Goal: Task Accomplishment & Management: Manage account settings

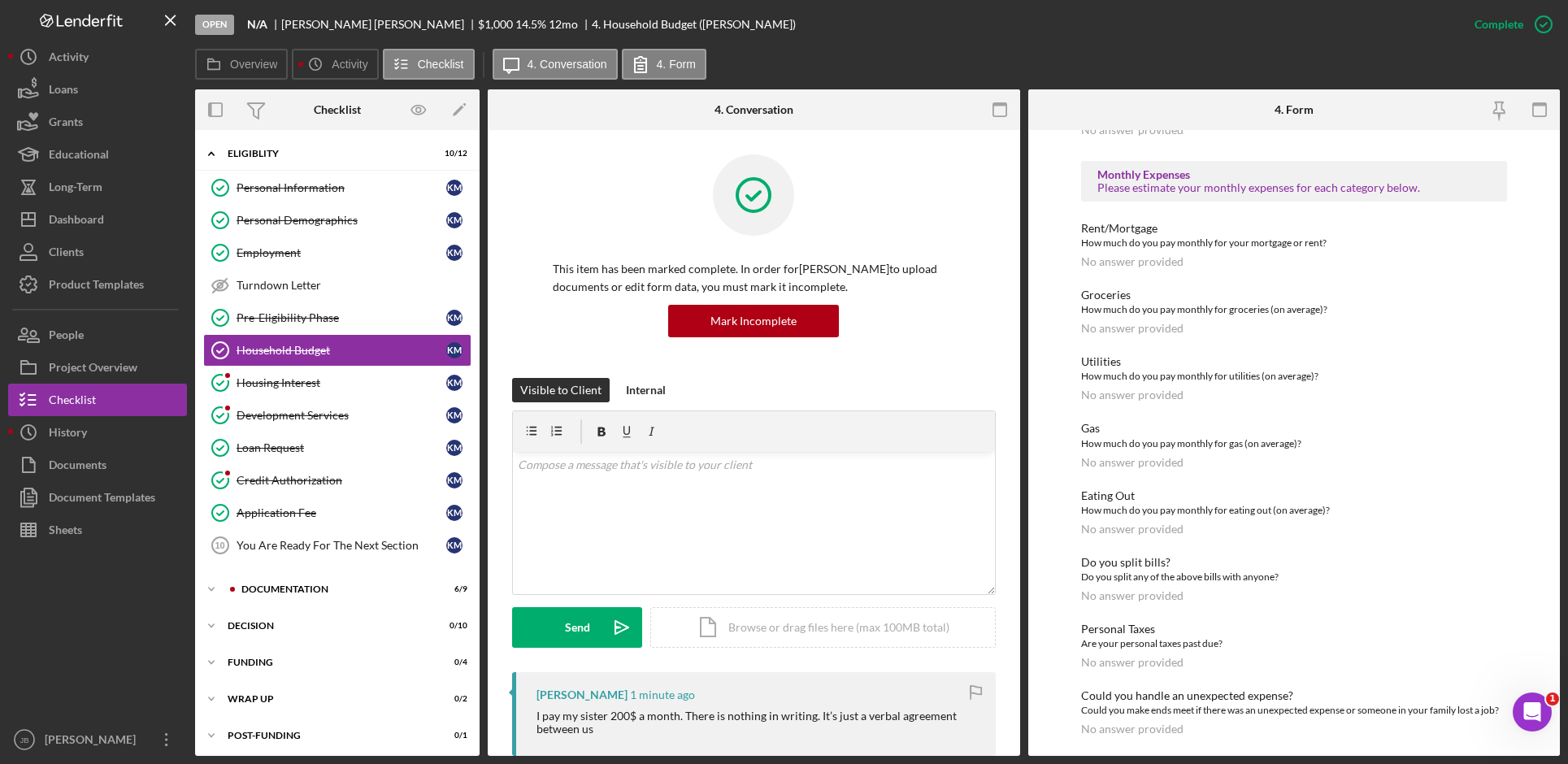
scroll to position [620, 0]
click at [290, 589] on div "Documentation" at bounding box center [350, 589] width 218 height 10
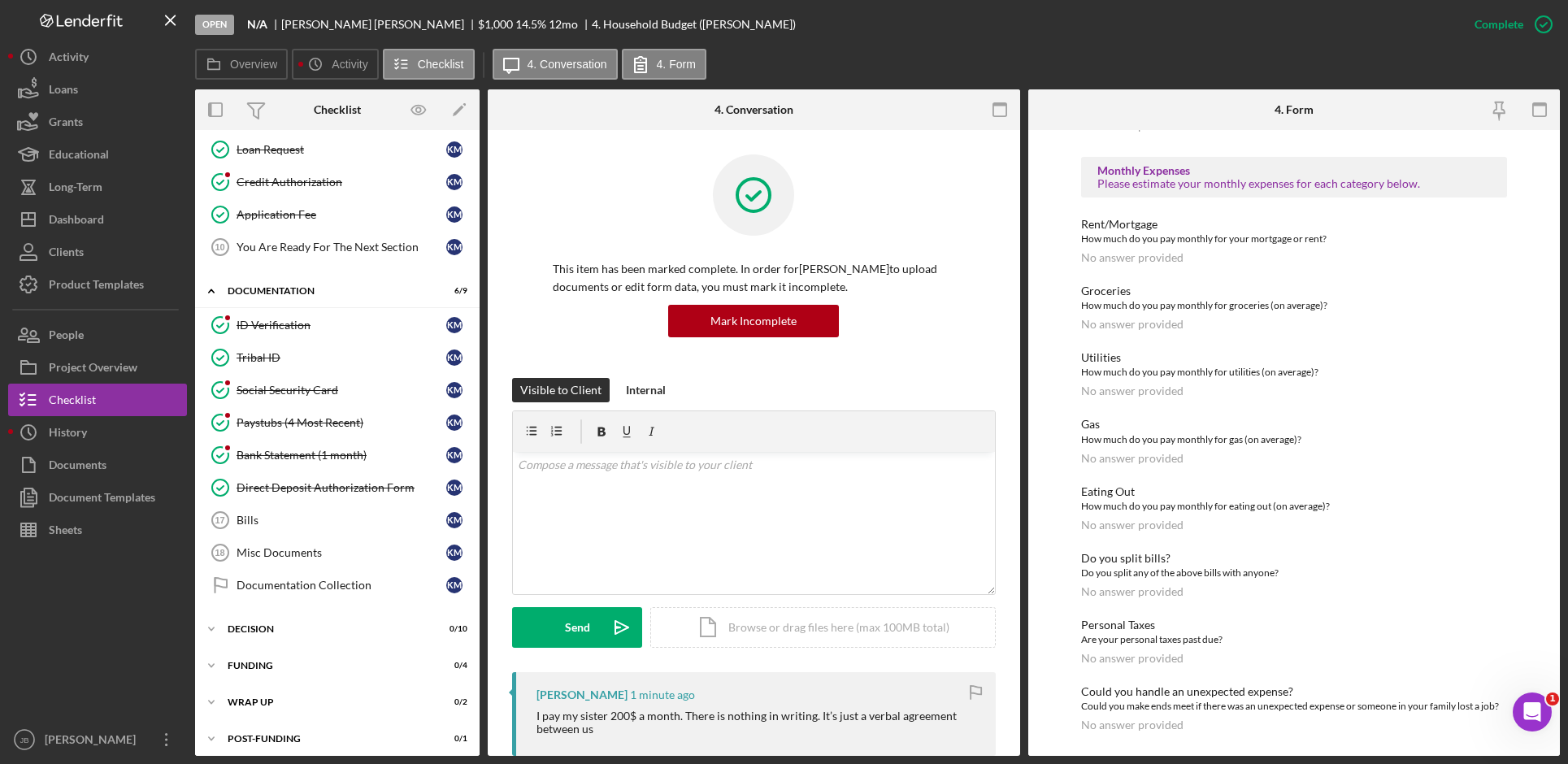
scroll to position [307, 0]
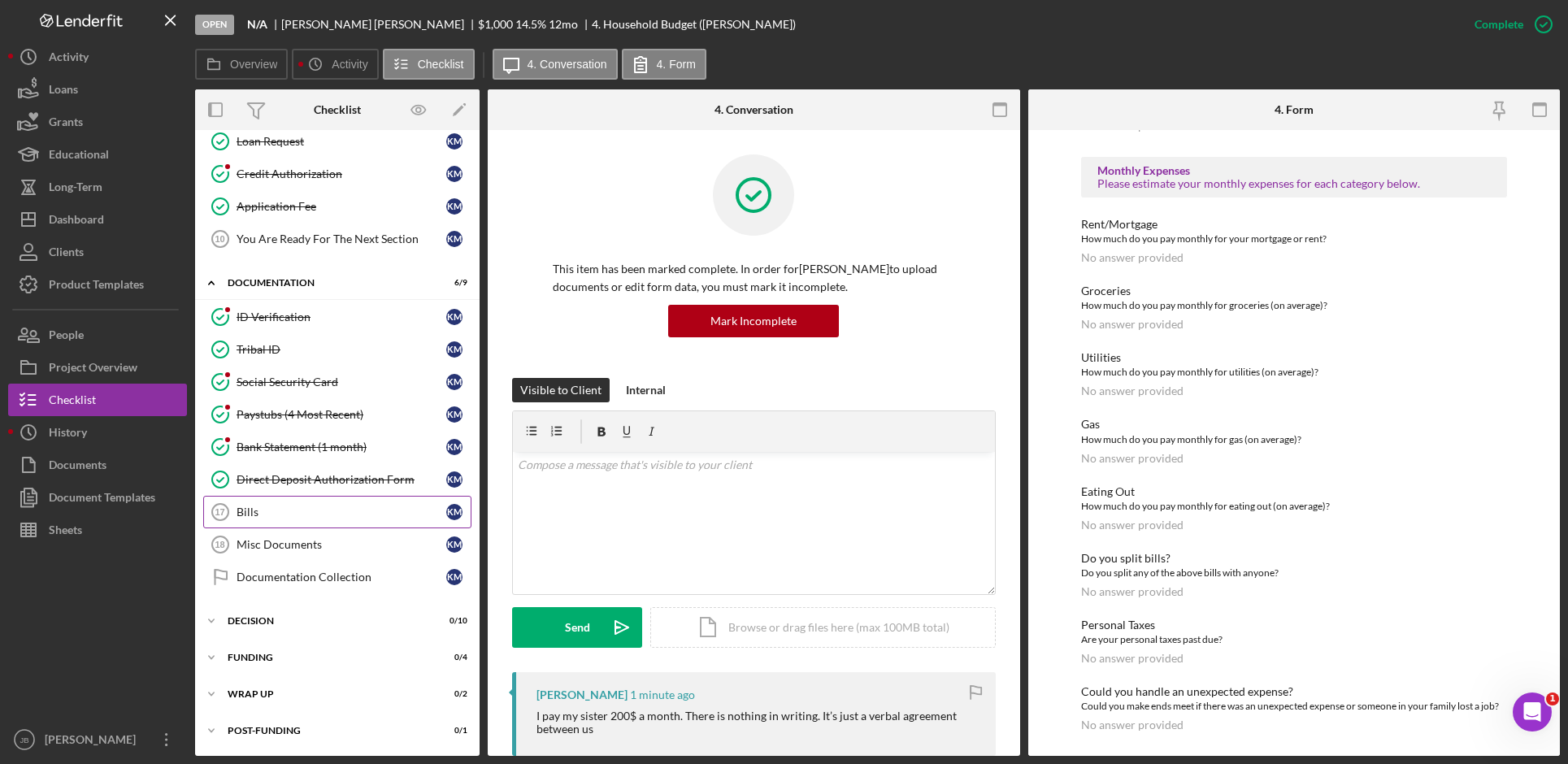
click at [364, 515] on div "Bills" at bounding box center [342, 512] width 210 height 13
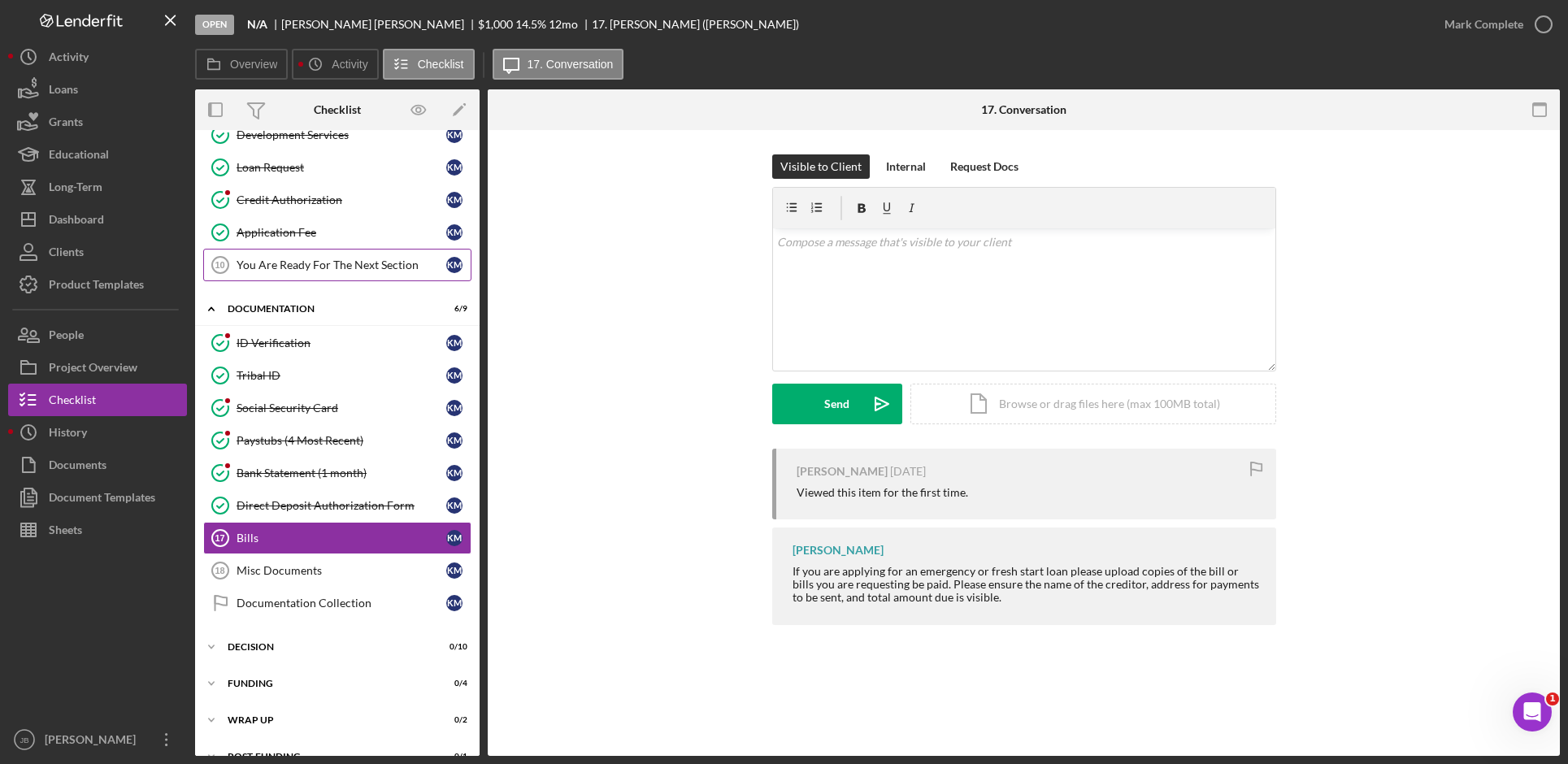
scroll to position [307, 0]
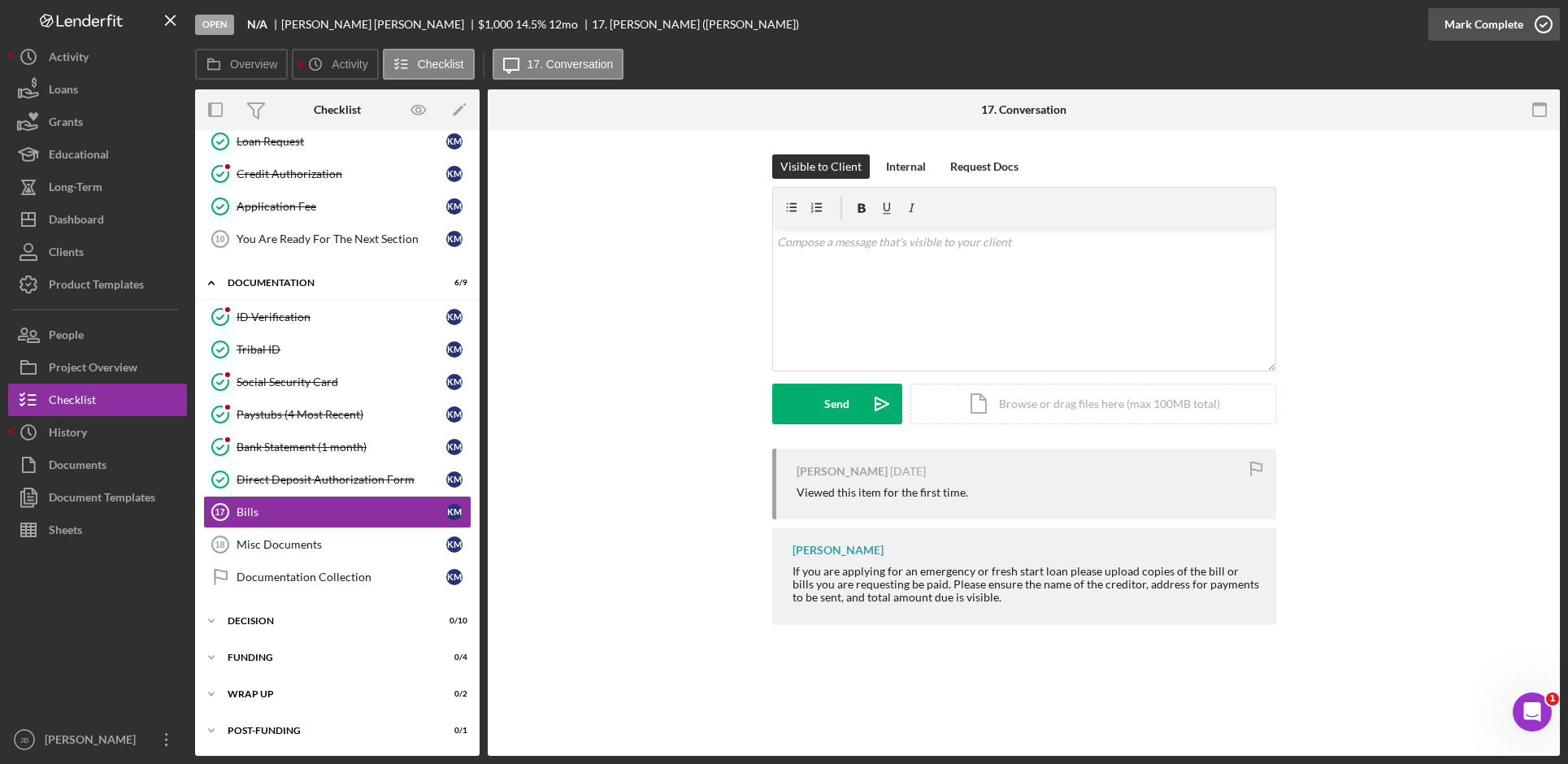
click at [1551, 34] on icon "button" at bounding box center [1543, 24] width 41 height 41
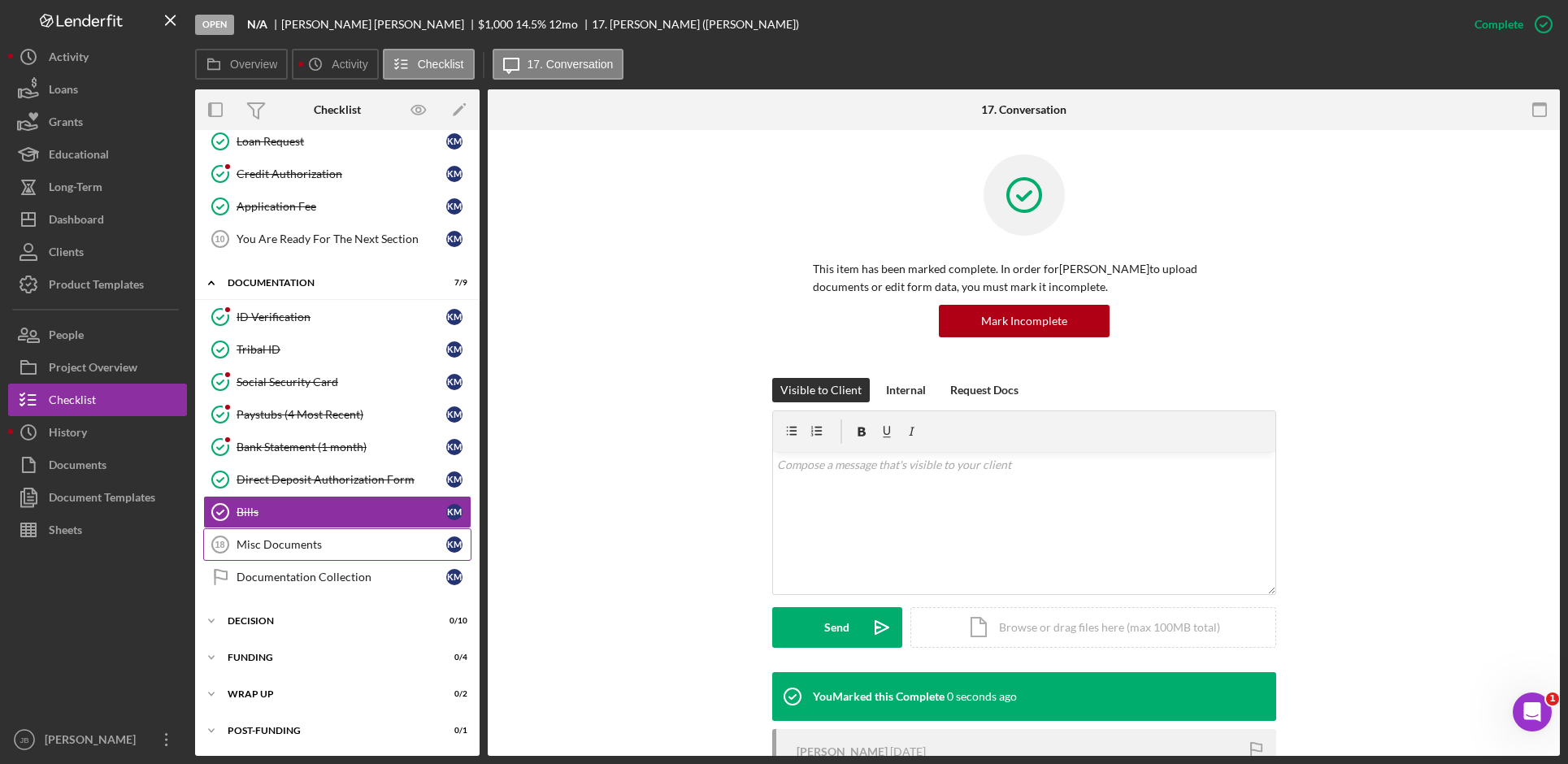
drag, startPoint x: 424, startPoint y: 543, endPoint x: 443, endPoint y: 540, distance: 19.2
click at [426, 543] on div "Misc Documents" at bounding box center [342, 544] width 210 height 13
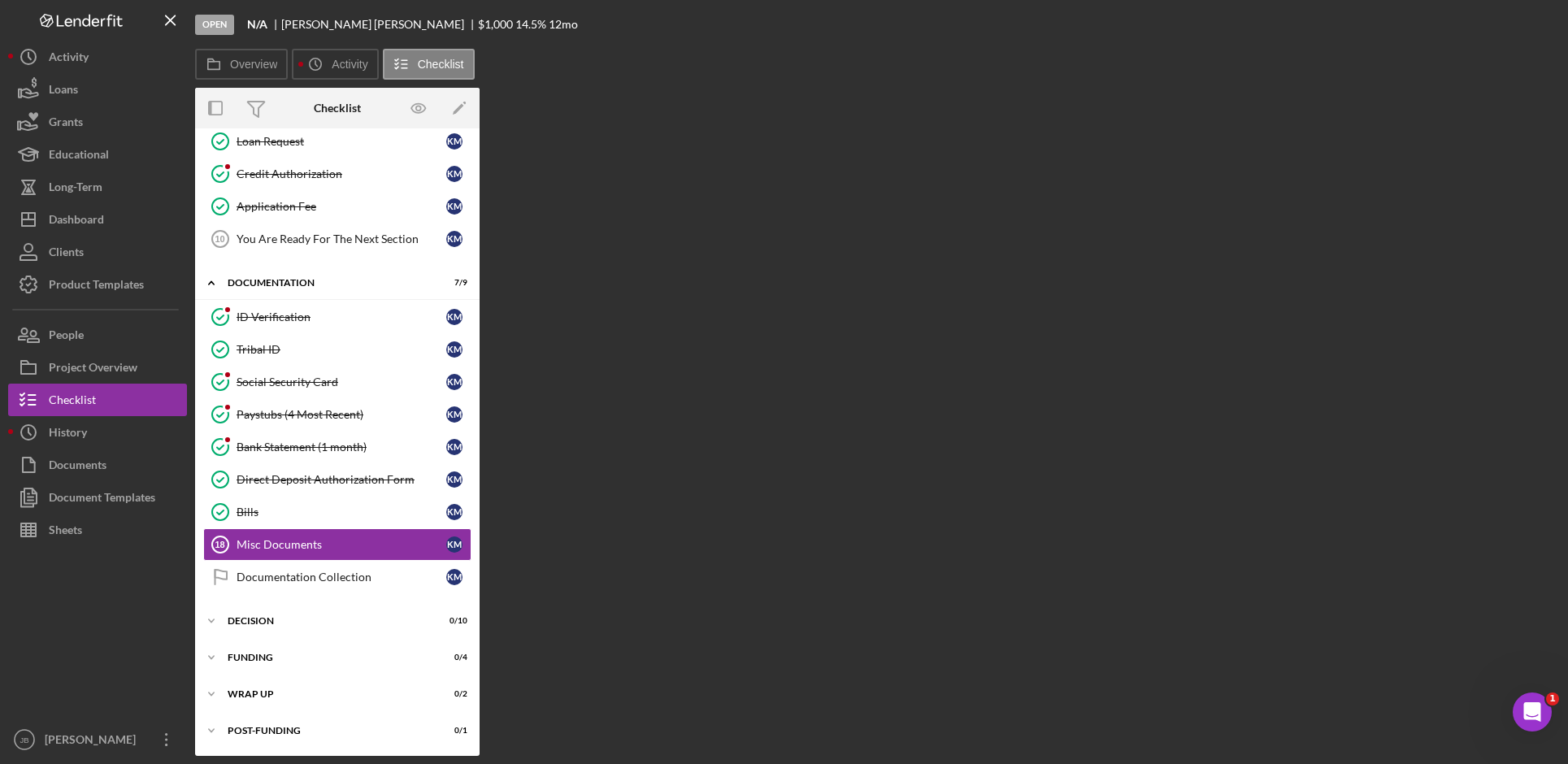
scroll to position [307, 0]
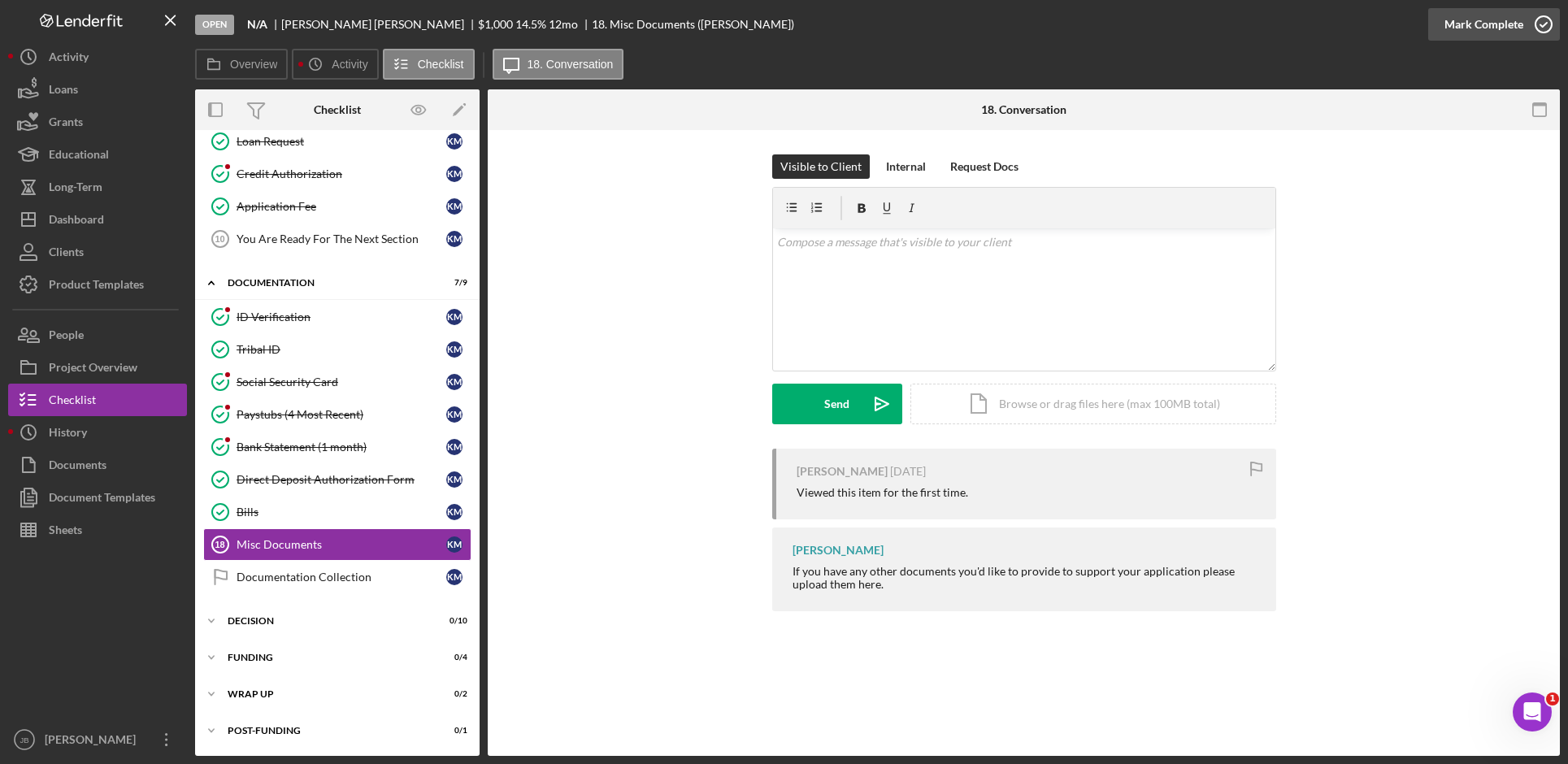
click at [1539, 23] on icon "button" at bounding box center [1543, 24] width 41 height 41
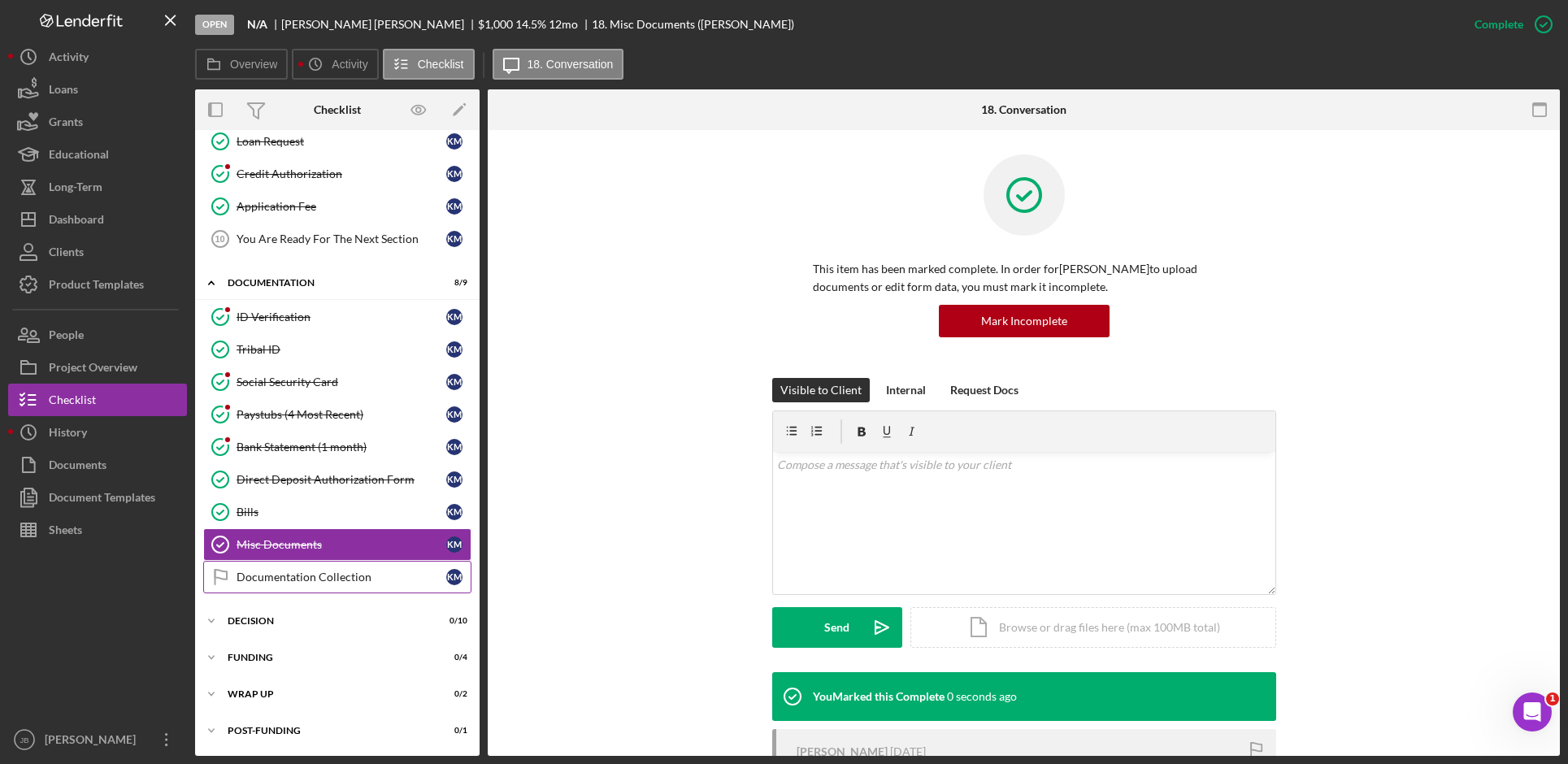
click at [284, 576] on div "Documentation Collection" at bounding box center [342, 577] width 210 height 13
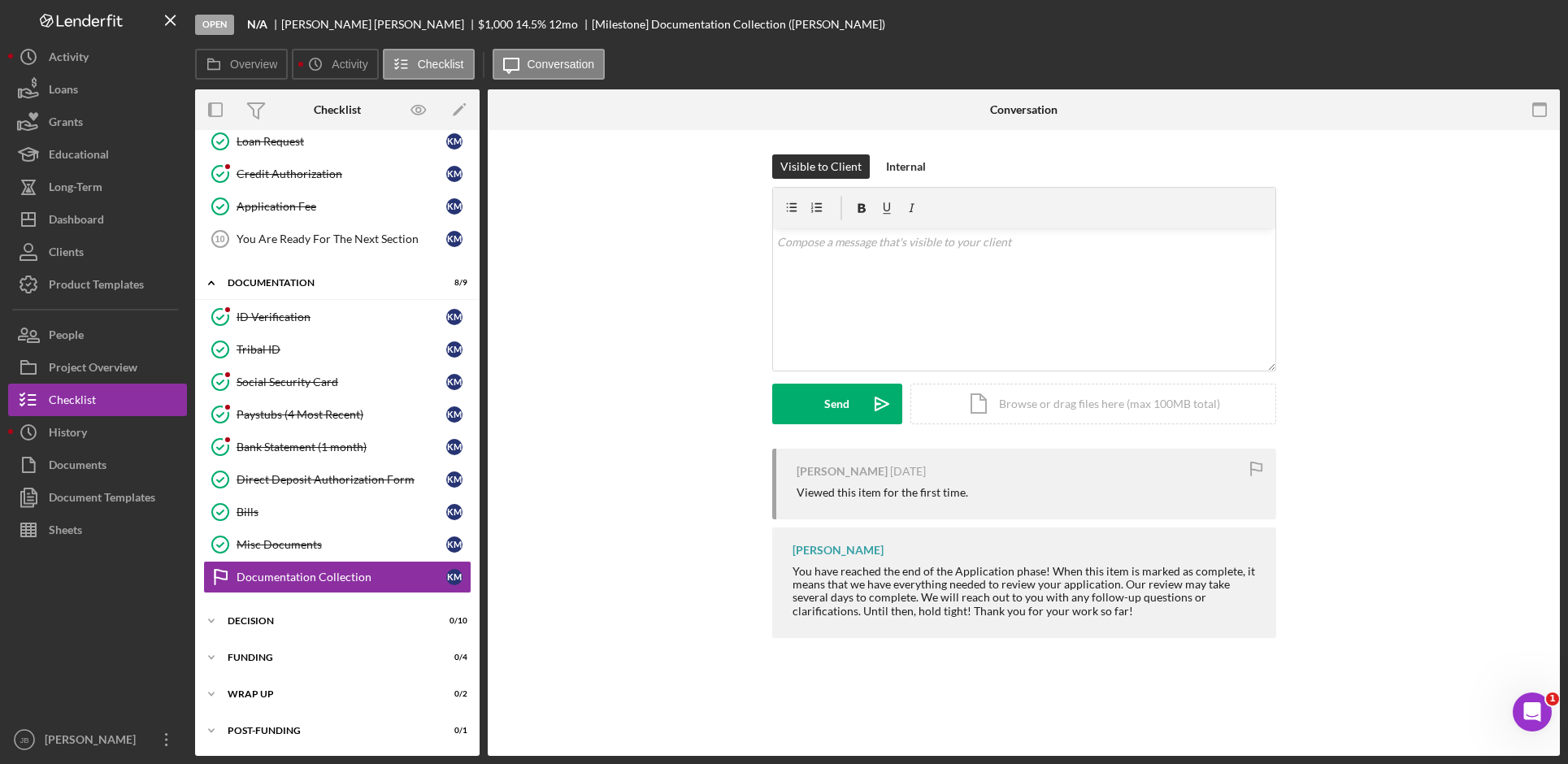
scroll to position [307, 0]
click at [1552, 22] on icon "button" at bounding box center [1543, 24] width 41 height 41
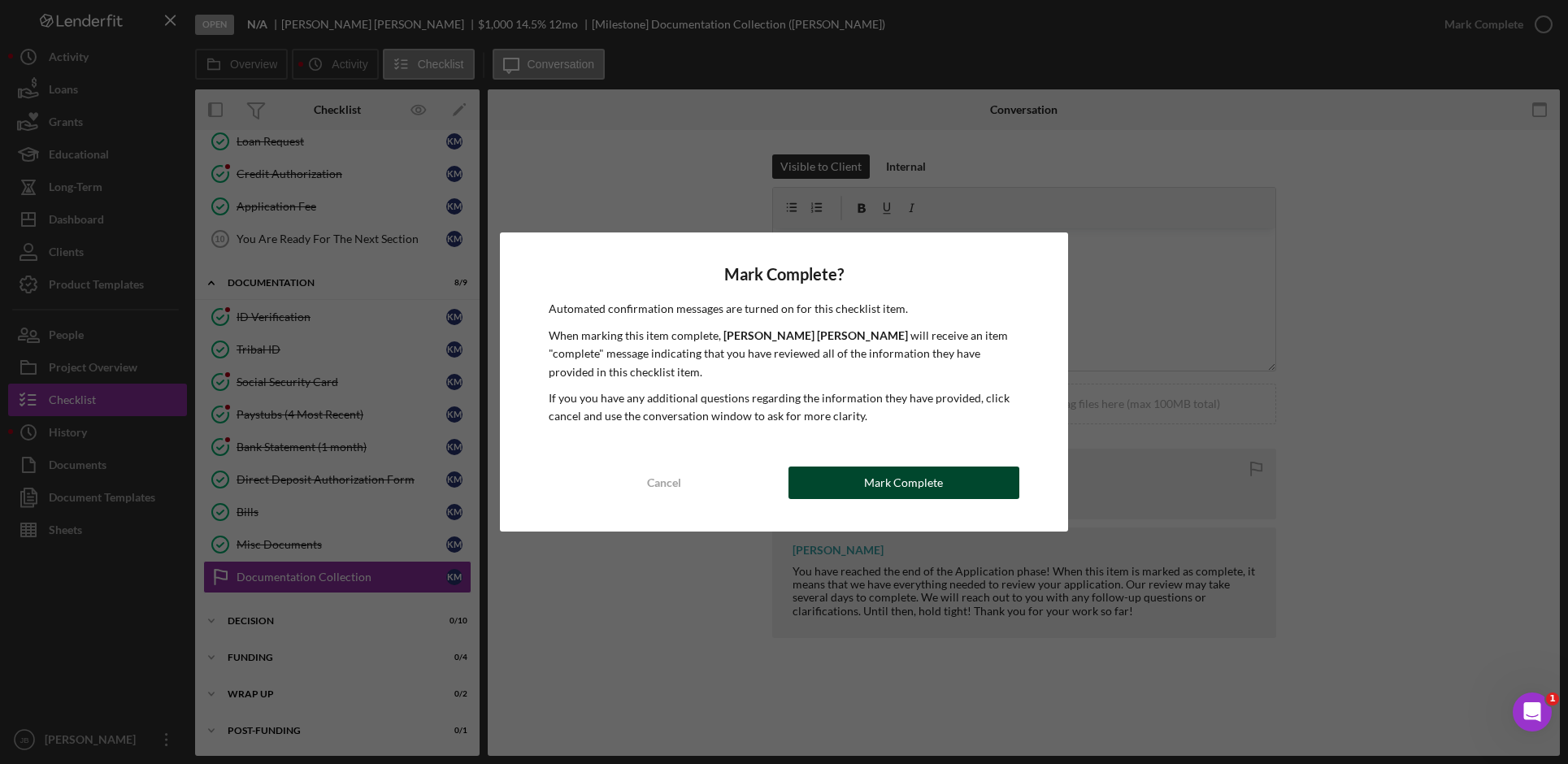
click at [901, 479] on div "Mark Complete" at bounding box center [903, 482] width 79 height 32
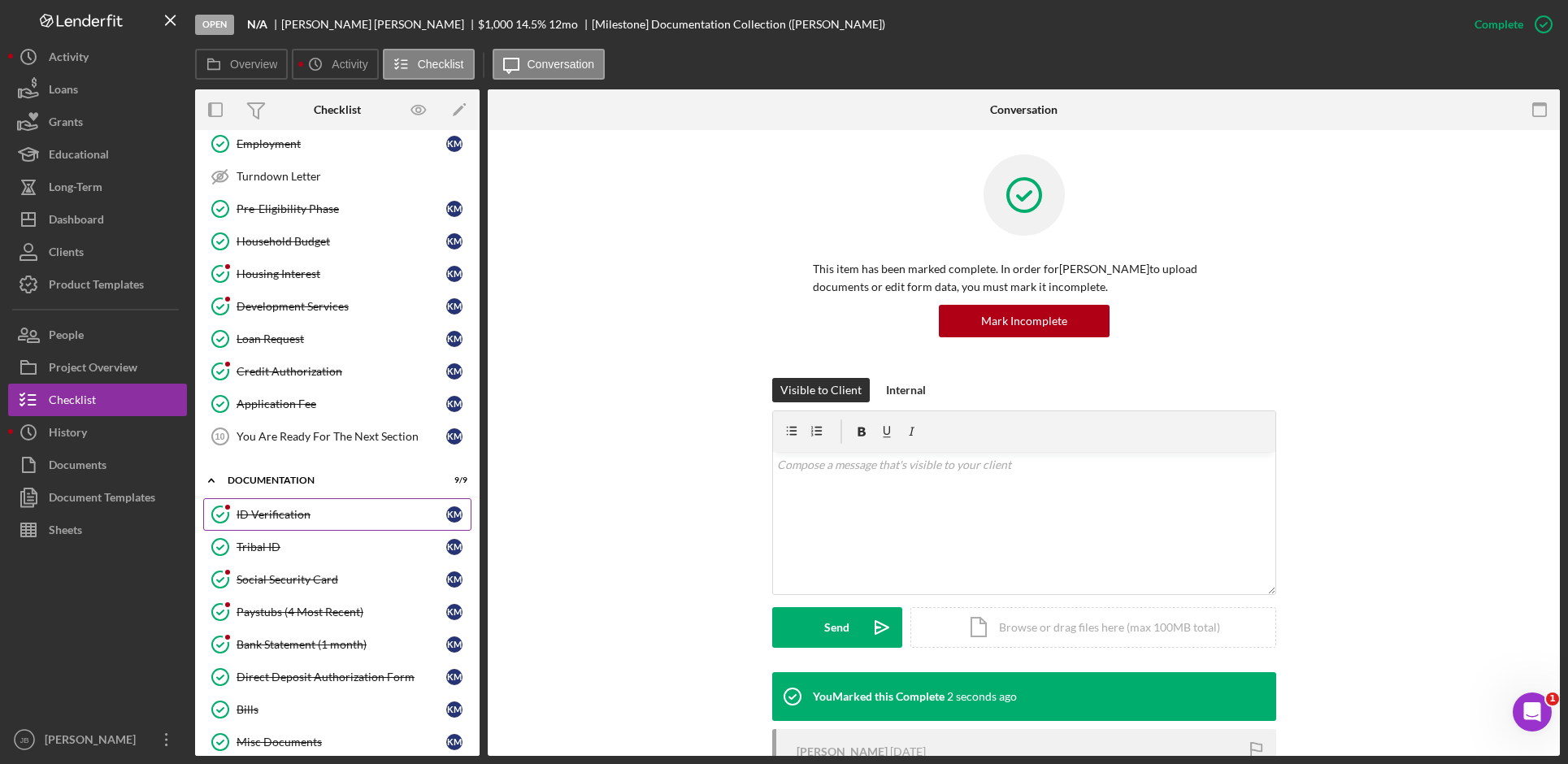
scroll to position [63, 0]
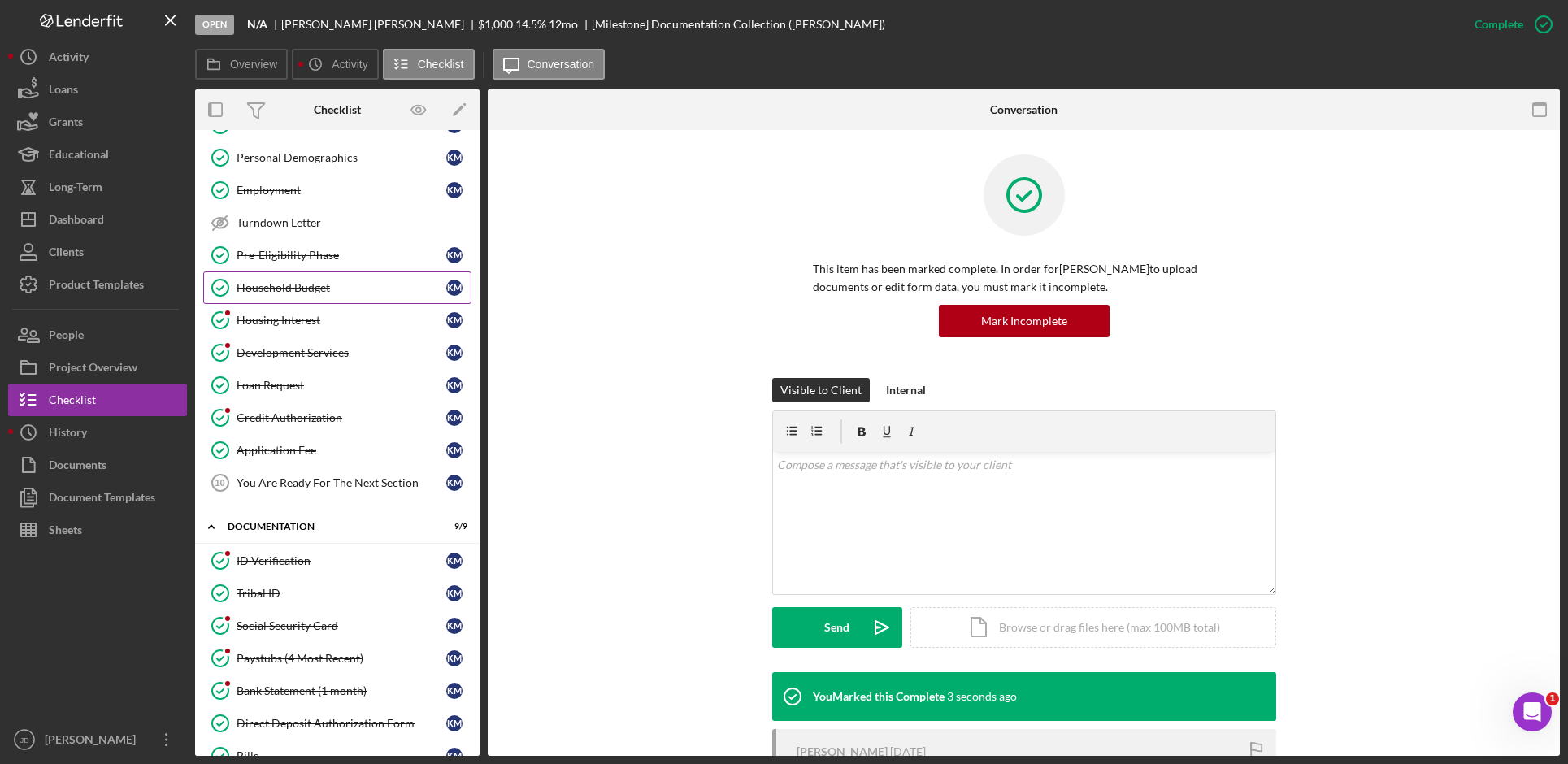
click at [358, 289] on div "Household Budget" at bounding box center [342, 287] width 210 height 13
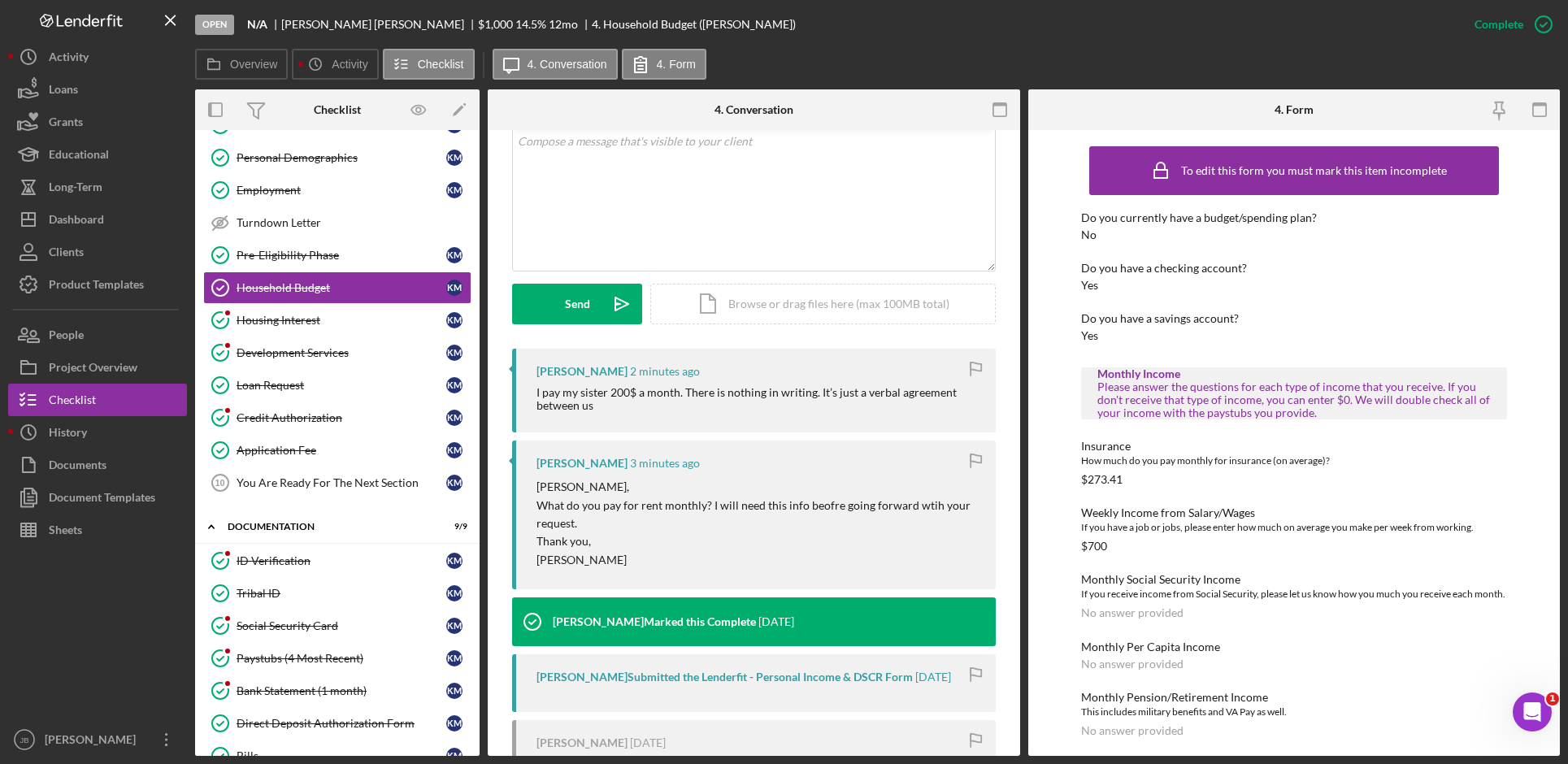
scroll to position [325, 0]
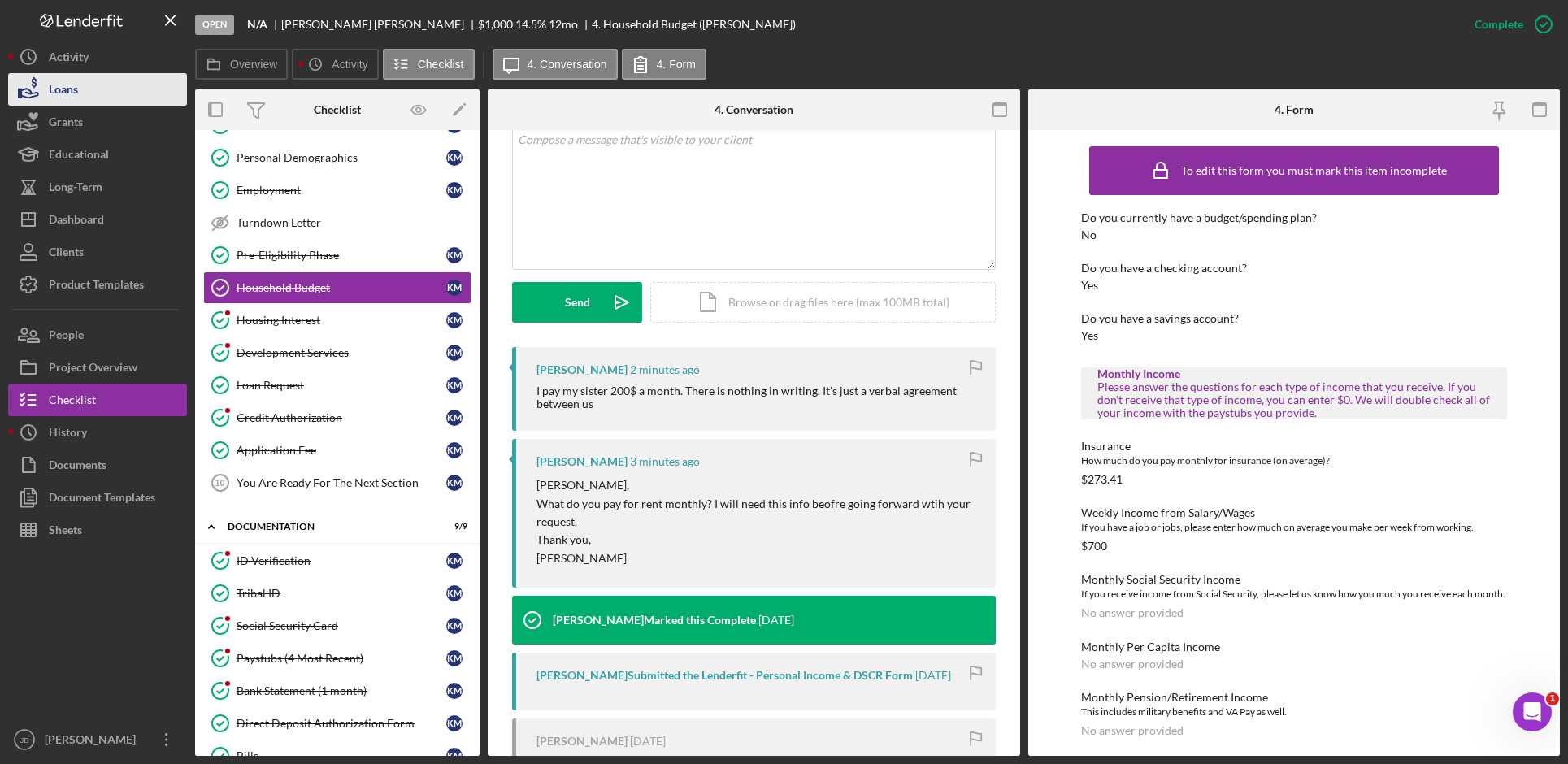
drag, startPoint x: 168, startPoint y: 18, endPoint x: 138, endPoint y: 93, distance: 80.8
click at [138, 93] on nav "Logo-Reversed Created with Sketch. Icon/Menu Close Icon/Dashboard Dashboard Nav…" at bounding box center [101, 377] width 187 height 756
click at [138, 93] on button "Loans" at bounding box center [98, 88] width 179 height 32
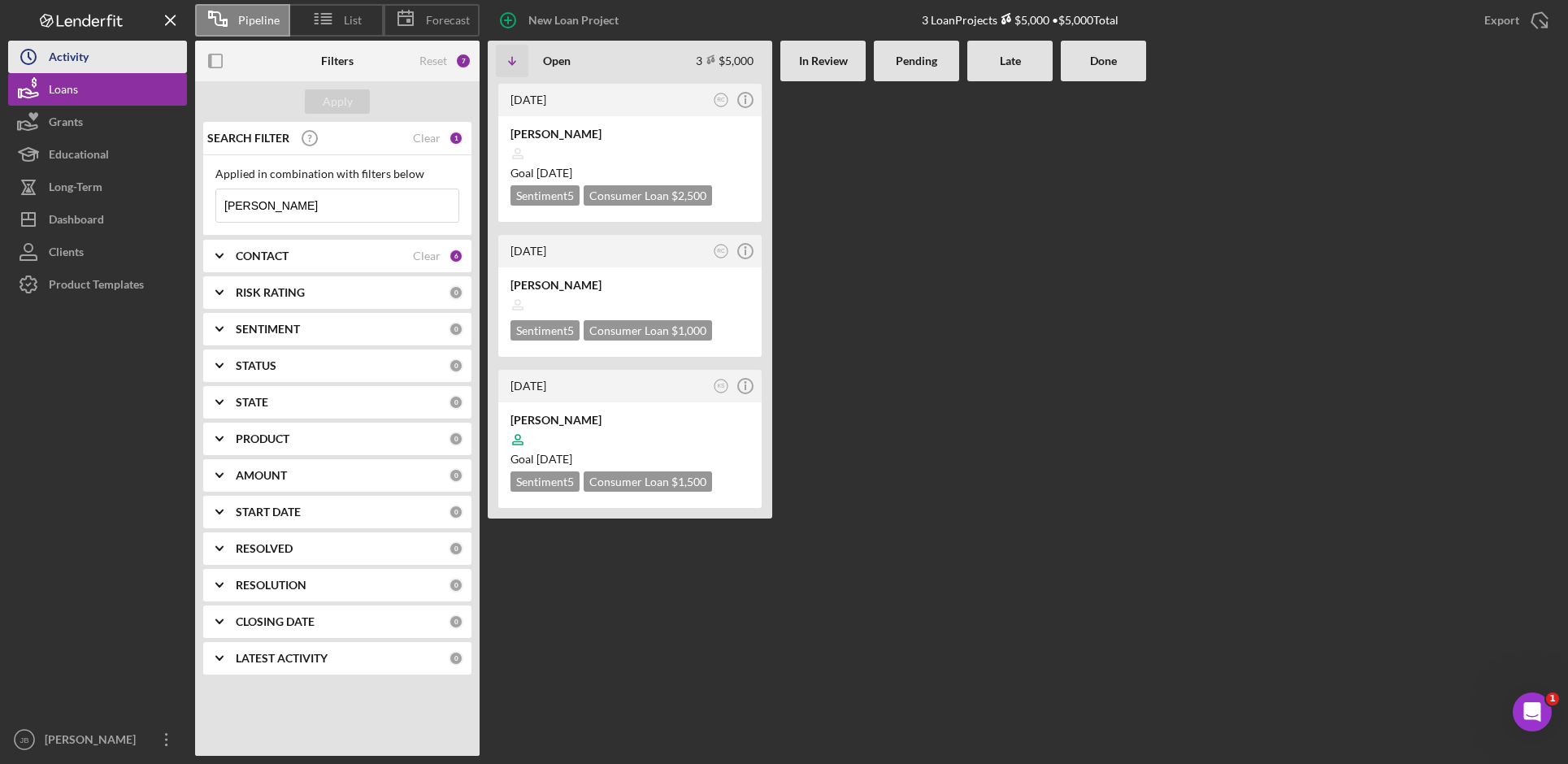
click at [142, 65] on button "Icon/History Activity" at bounding box center [98, 56] width 179 height 32
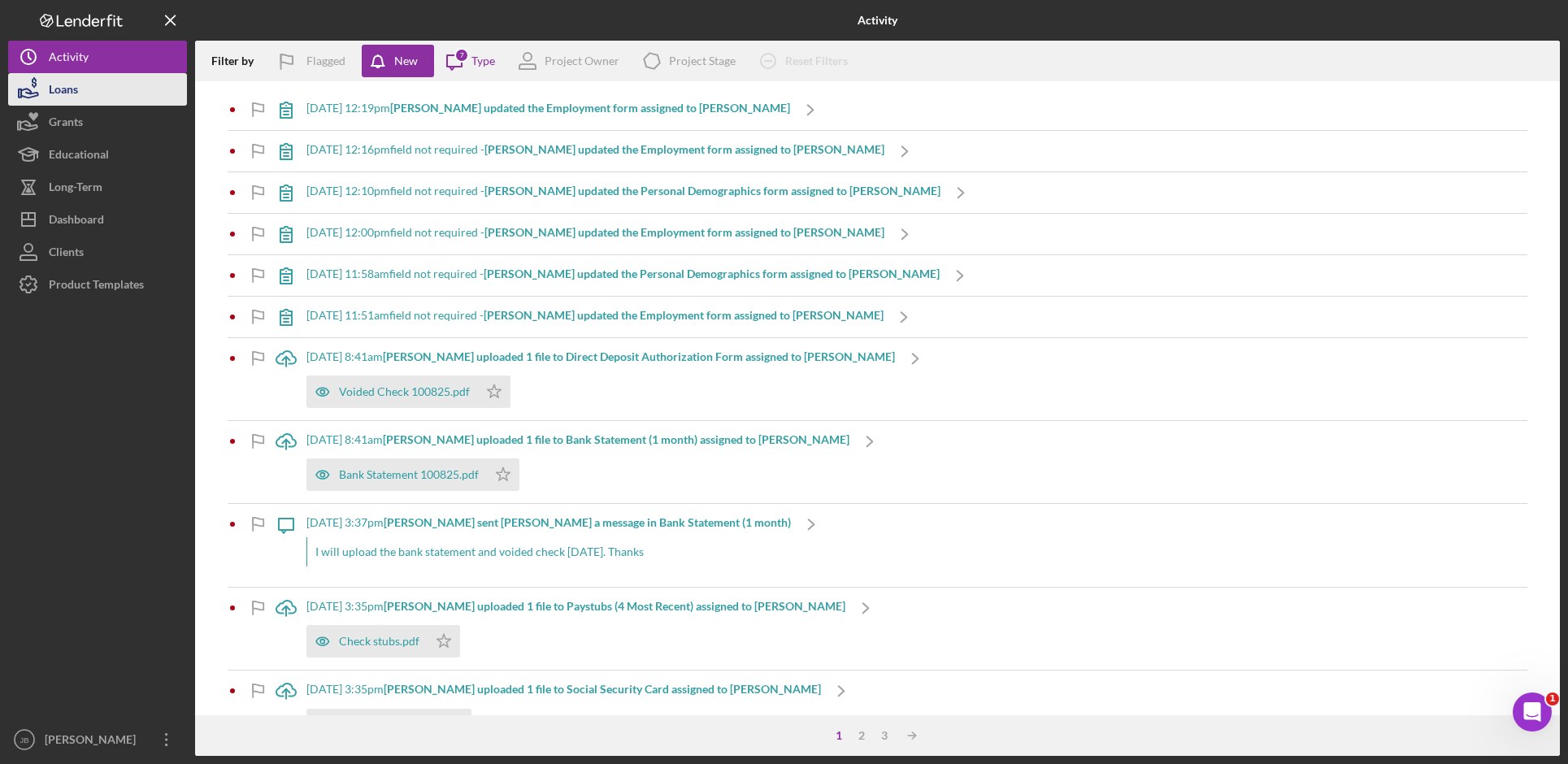
click at [128, 83] on button "Loans" at bounding box center [98, 88] width 179 height 32
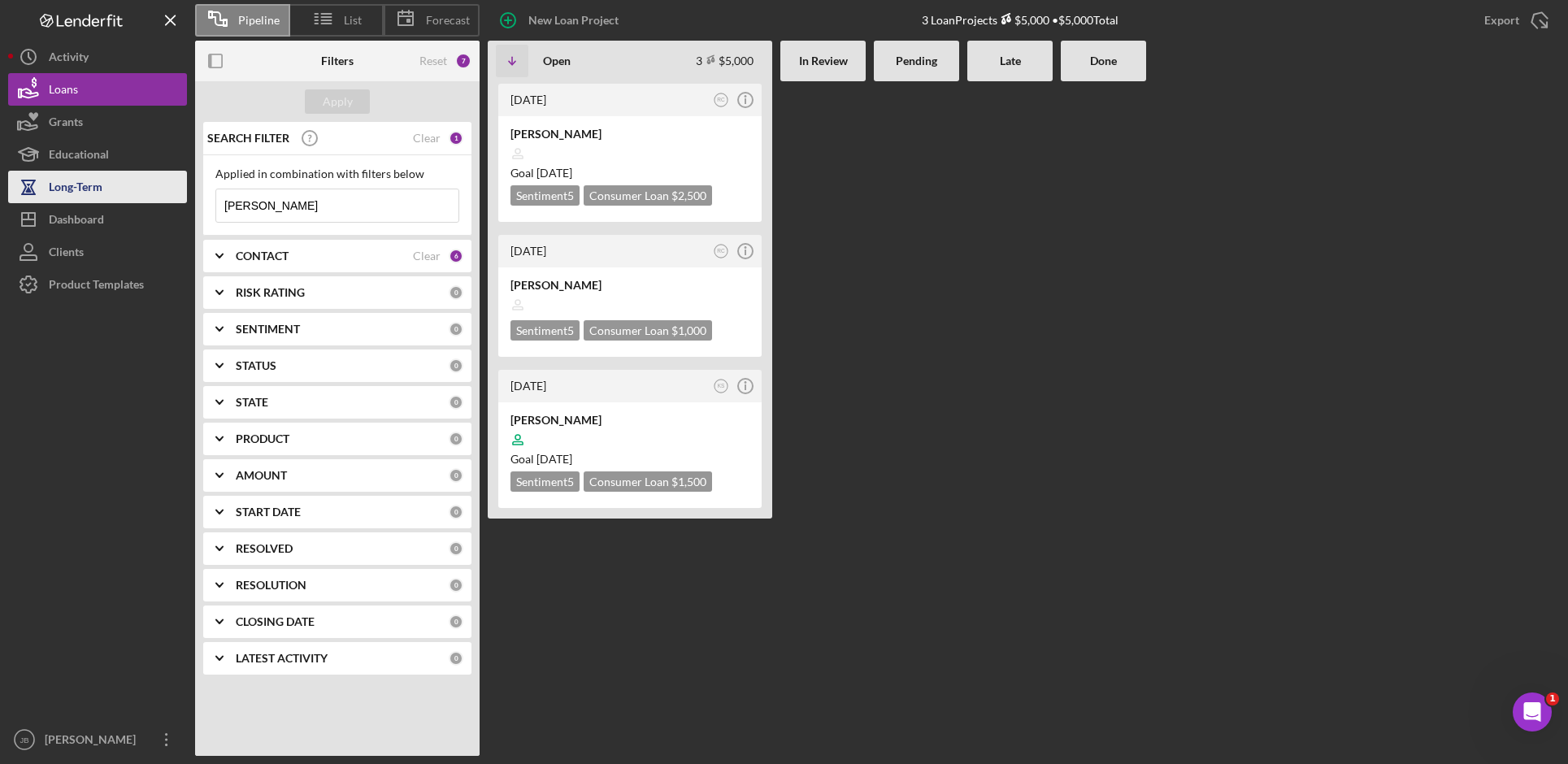
drag, startPoint x: 306, startPoint y: 197, endPoint x: 177, endPoint y: 197, distance: 129.0
click at [177, 197] on div "Pipeline List Forecast New Loan Project 3 Loan Projects $5,000 • $5,000 Total E…" at bounding box center [784, 377] width 1551 height 756
click at [434, 138] on div "Clear" at bounding box center [426, 138] width 28 height 13
click at [357, 98] on button "Apply" at bounding box center [337, 101] width 65 height 24
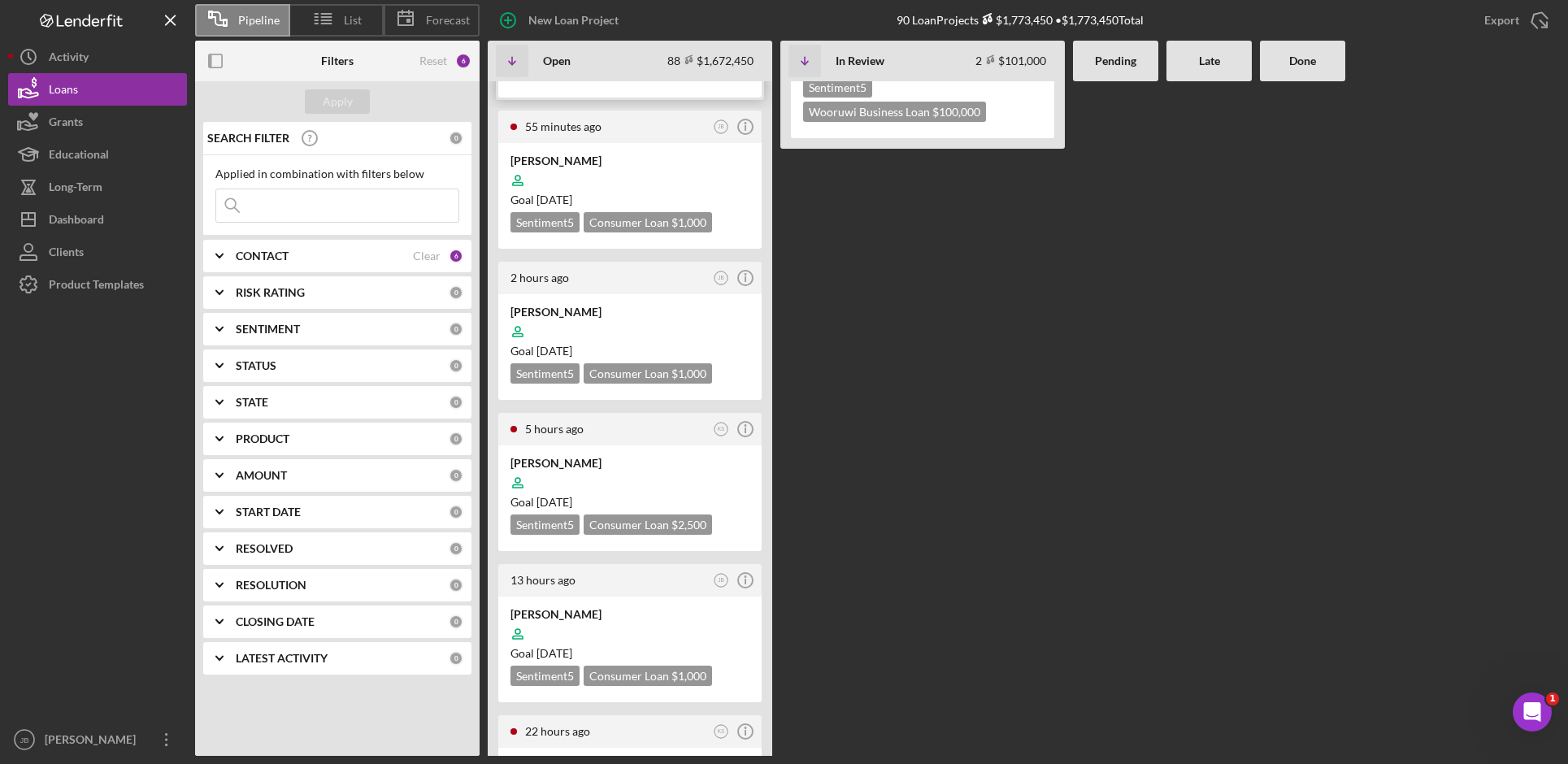
scroll to position [325, 0]
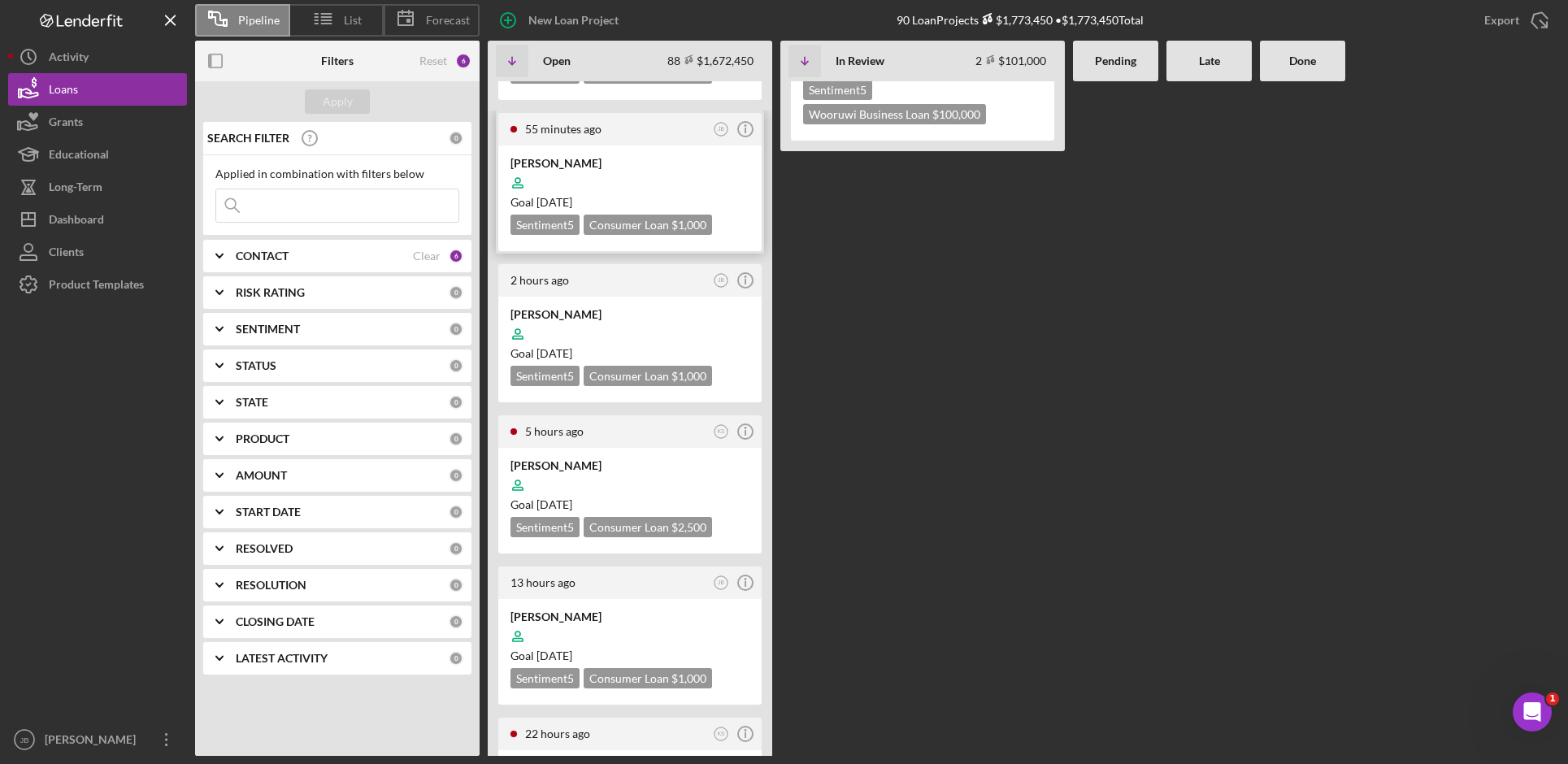
click at [571, 156] on div "[PERSON_NAME]" at bounding box center [630, 164] width 239 height 17
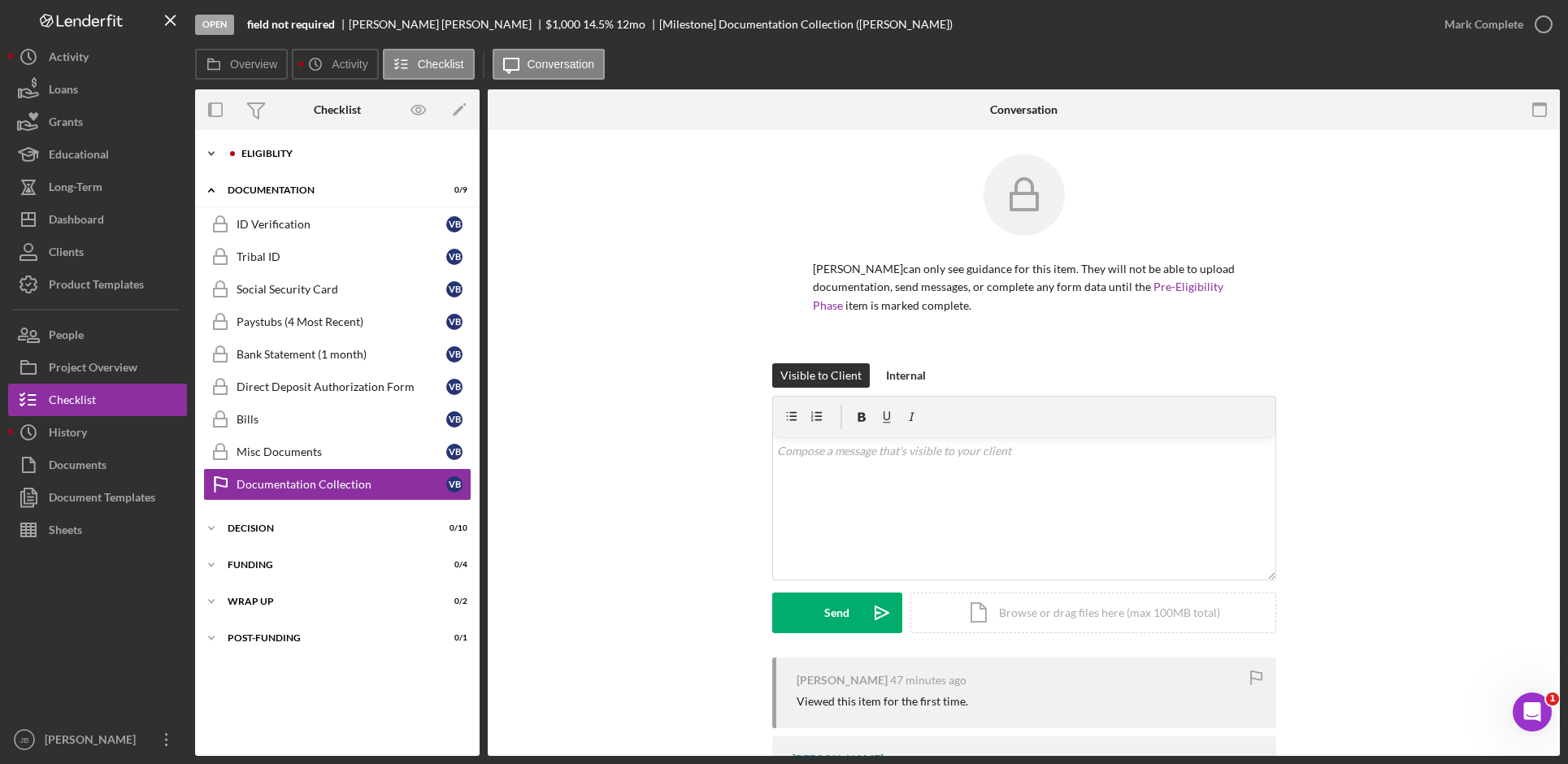
click at [307, 154] on div "Eligiblity" at bounding box center [350, 154] width 218 height 10
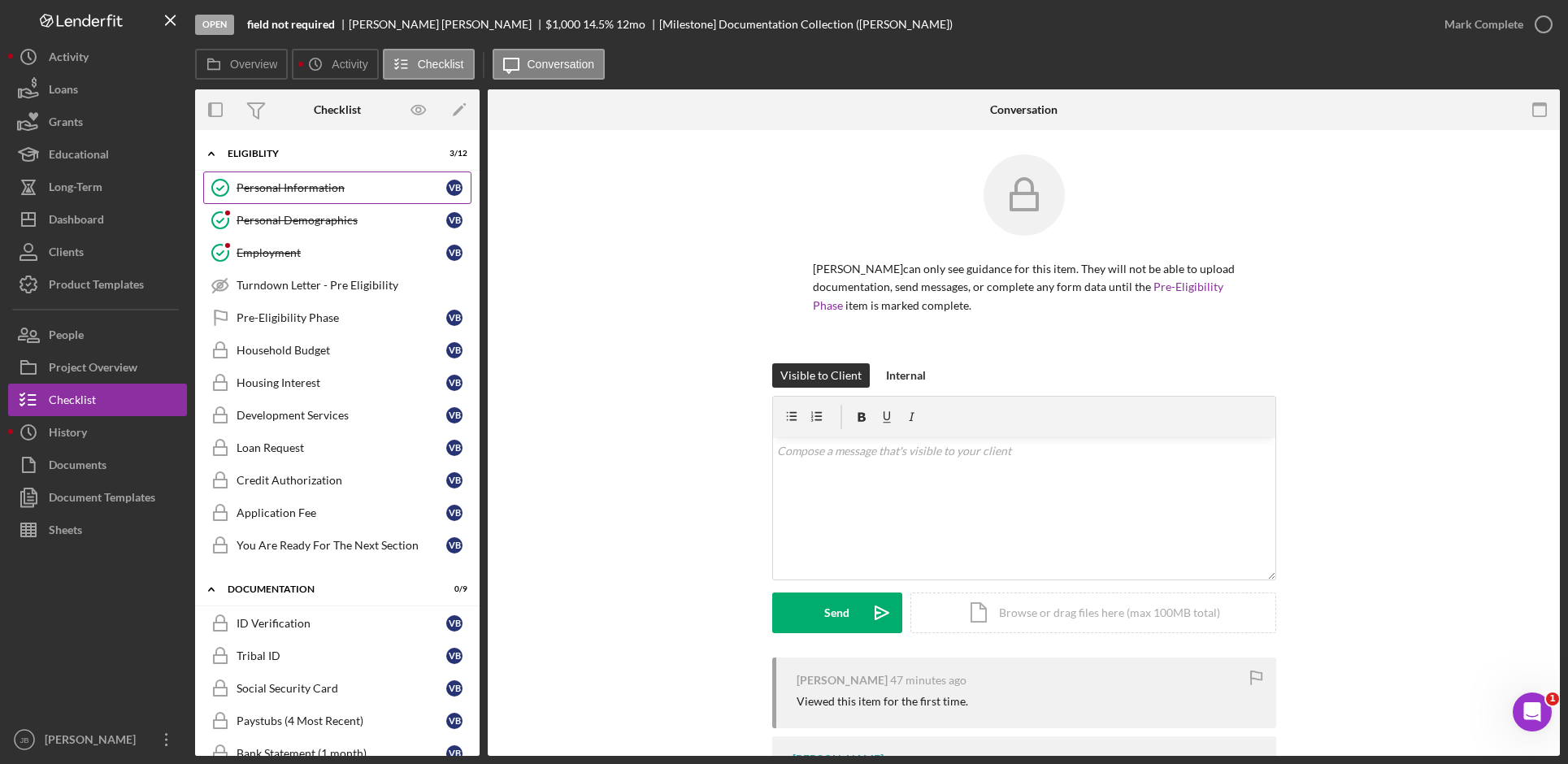
click at [329, 186] on div "Personal Information" at bounding box center [342, 188] width 210 height 13
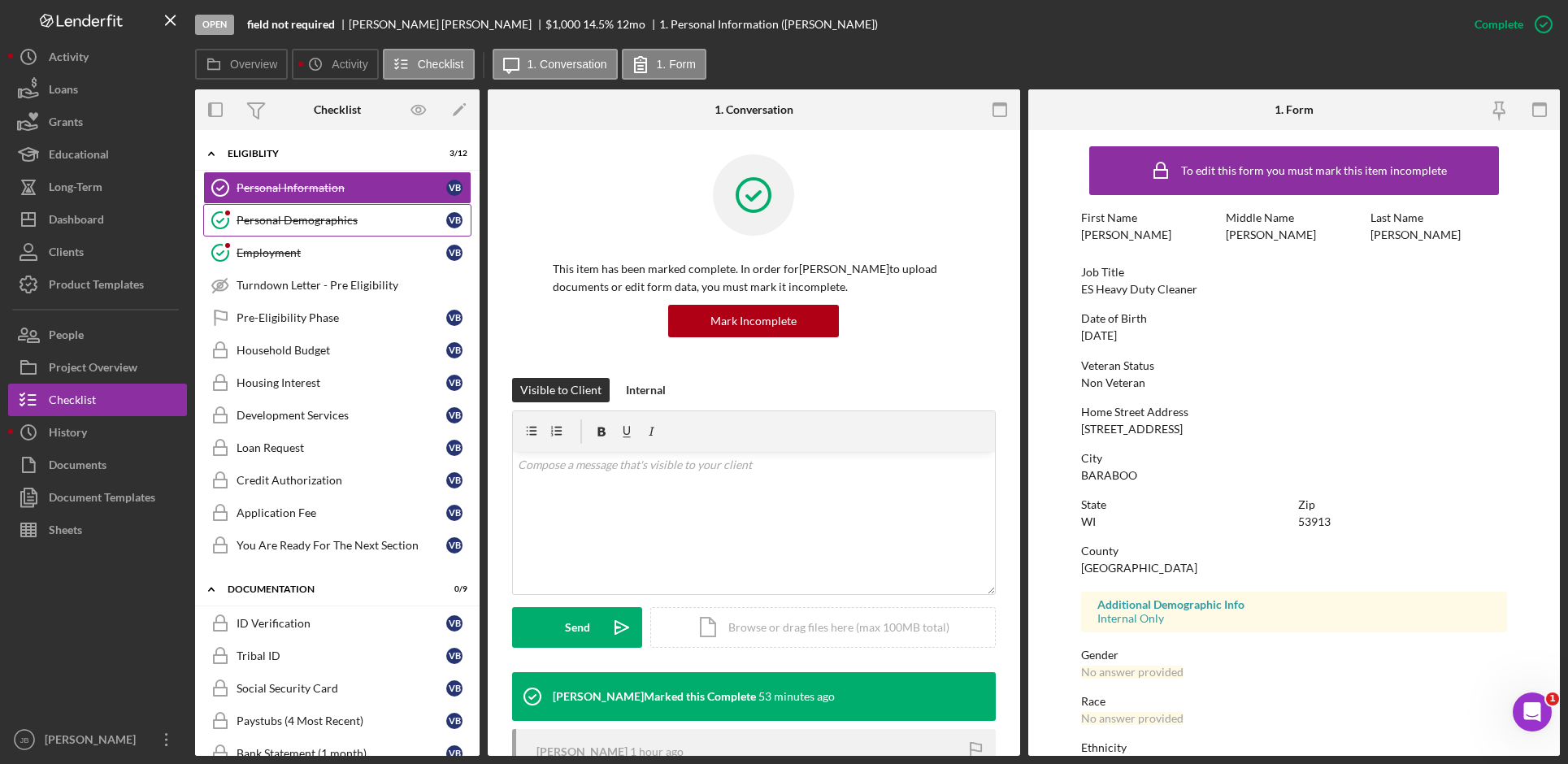
click at [296, 215] on div "Personal Demographics" at bounding box center [342, 220] width 210 height 13
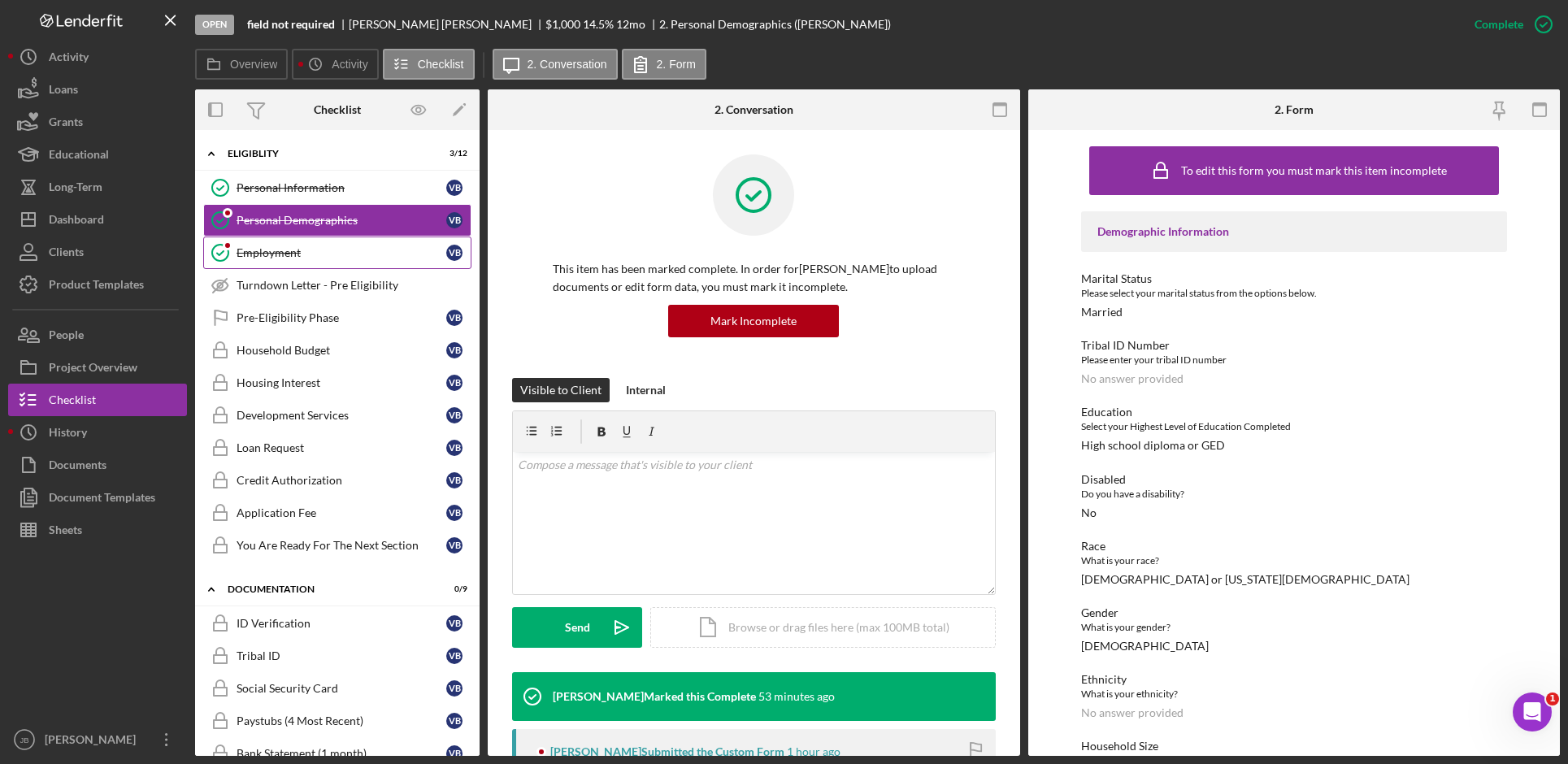
click at [305, 244] on link "Employment Employment V B" at bounding box center [337, 252] width 268 height 32
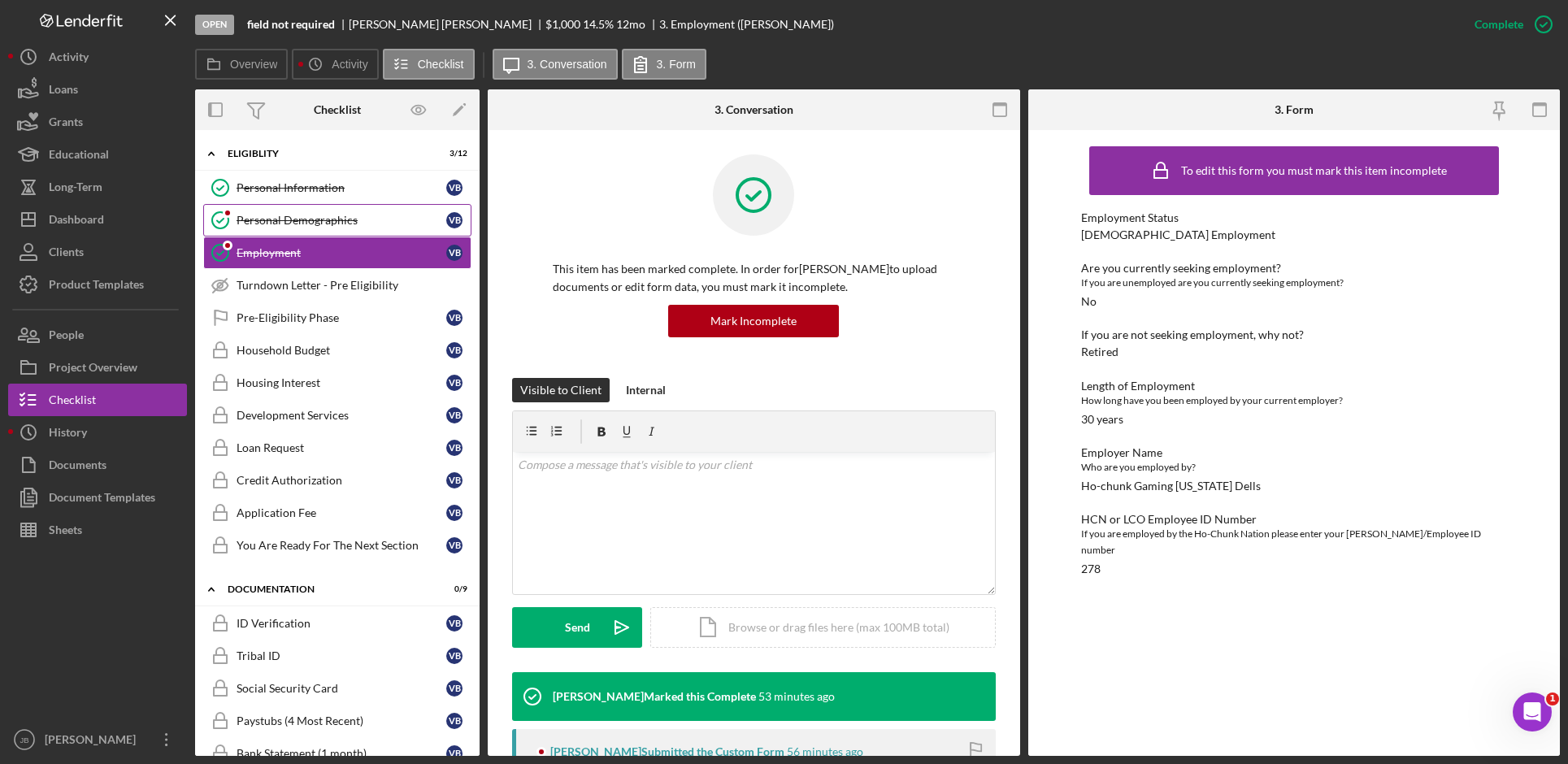
click at [310, 215] on div "Personal Demographics" at bounding box center [342, 220] width 210 height 13
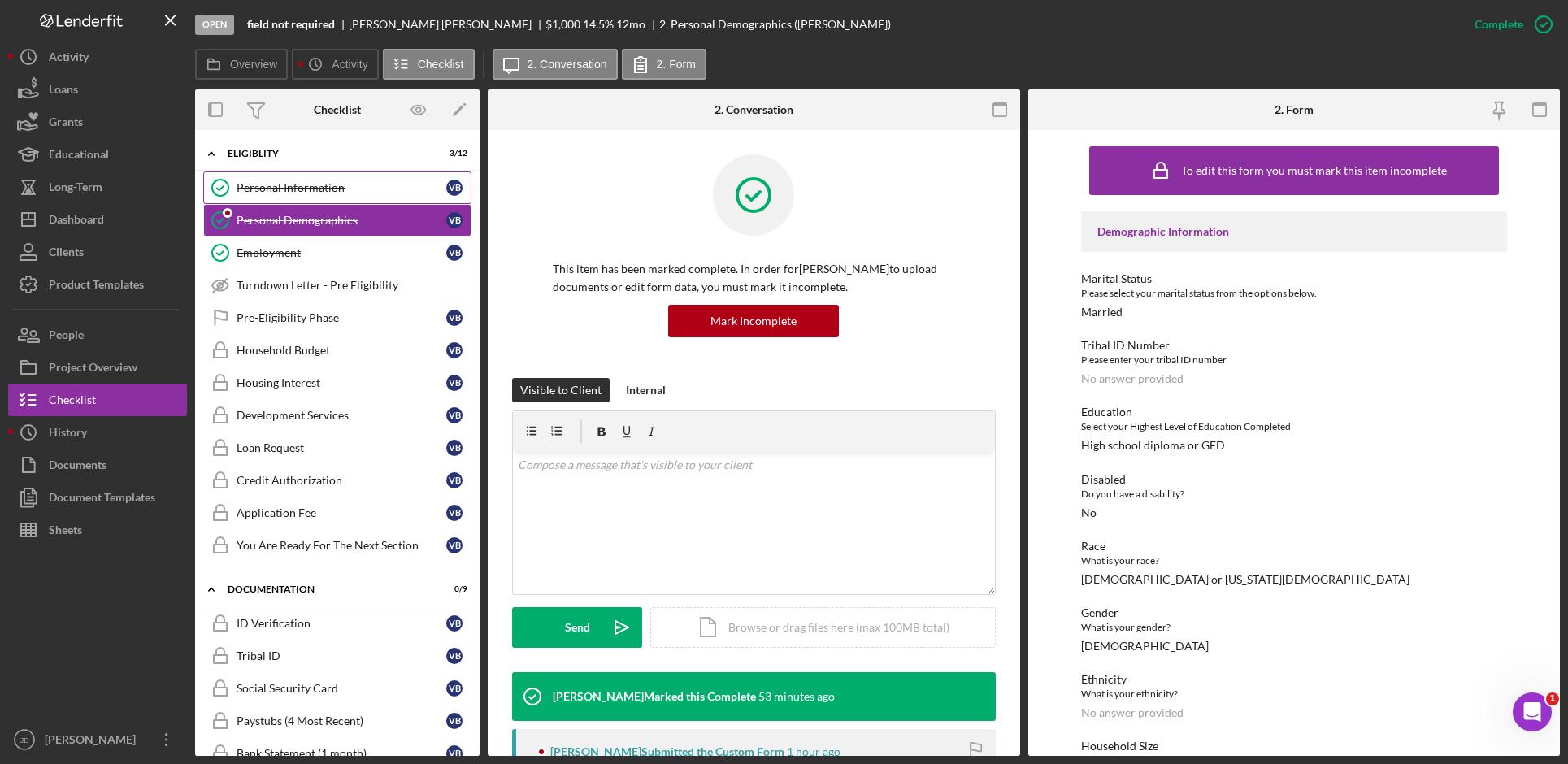
click at [305, 177] on link "Personal Information Personal Information V B" at bounding box center [337, 187] width 268 height 32
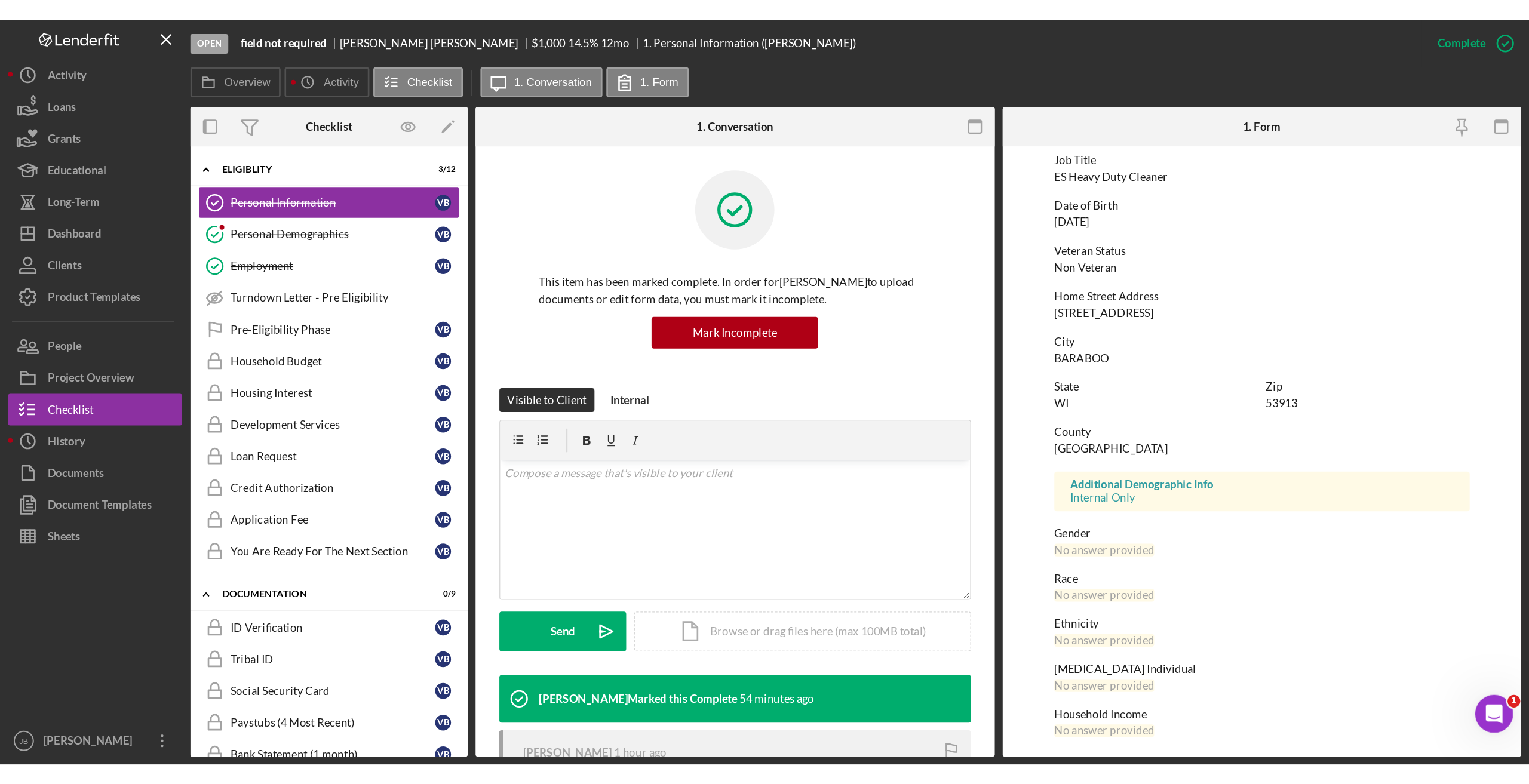
scroll to position [97, 0]
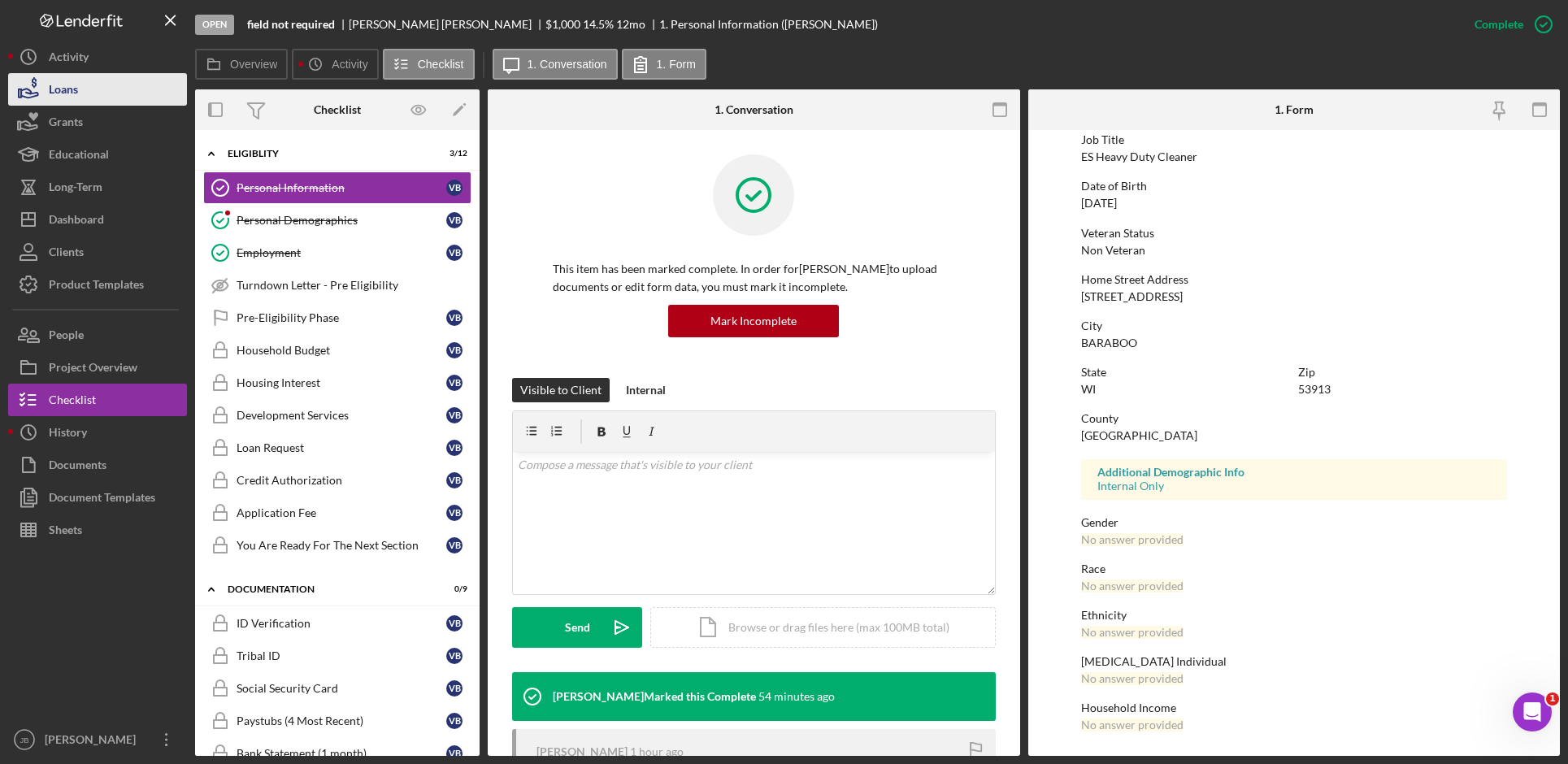
click at [145, 98] on button "Loans" at bounding box center [98, 88] width 179 height 32
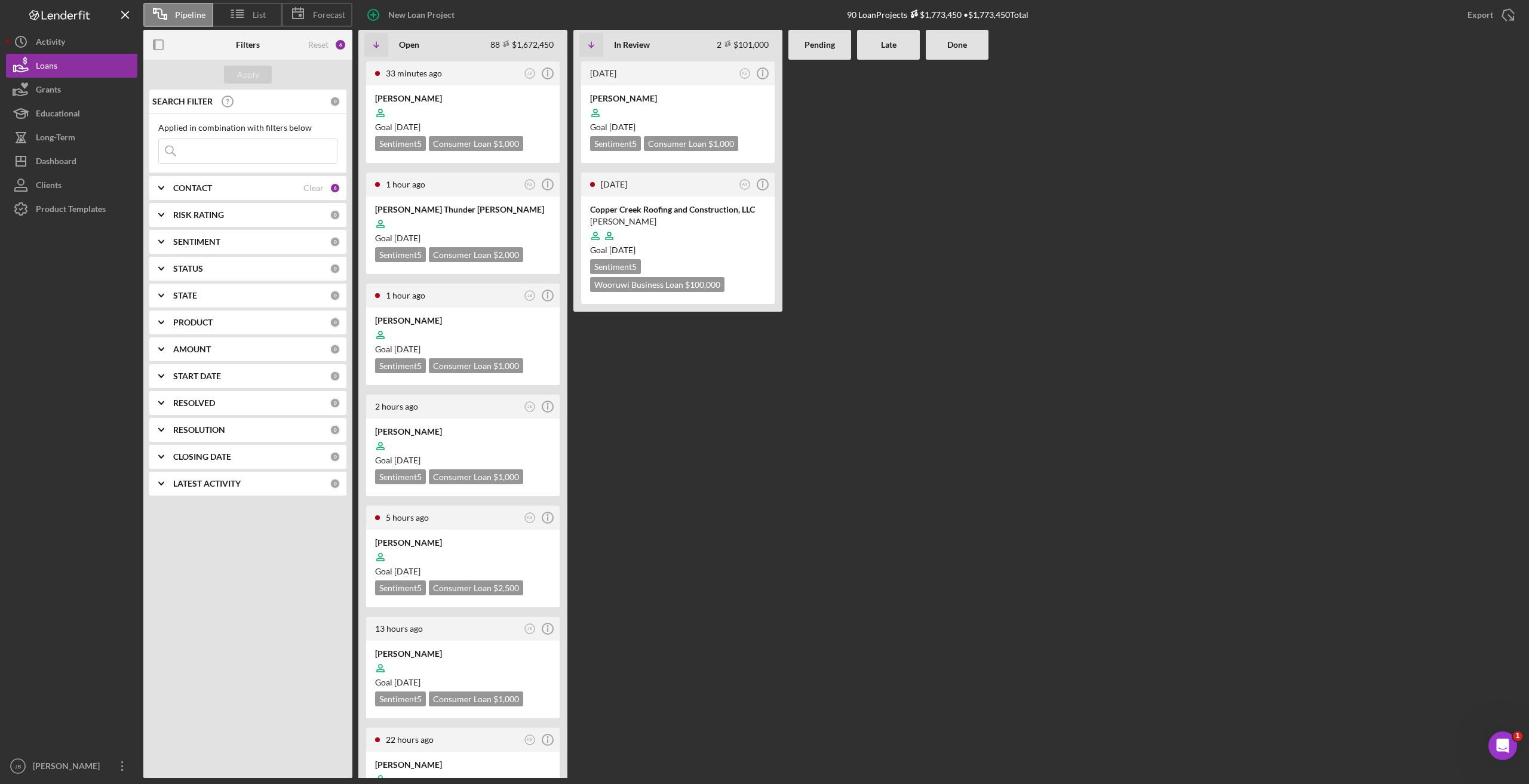
click at [200, 156] on input at bounding box center [248, 151] width 178 height 24
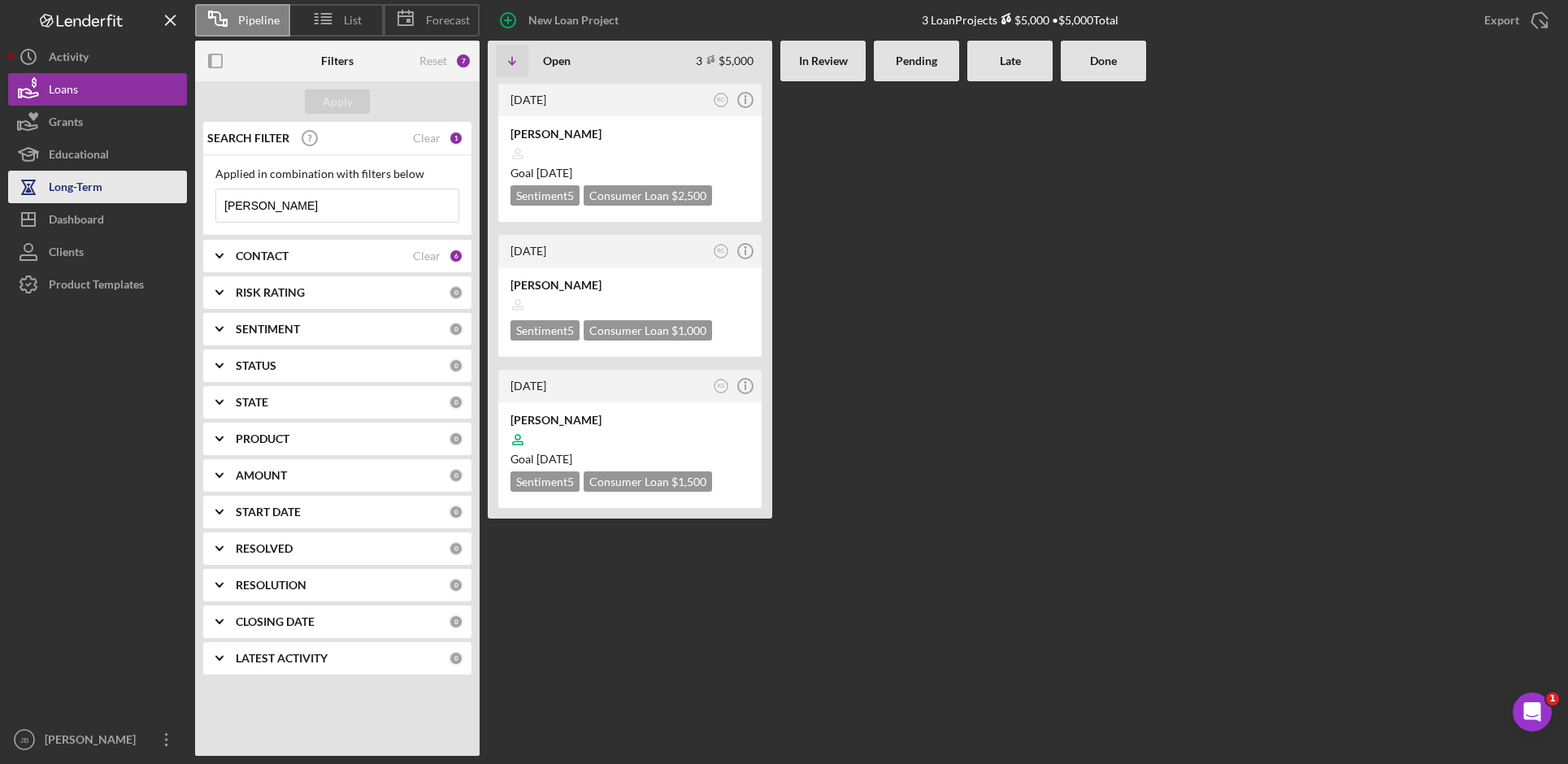
drag, startPoint x: 341, startPoint y: 218, endPoint x: 183, endPoint y: 201, distance: 158.9
click at [183, 201] on div "Pipeline List Forecast New Loan Project 3 Loan Projects $5,000 • $5,000 Total E…" at bounding box center [784, 377] width 1551 height 756
type input "Harlan"
click at [335, 108] on div "Apply" at bounding box center [337, 101] width 30 height 24
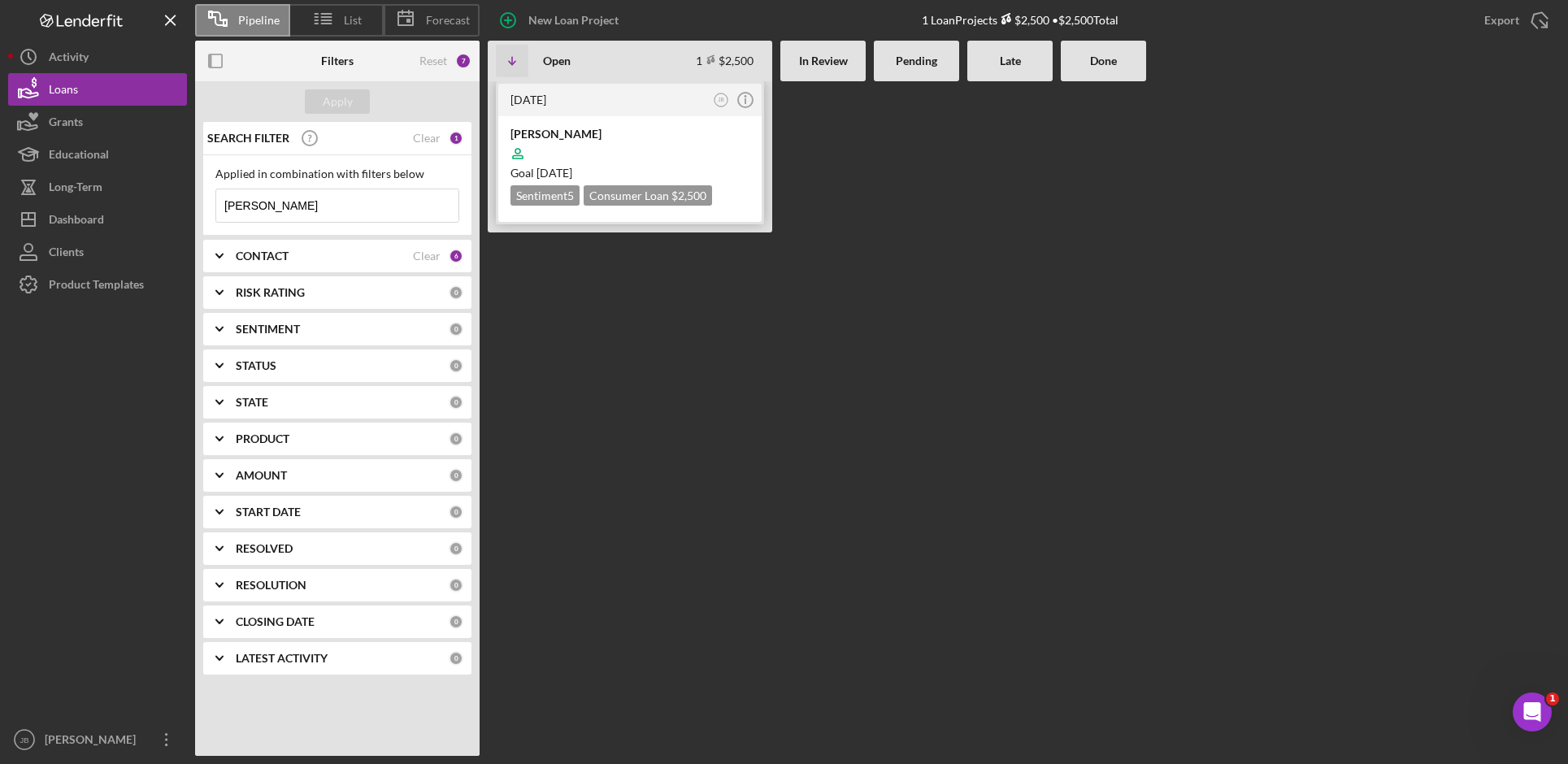
click at [604, 111] on div "3 days ago JB Icon/Info" at bounding box center [630, 99] width 263 height 32
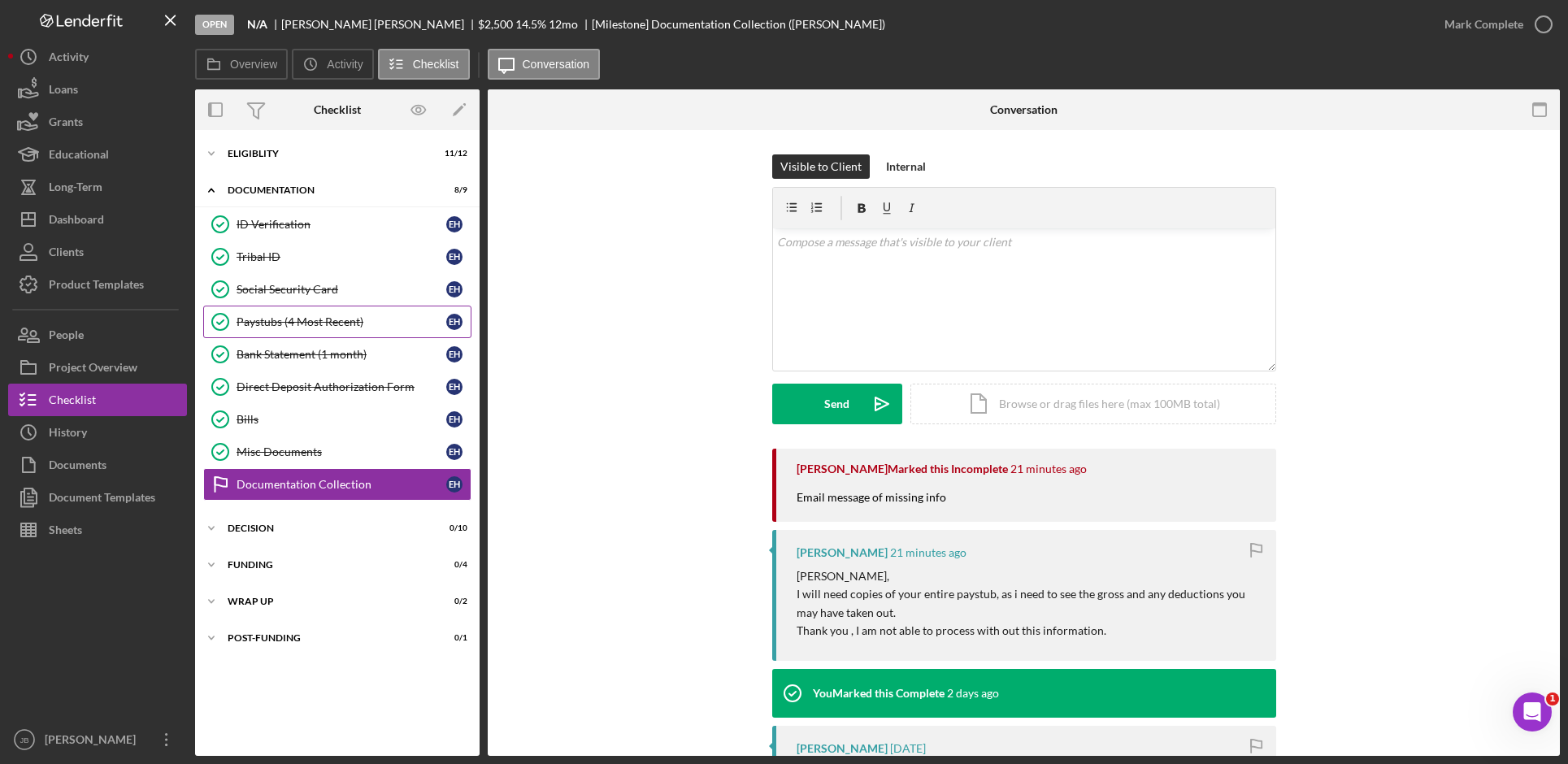
click at [372, 328] on div "Paystubs (4 Most Recent)" at bounding box center [342, 321] width 210 height 13
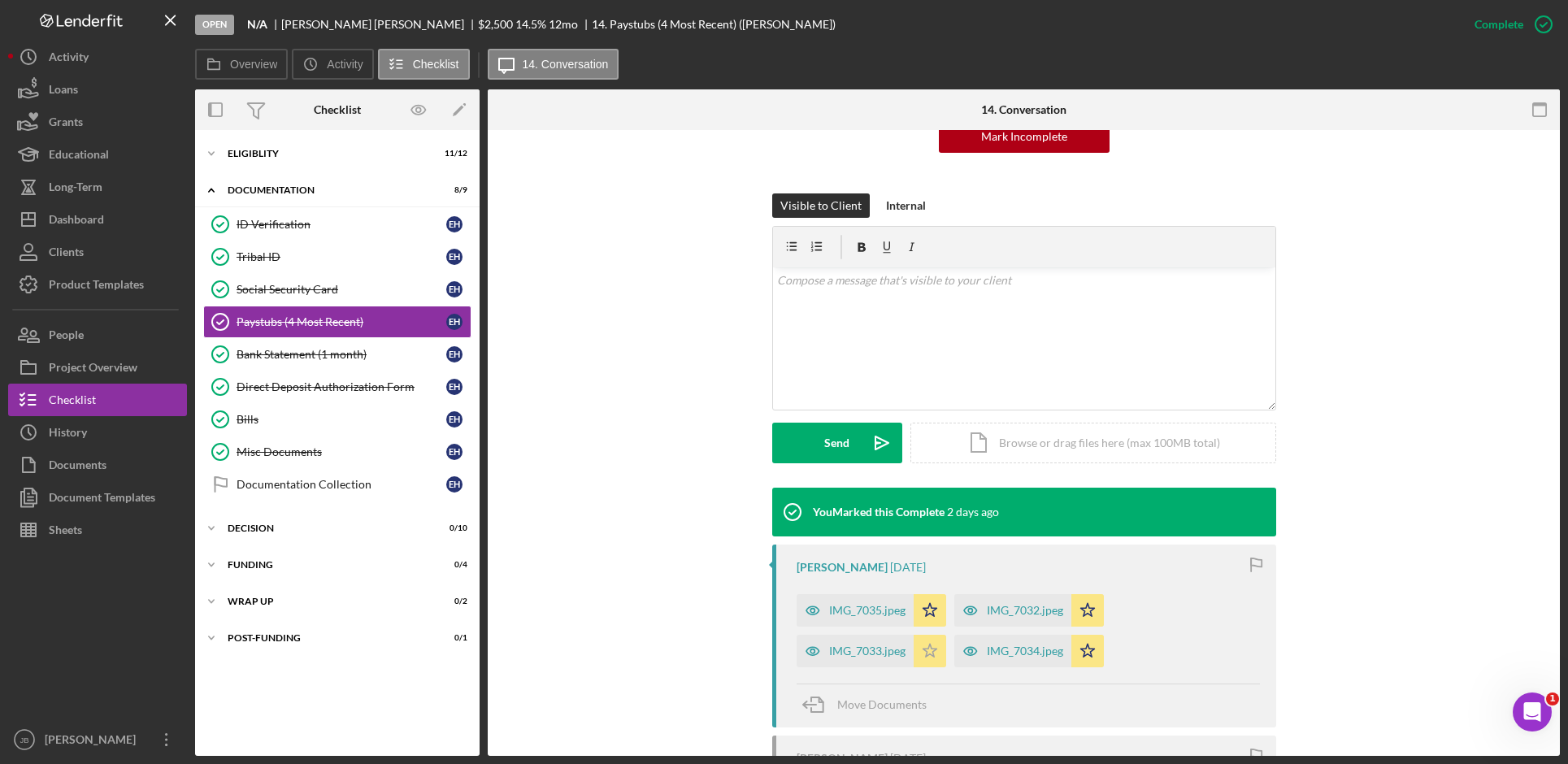
scroll to position [244, 0]
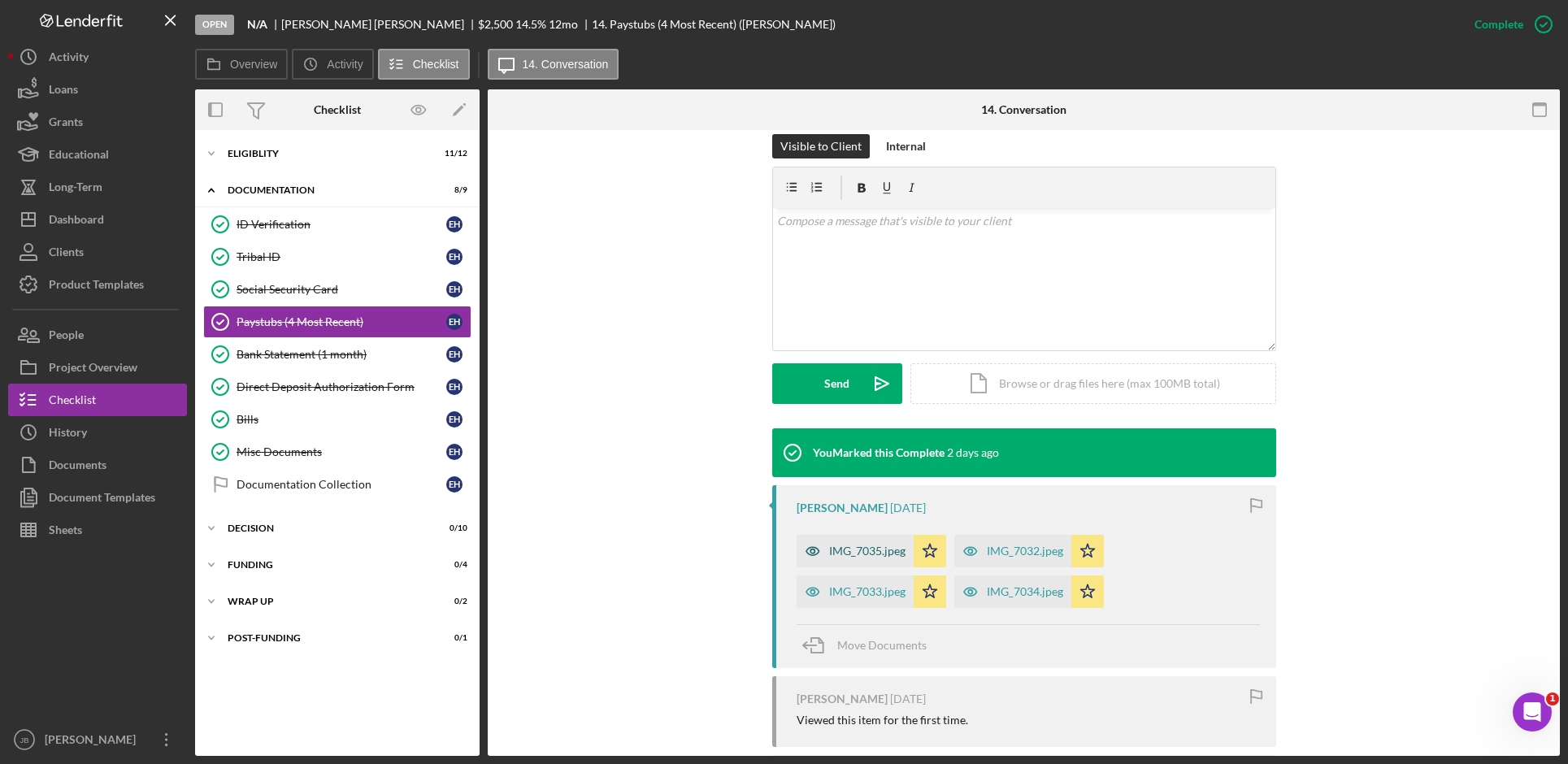
click at [869, 550] on div "IMG_7035.jpeg" at bounding box center [866, 550] width 76 height 13
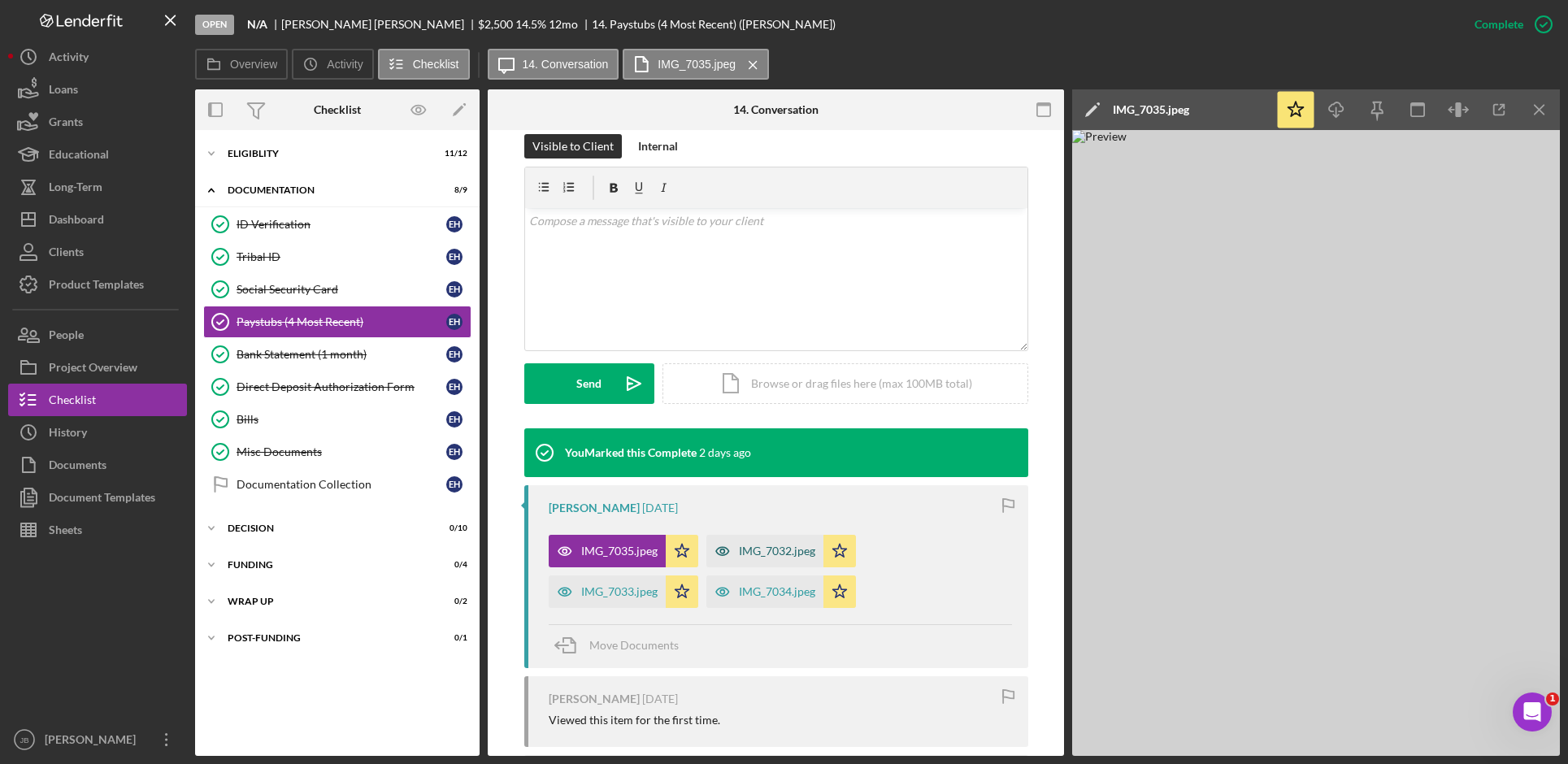
click at [738, 549] on div "IMG_7032.jpeg" at bounding box center [776, 550] width 76 height 13
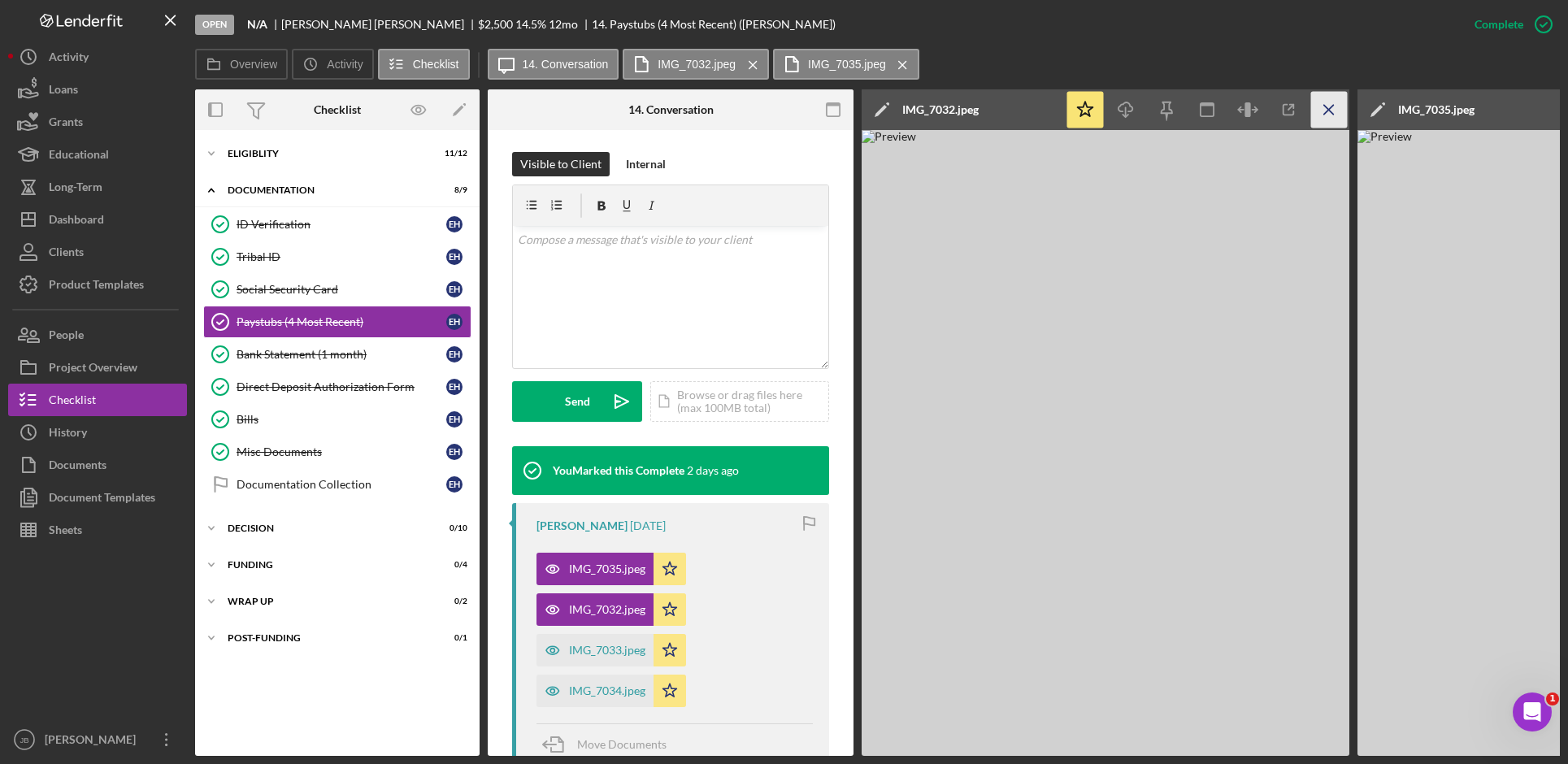
click at [1331, 103] on icon "Icon/Menu Close" at bounding box center [1330, 110] width 37 height 37
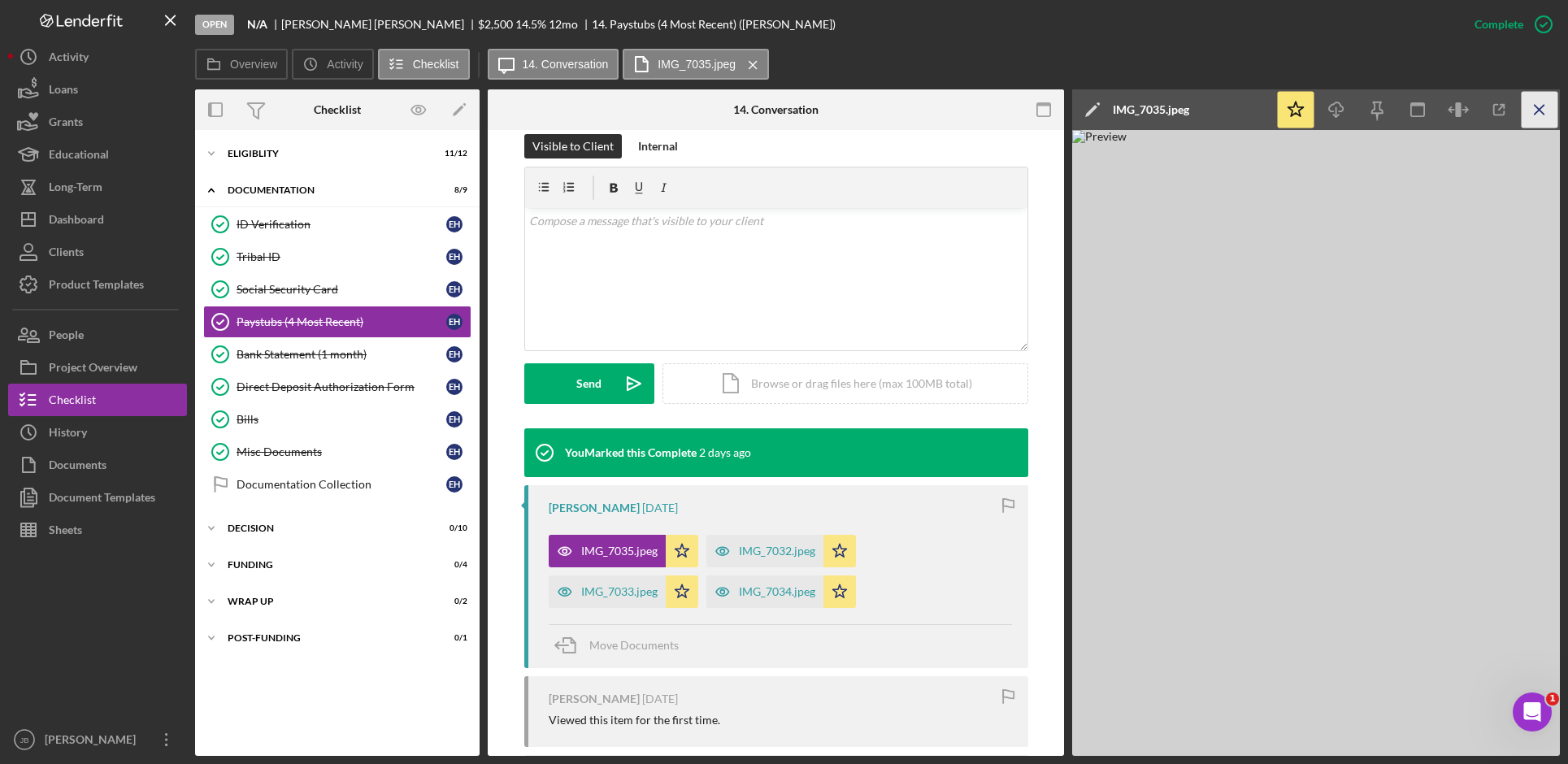
click at [1535, 112] on icon "Icon/Menu Close" at bounding box center [1539, 110] width 37 height 37
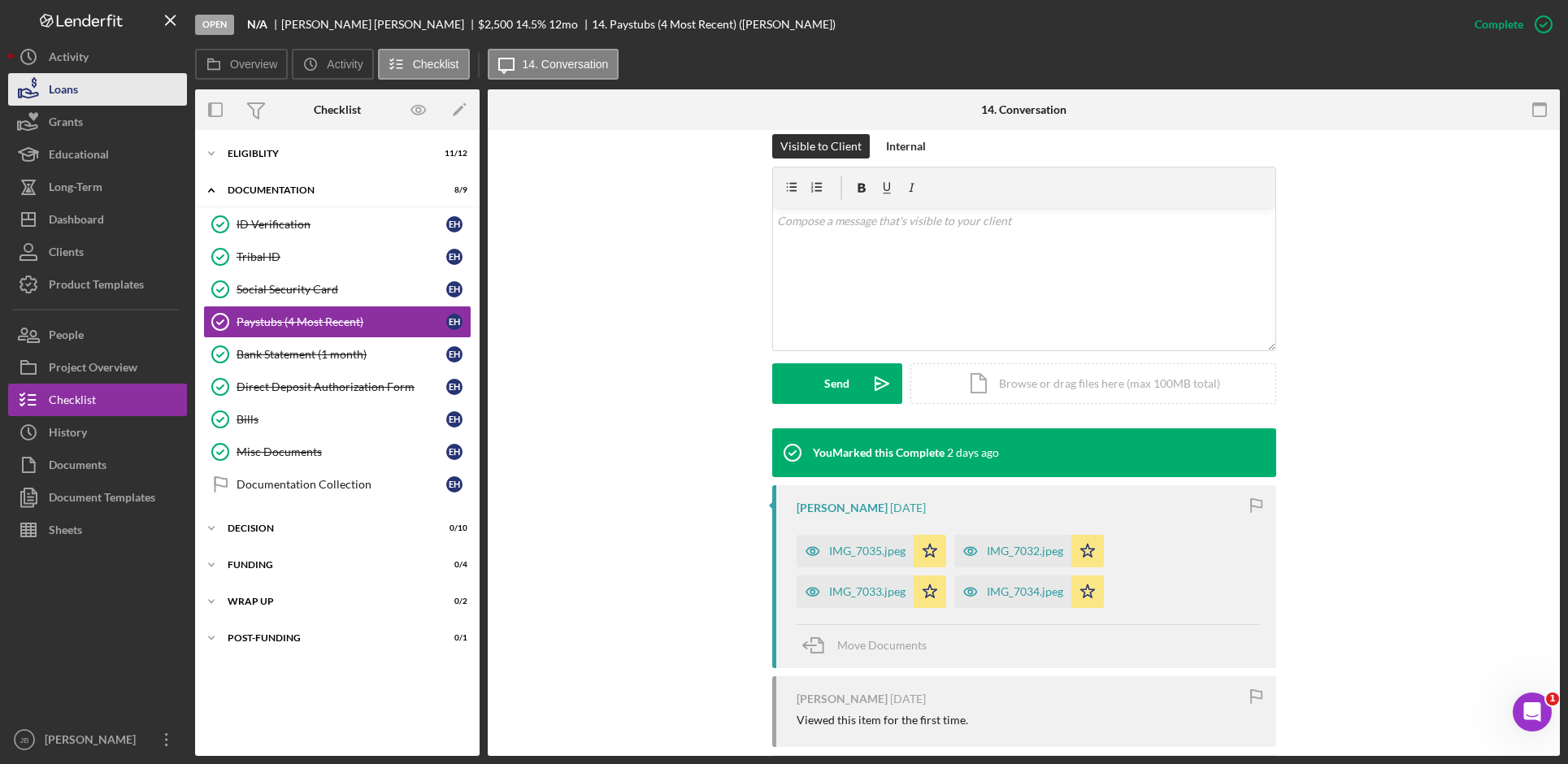
click at [123, 93] on button "Loans" at bounding box center [98, 88] width 179 height 32
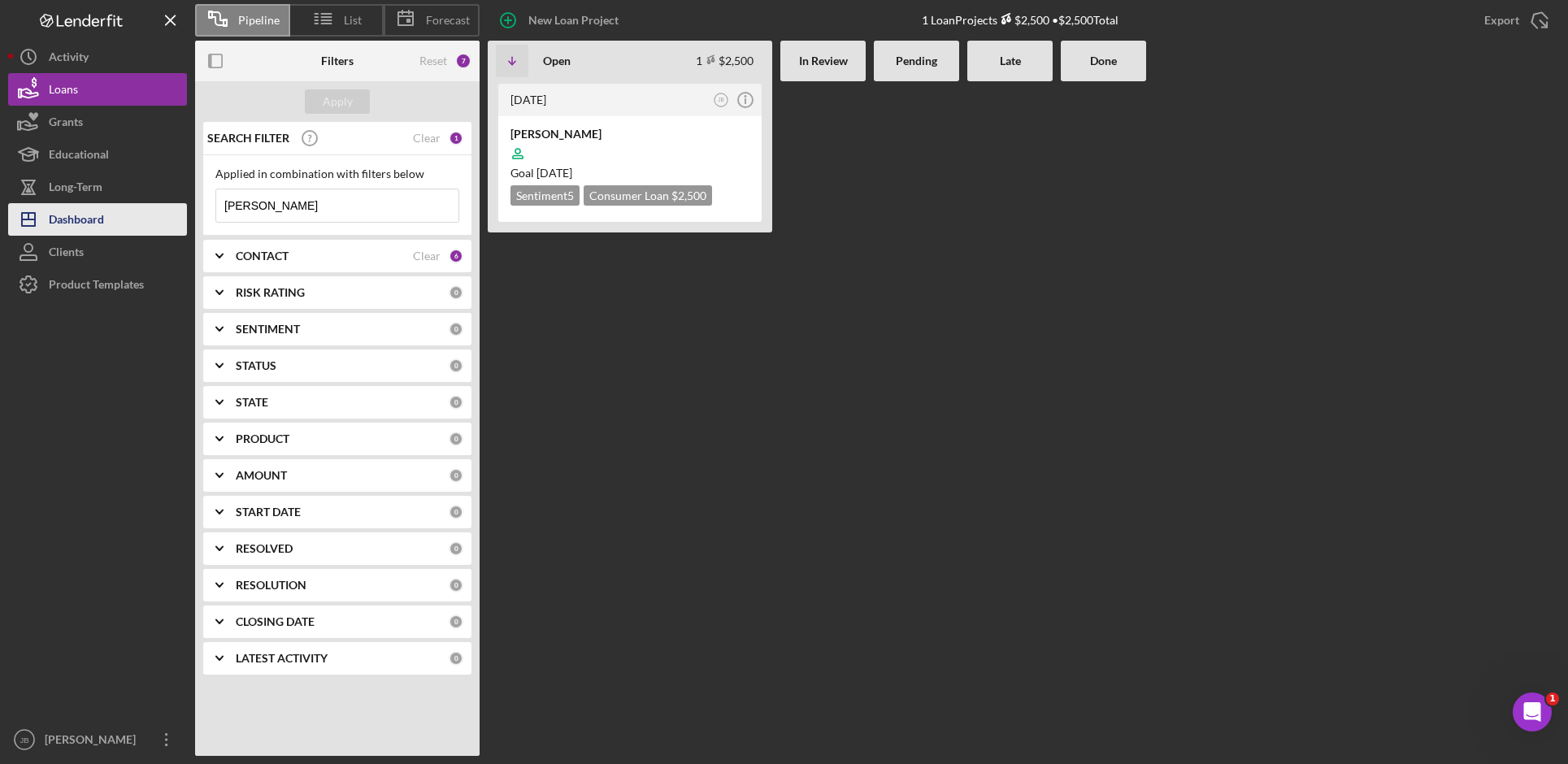
drag, startPoint x: 295, startPoint y: 208, endPoint x: 181, endPoint y: 203, distance: 114.1
click at [175, 206] on div "Pipeline List Forecast New Loan Project 1 Loan Projects $2,500 • $2,500 Total E…" at bounding box center [784, 377] width 1551 height 756
type input "[PERSON_NAME]"
click at [335, 108] on div "Apply" at bounding box center [337, 101] width 30 height 24
click at [580, 132] on div "[PERSON_NAME]" at bounding box center [630, 134] width 239 height 17
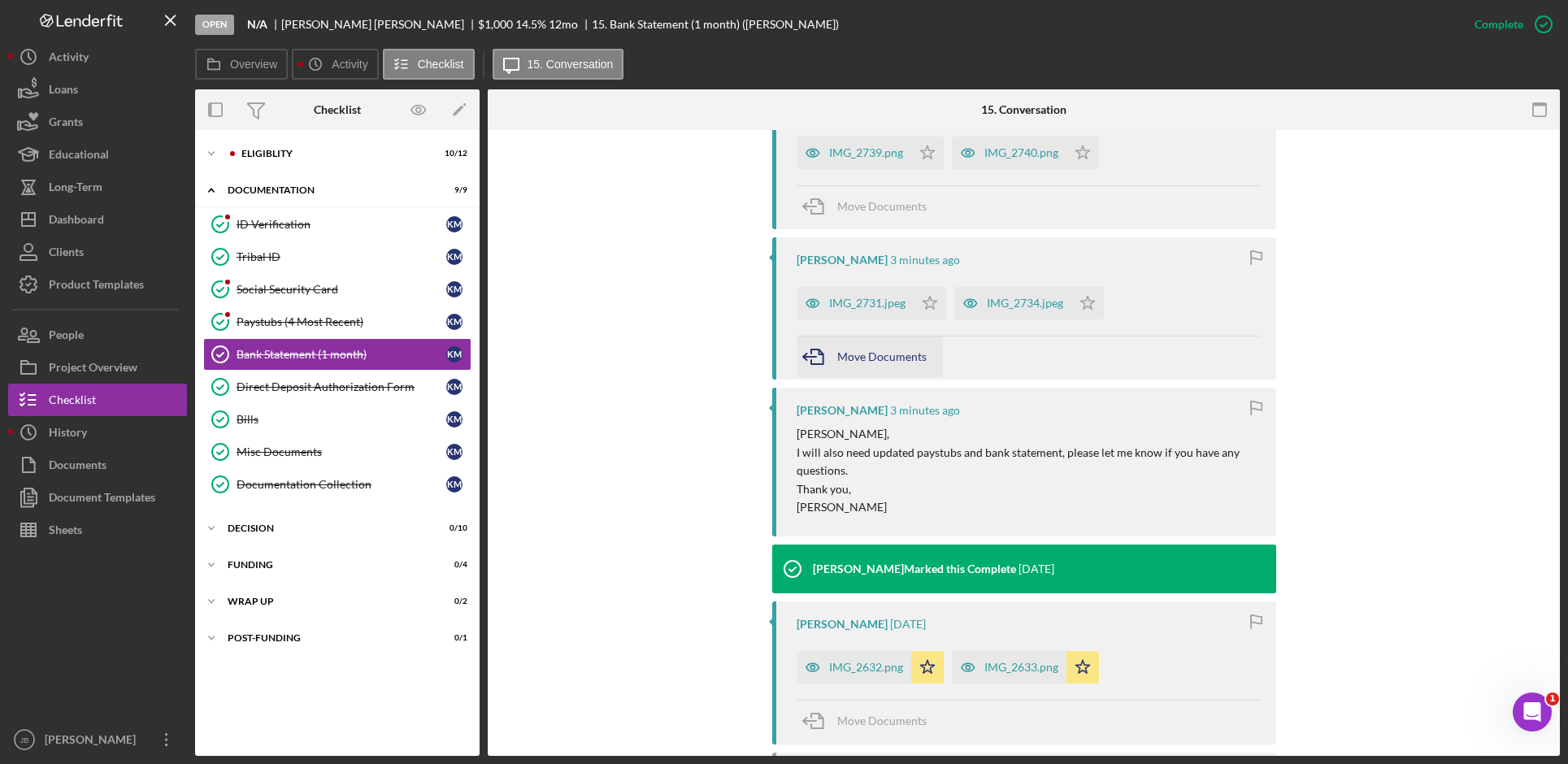
scroll to position [731, 0]
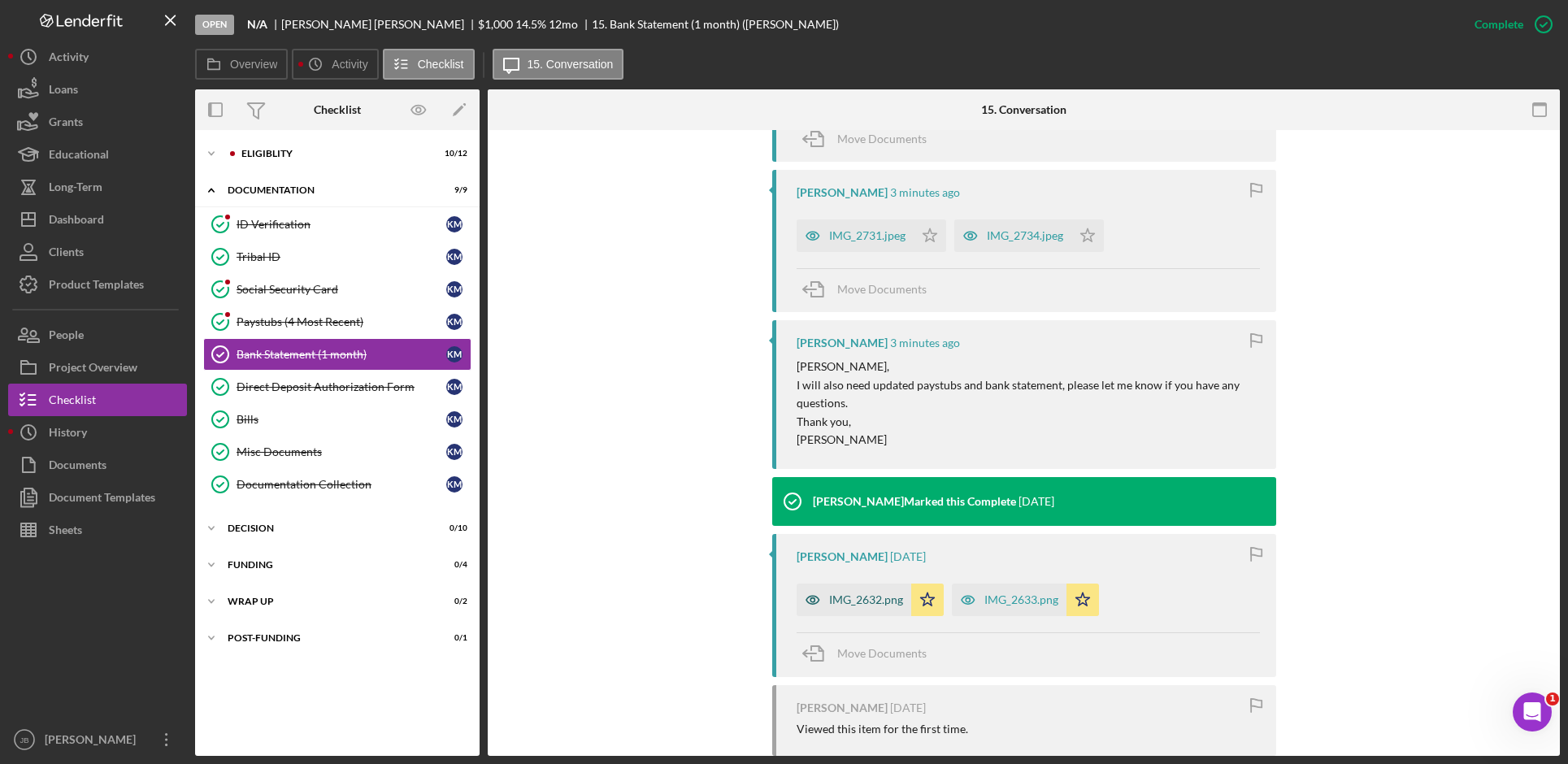
click at [868, 606] on div "IMG_2632.png" at bounding box center [865, 599] width 74 height 13
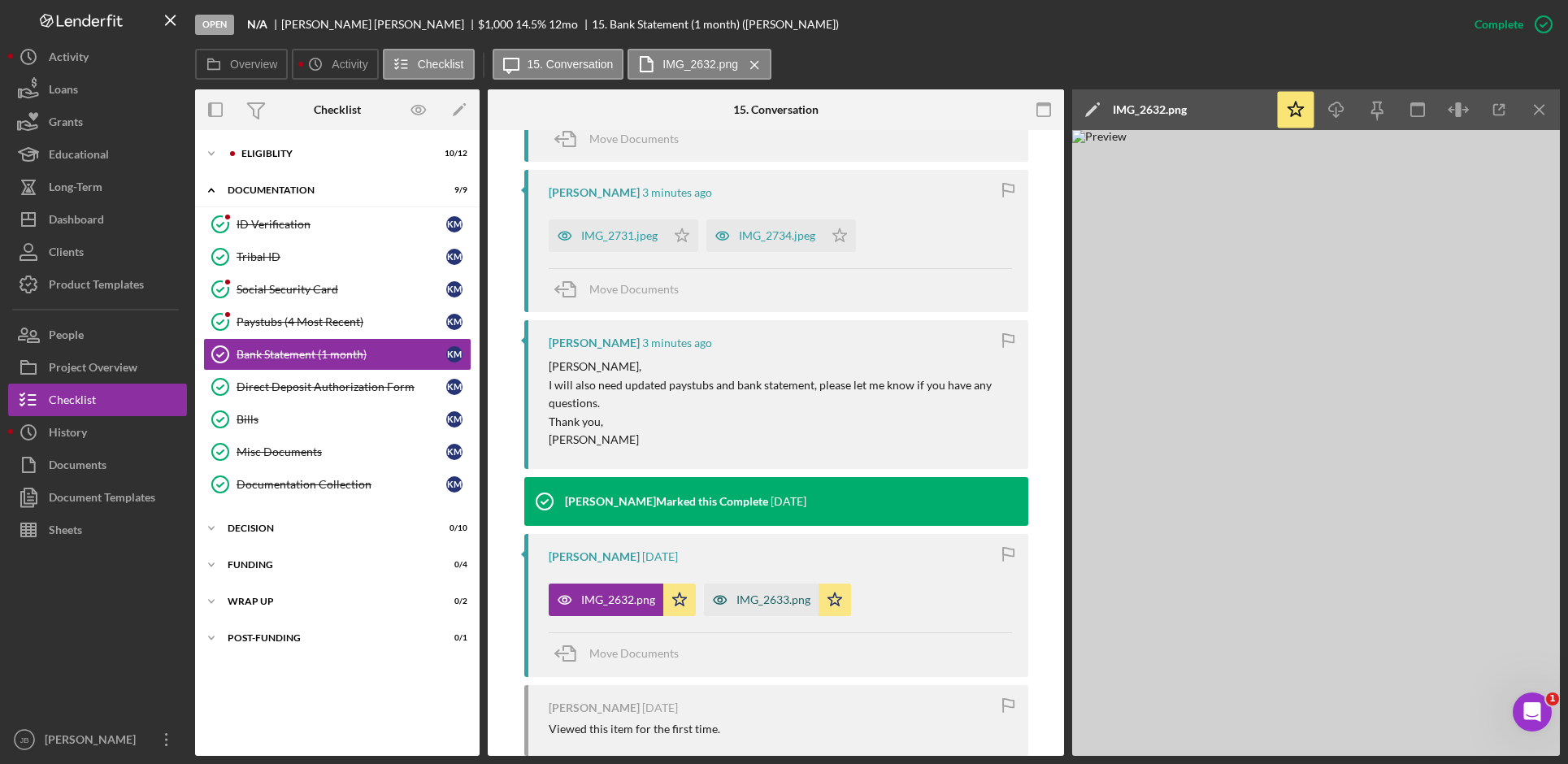
click at [775, 604] on div "IMG_2633.png" at bounding box center [773, 599] width 74 height 13
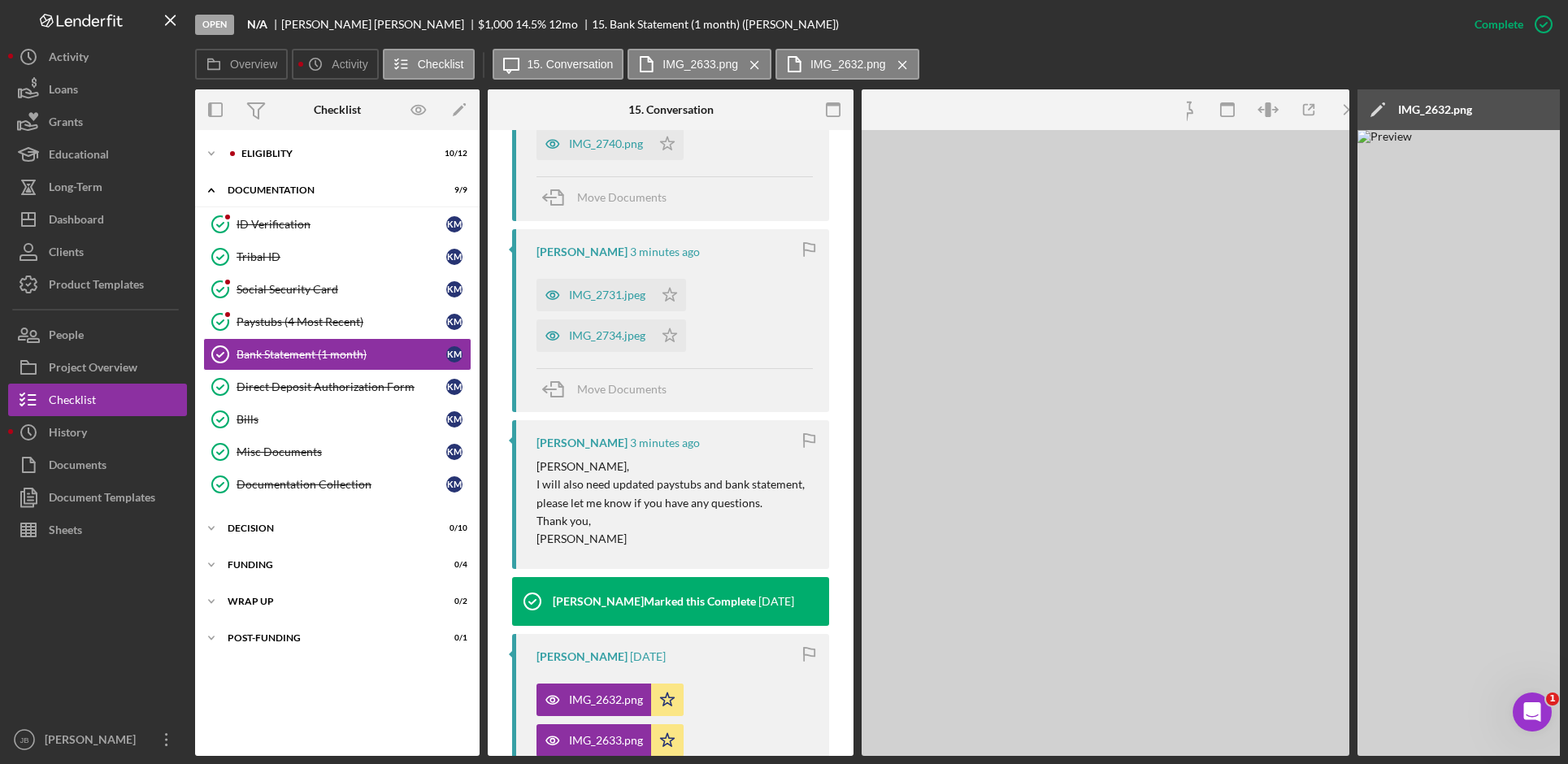
scroll to position [790, 0]
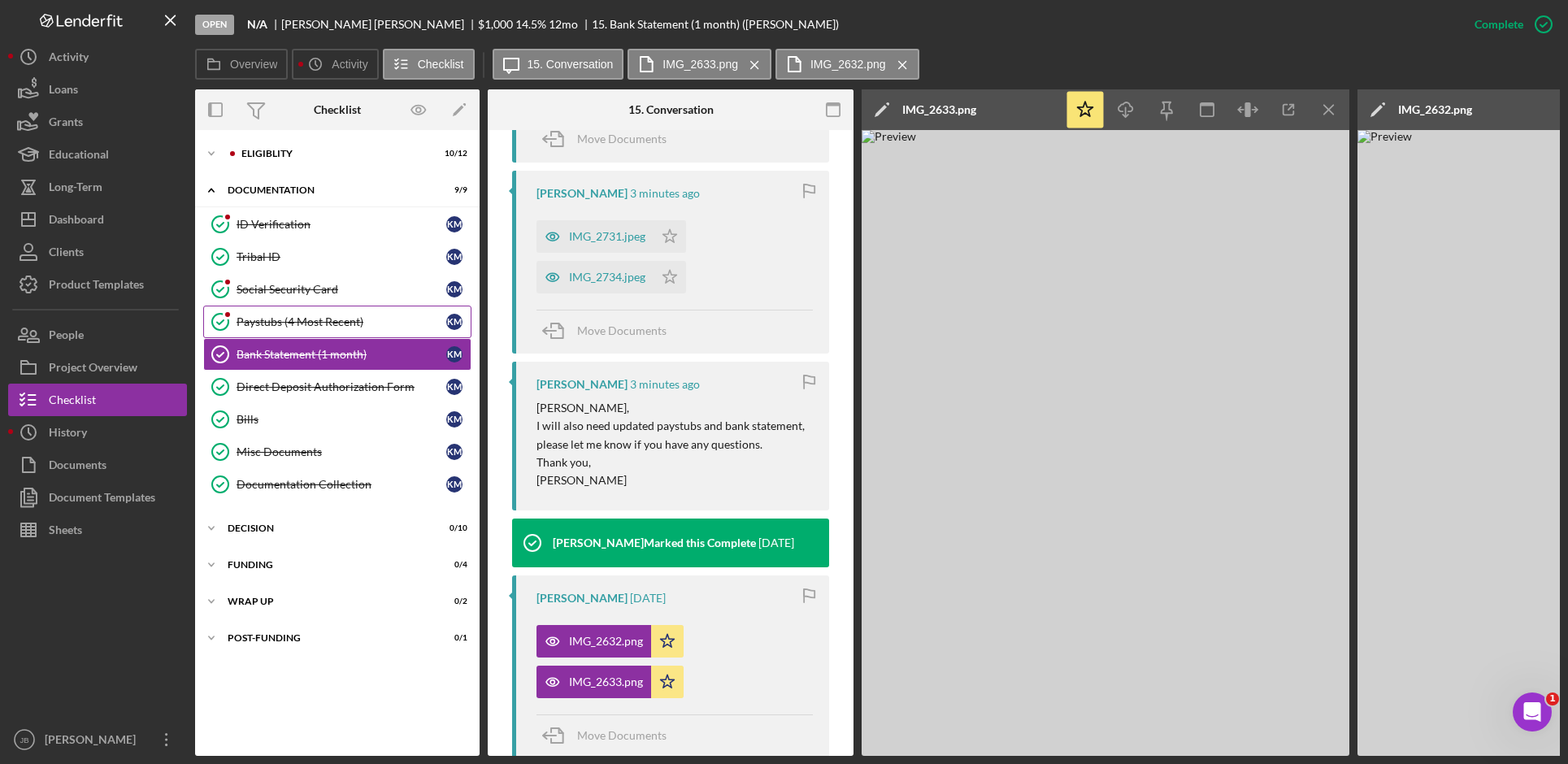
click at [343, 318] on div "Paystubs (4 Most Recent)" at bounding box center [342, 321] width 210 height 13
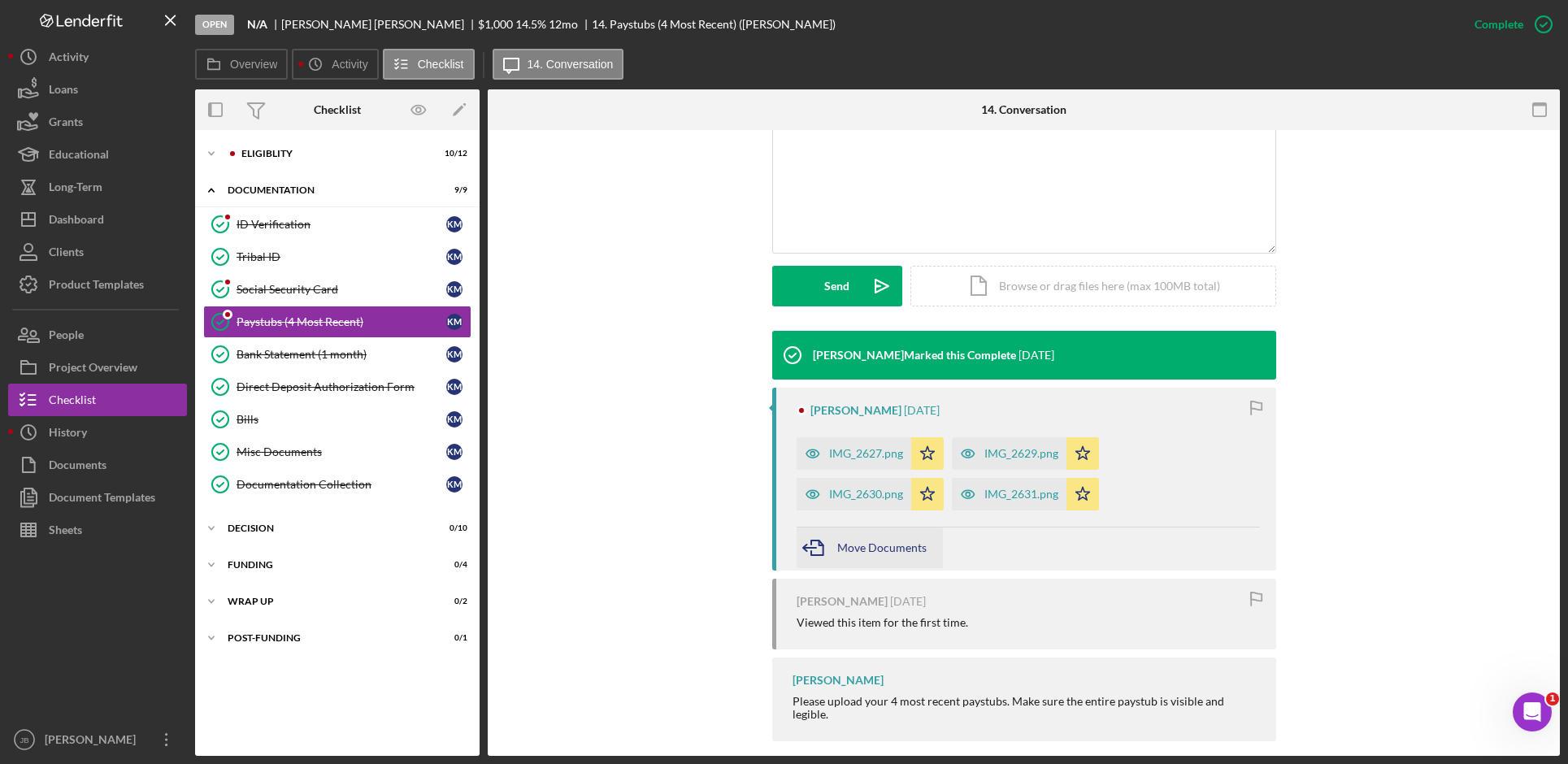
scroll to position [357, 0]
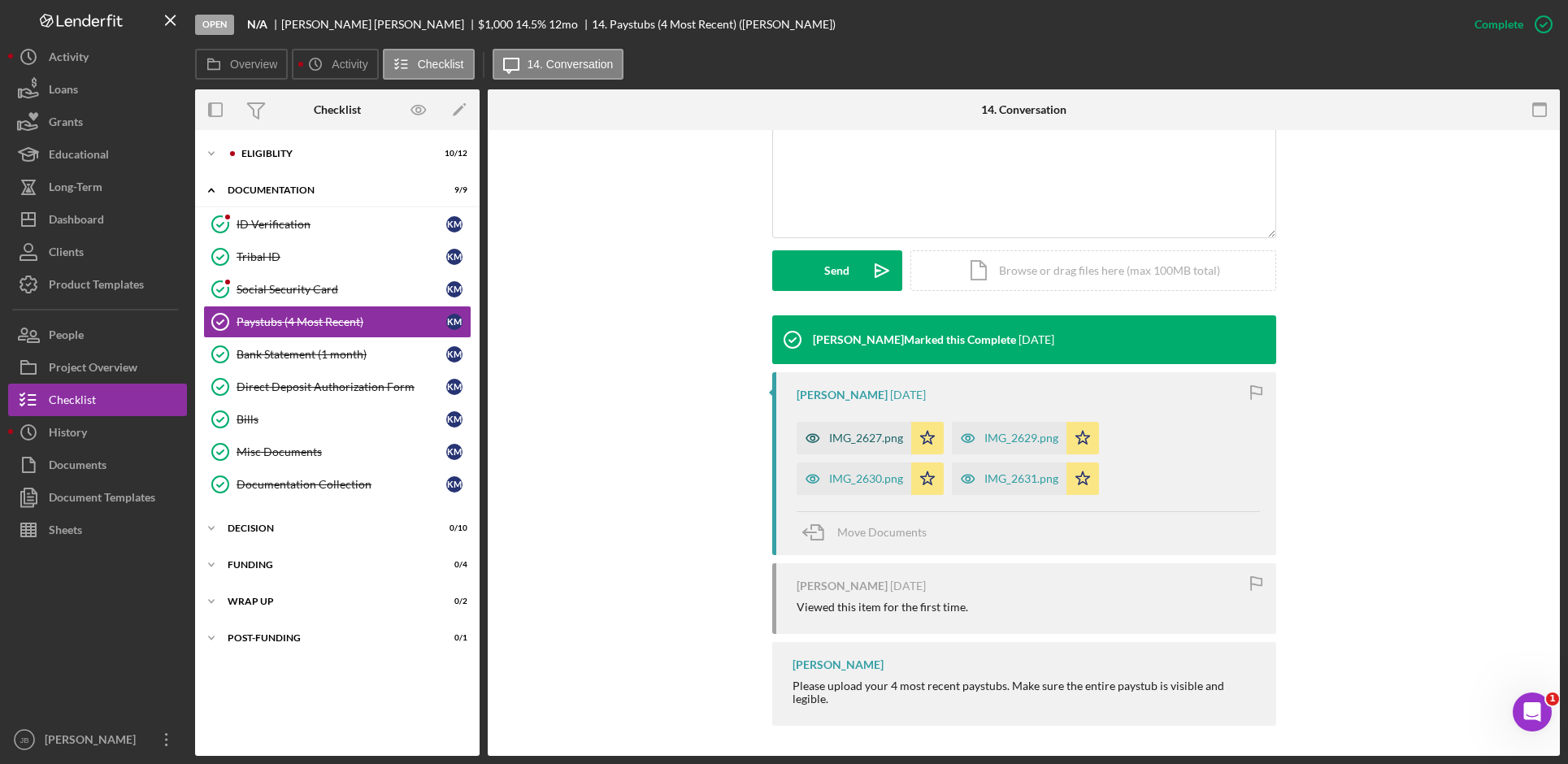
click at [857, 433] on div "IMG_2627.png" at bounding box center [865, 438] width 74 height 13
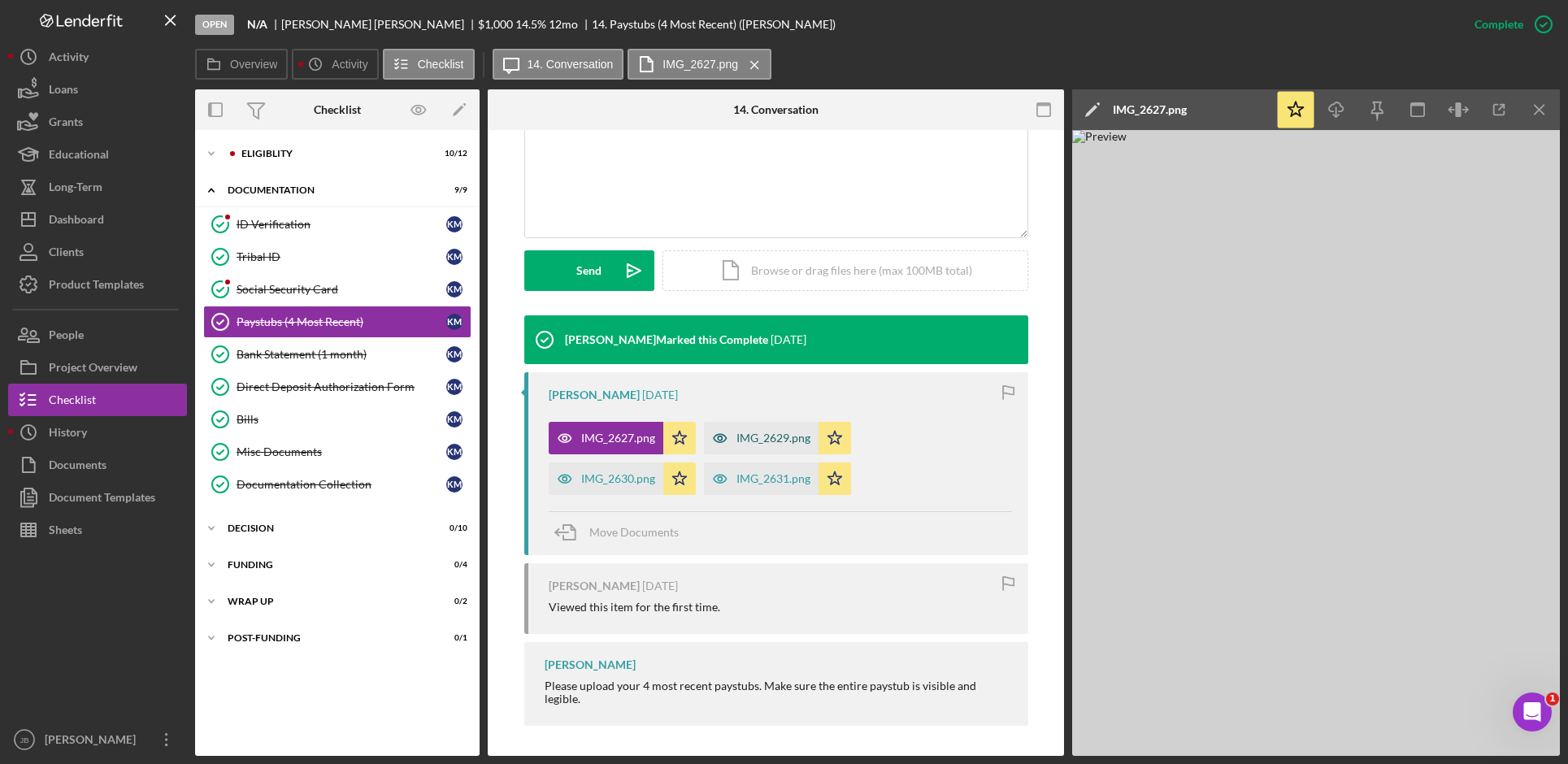
click at [759, 439] on div "IMG_2629.png" at bounding box center [773, 438] width 74 height 13
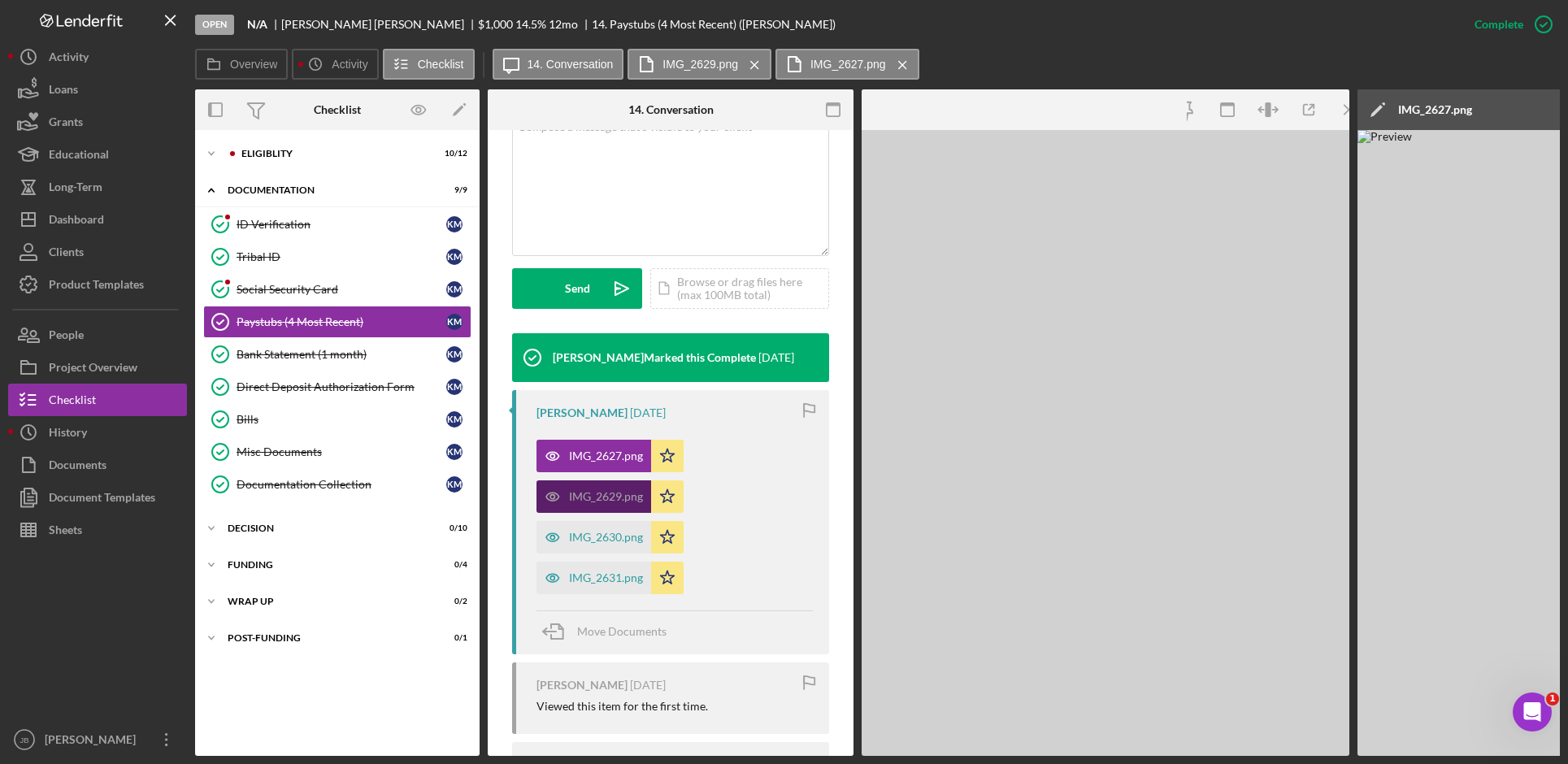
scroll to position [375, 0]
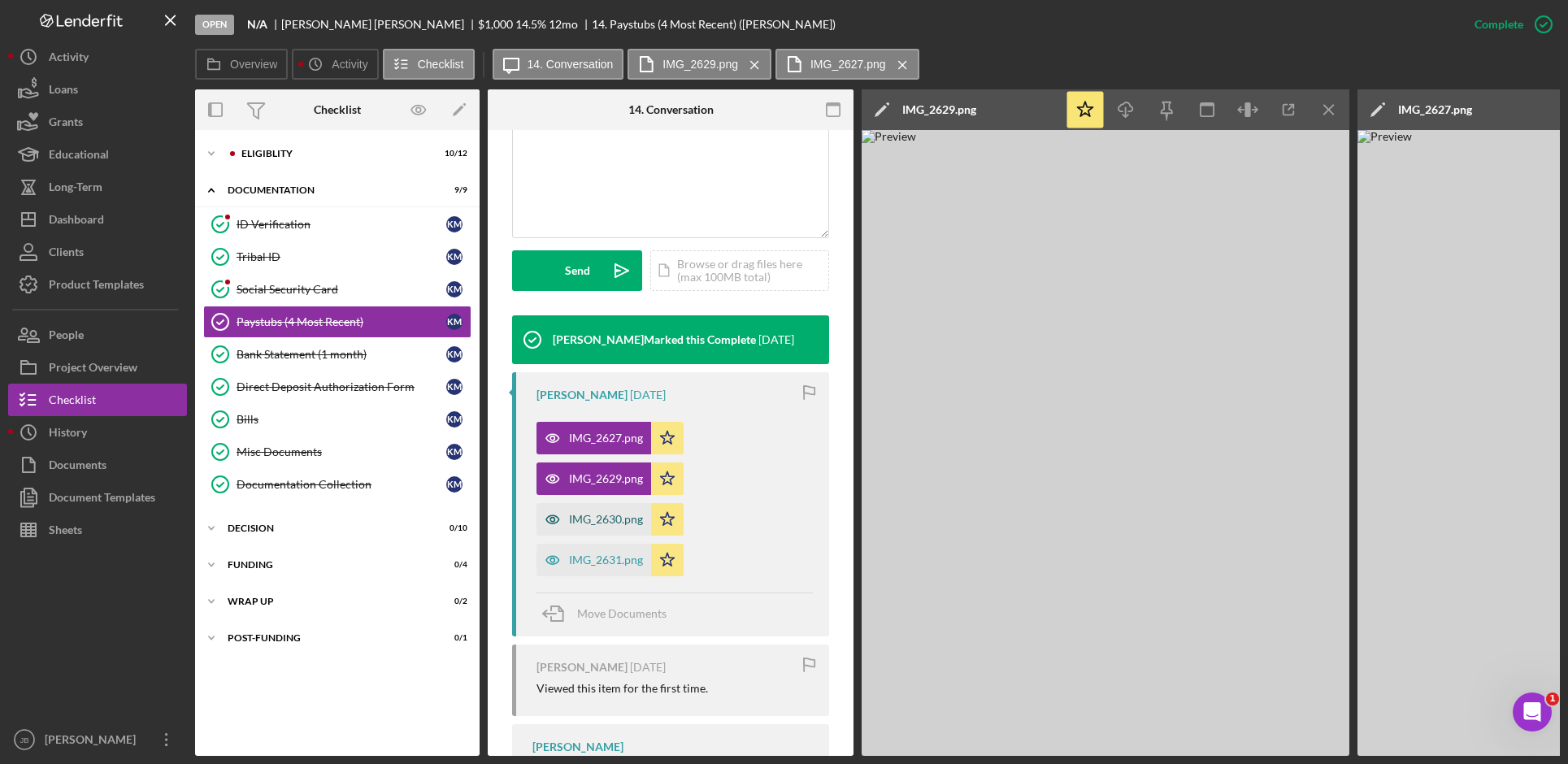
click at [579, 523] on div "IMG_2630.png" at bounding box center [606, 519] width 74 height 13
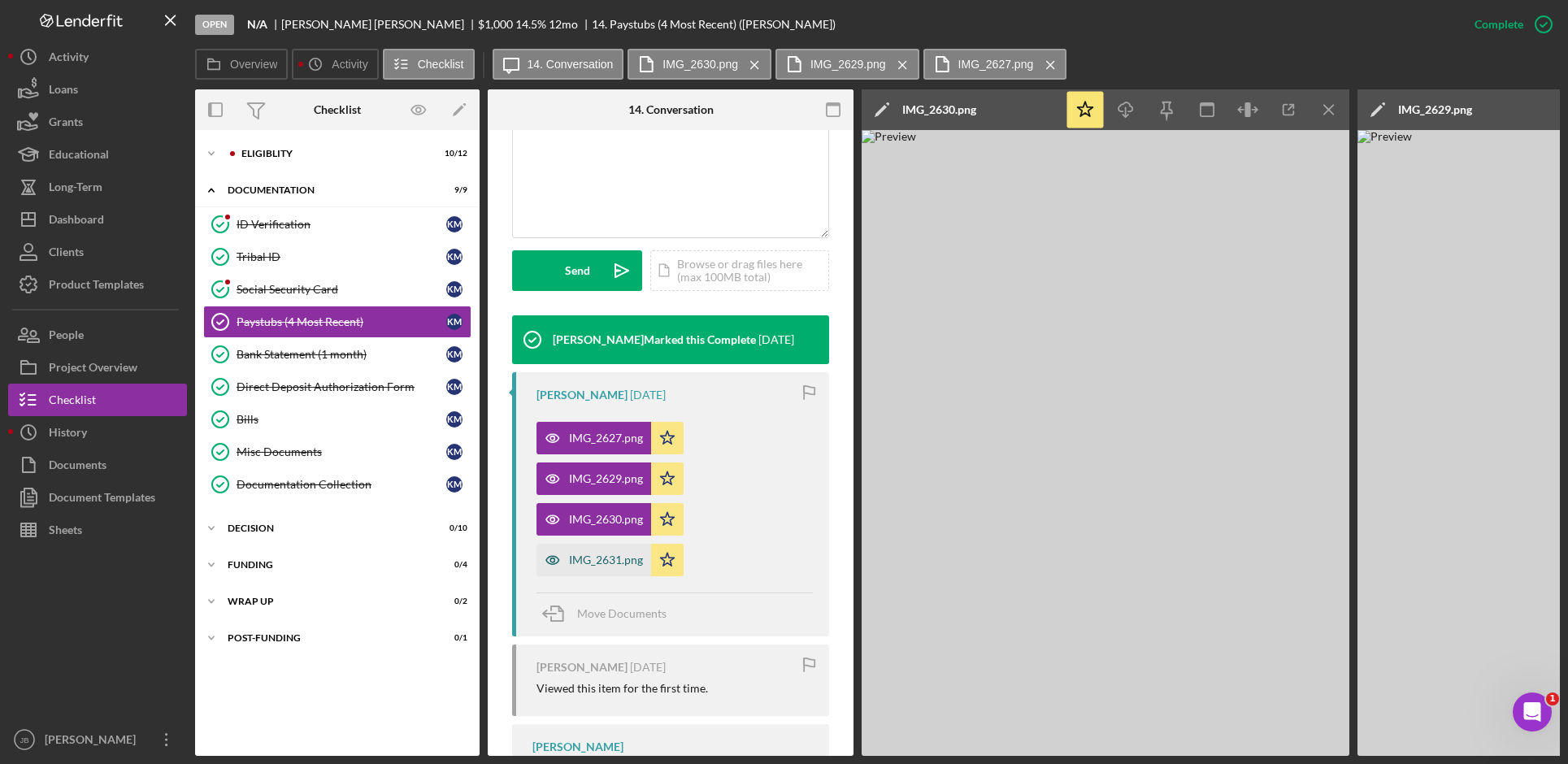
click at [589, 560] on div "IMG_2631.png" at bounding box center [606, 560] width 74 height 13
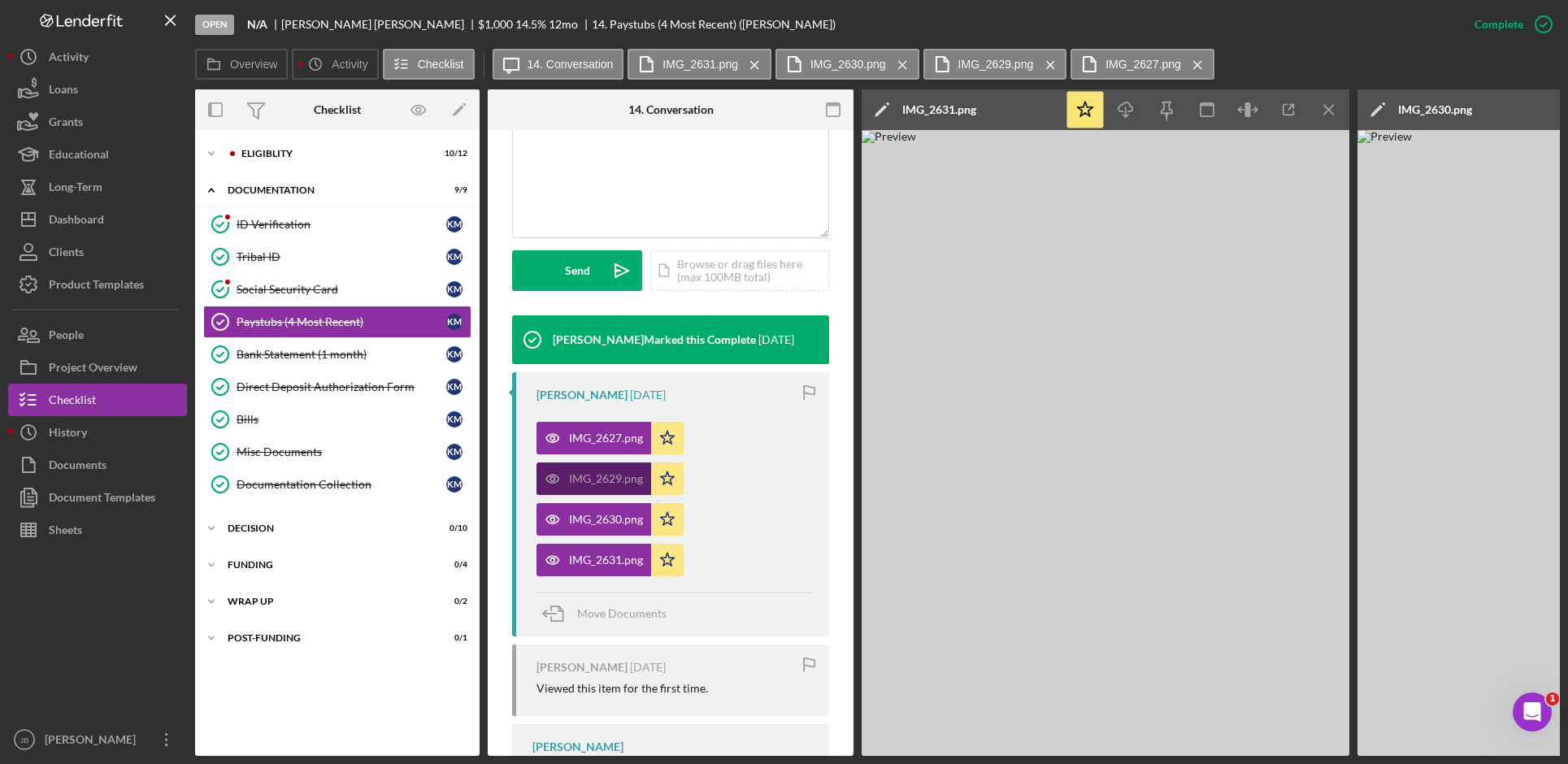
click at [613, 478] on div "IMG_2629.png" at bounding box center [606, 479] width 74 height 13
click at [615, 433] on div "IMG_2627.png" at bounding box center [606, 438] width 74 height 13
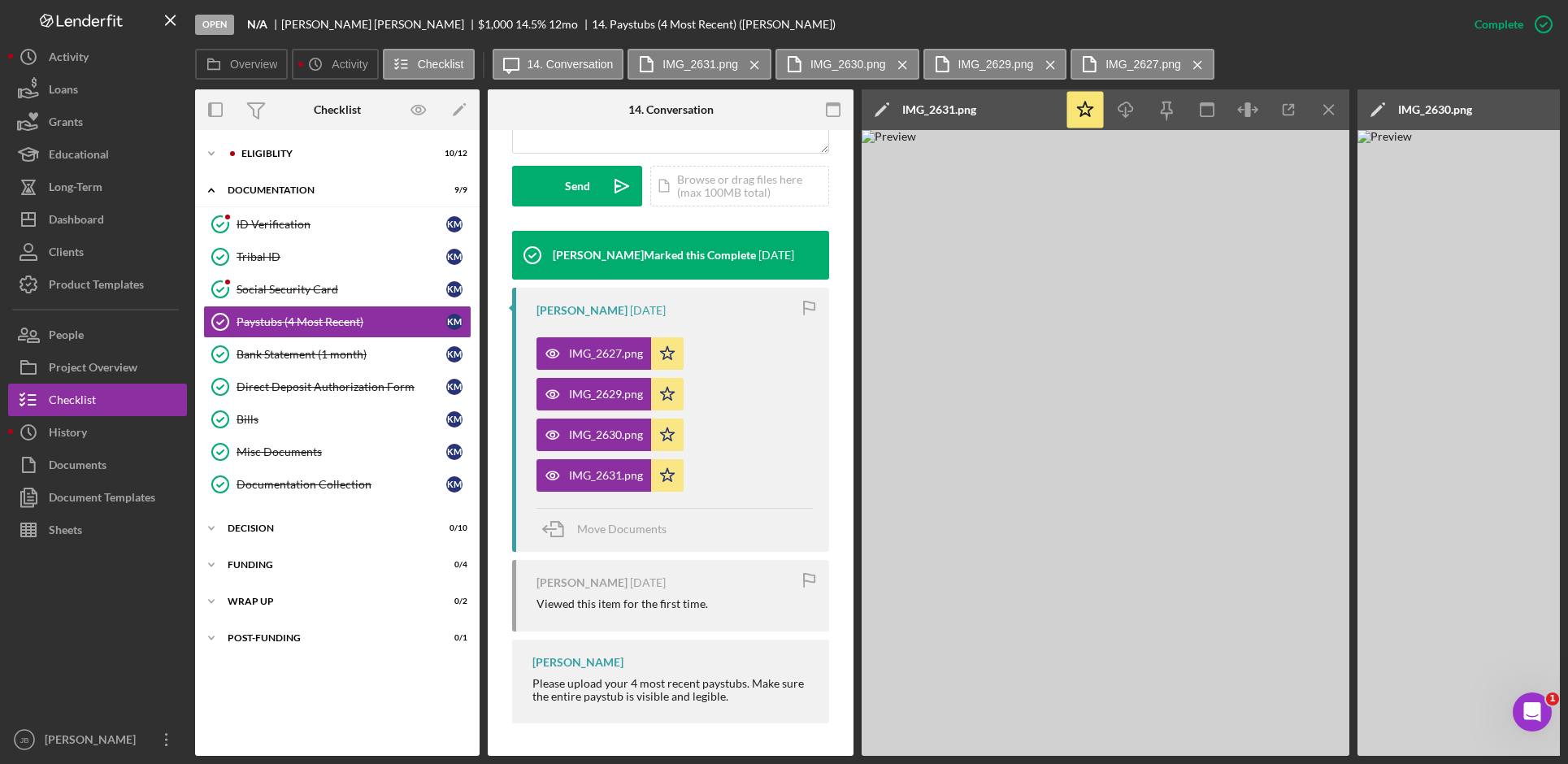
scroll to position [301, 0]
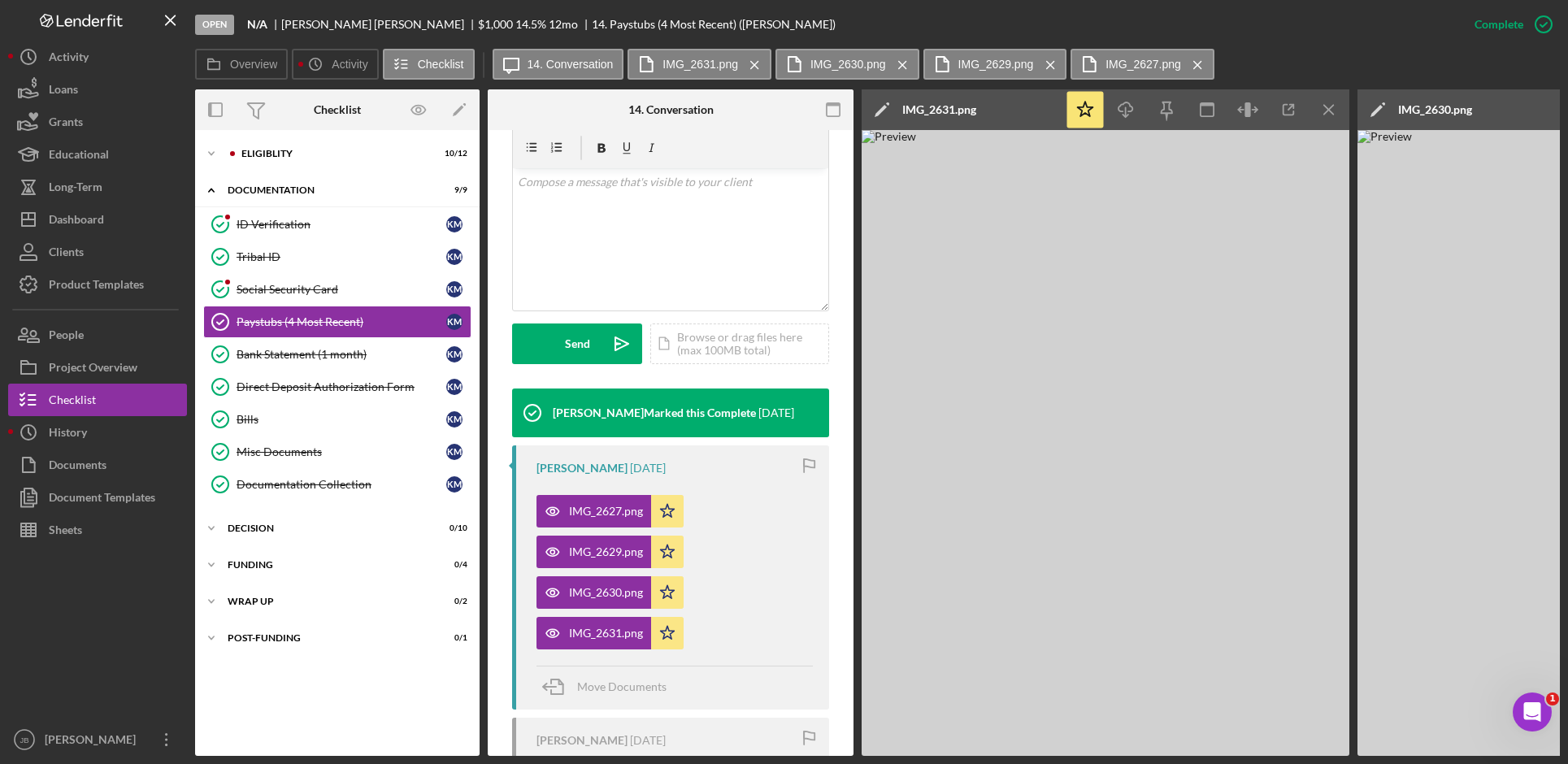
click at [839, 407] on div "This item has been marked complete. In order for Kirsten Mckee to upload docume…" at bounding box center [670, 371] width 366 height 1084
click at [1327, 110] on icon "Icon/Menu Close" at bounding box center [1330, 110] width 37 height 37
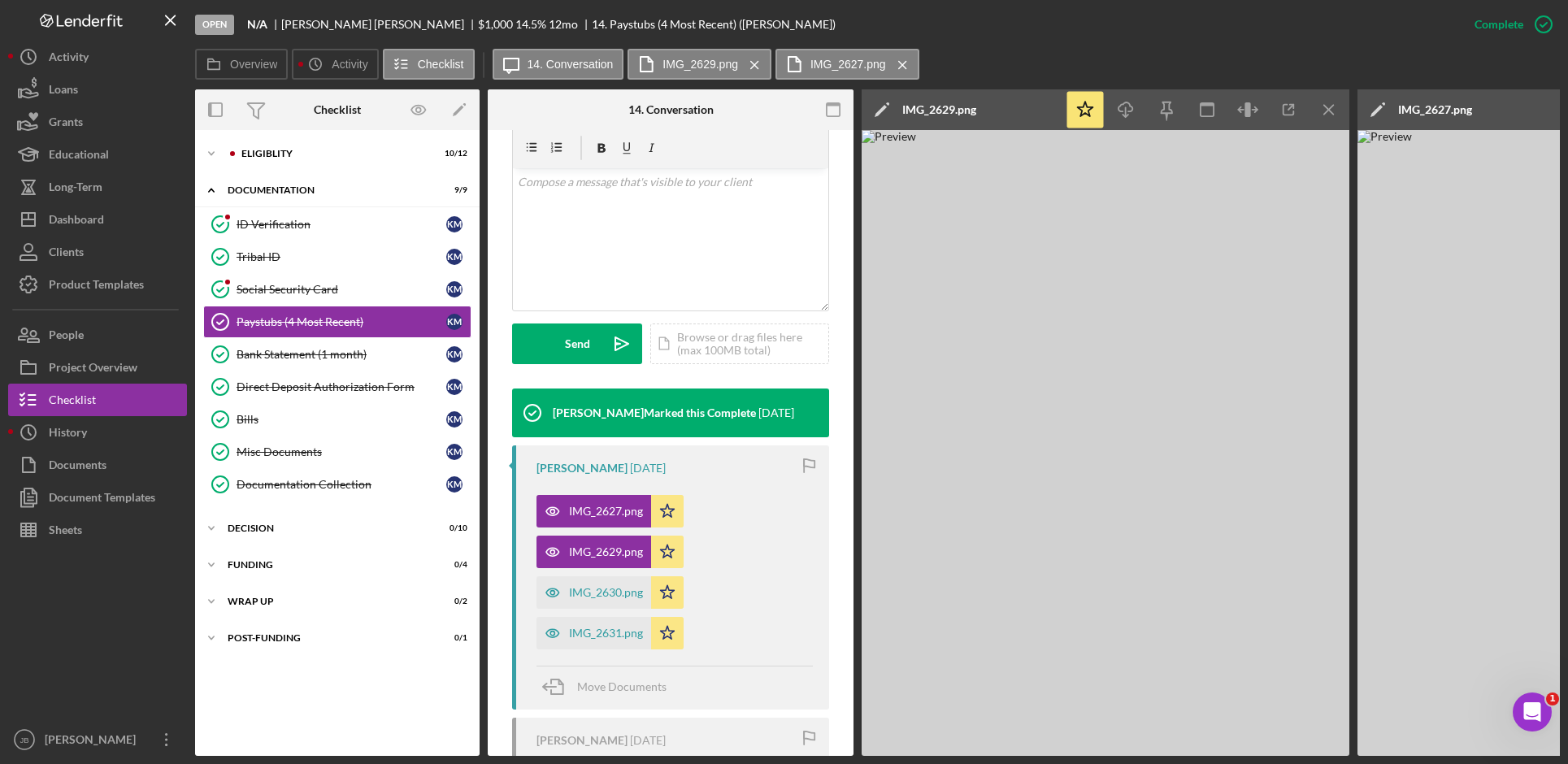
click at [1327, 110] on icon "Icon/Menu Close" at bounding box center [1330, 110] width 37 height 37
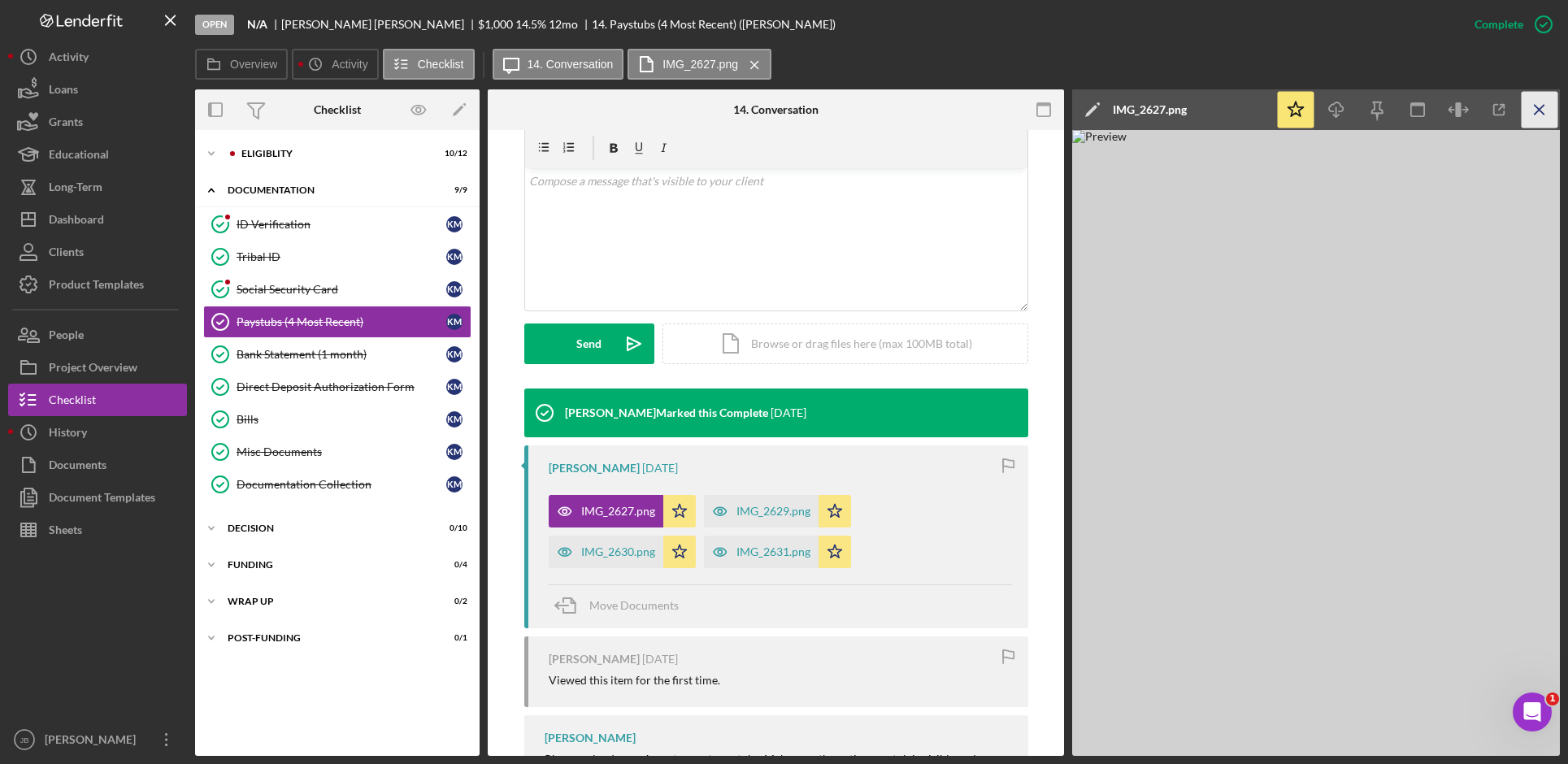
click at [1535, 105] on line "button" at bounding box center [1539, 110] width 9 height 9
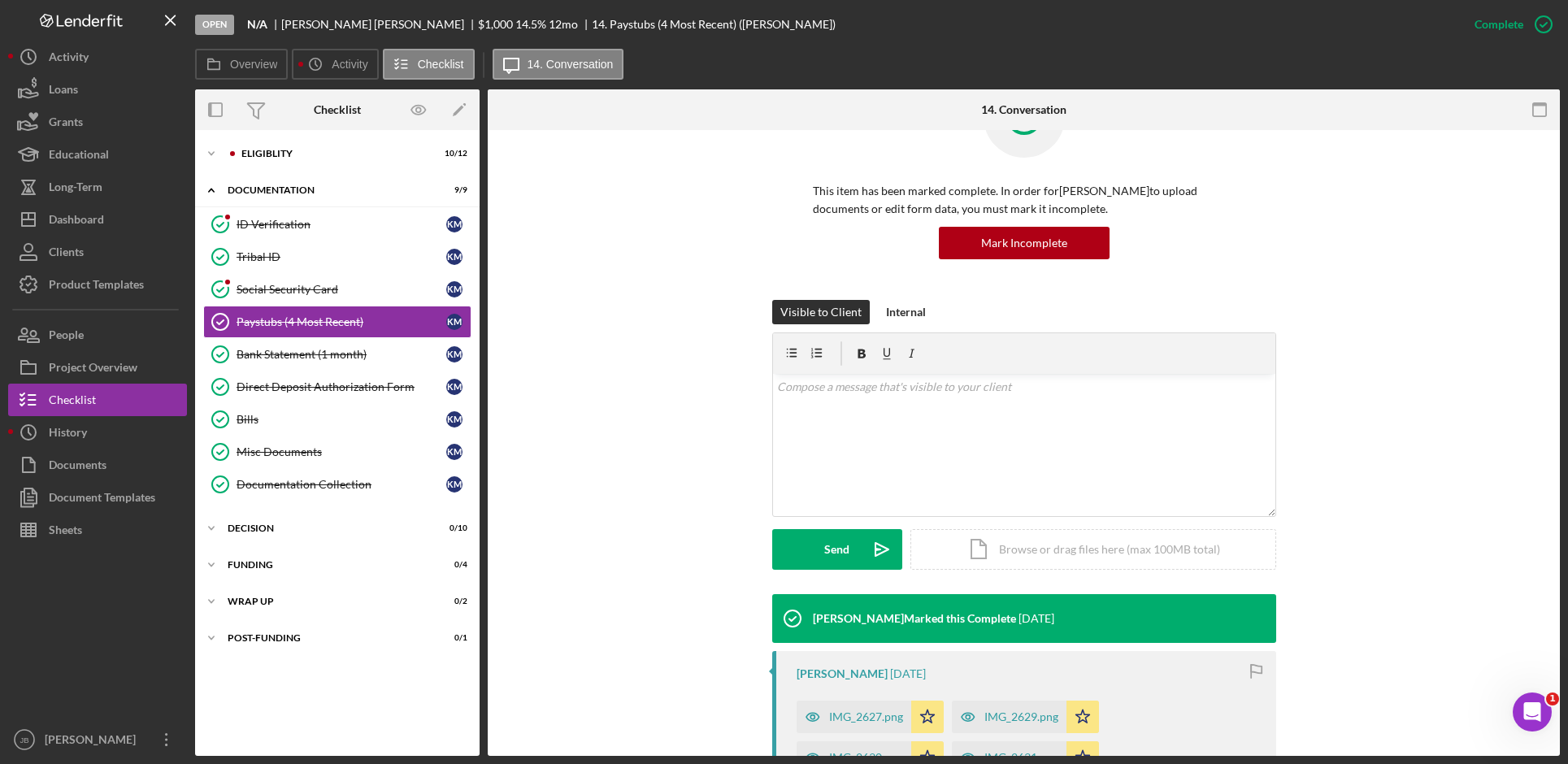
scroll to position [163, 0]
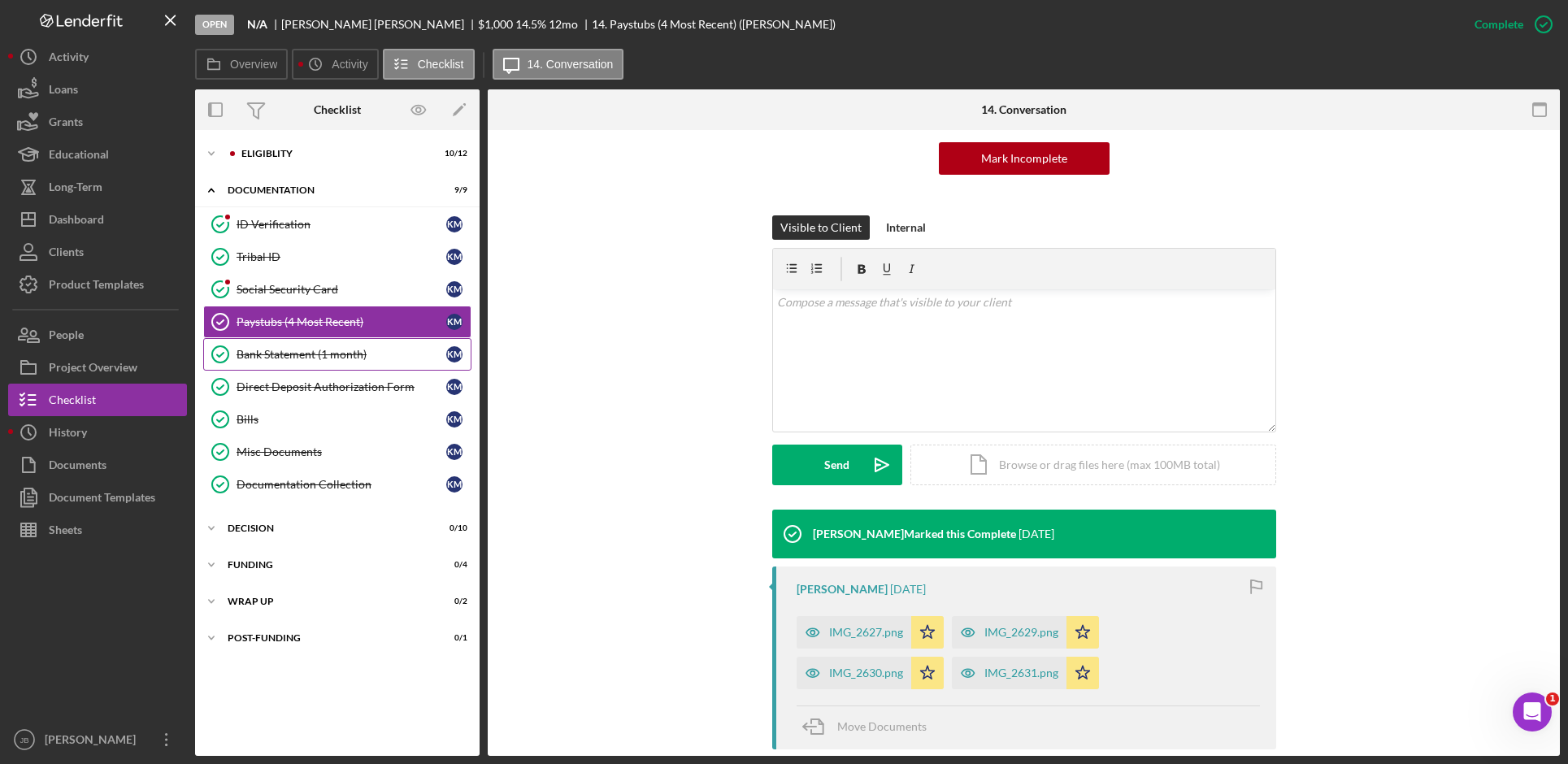
click at [385, 350] on div "Bank Statement (1 month)" at bounding box center [342, 354] width 210 height 13
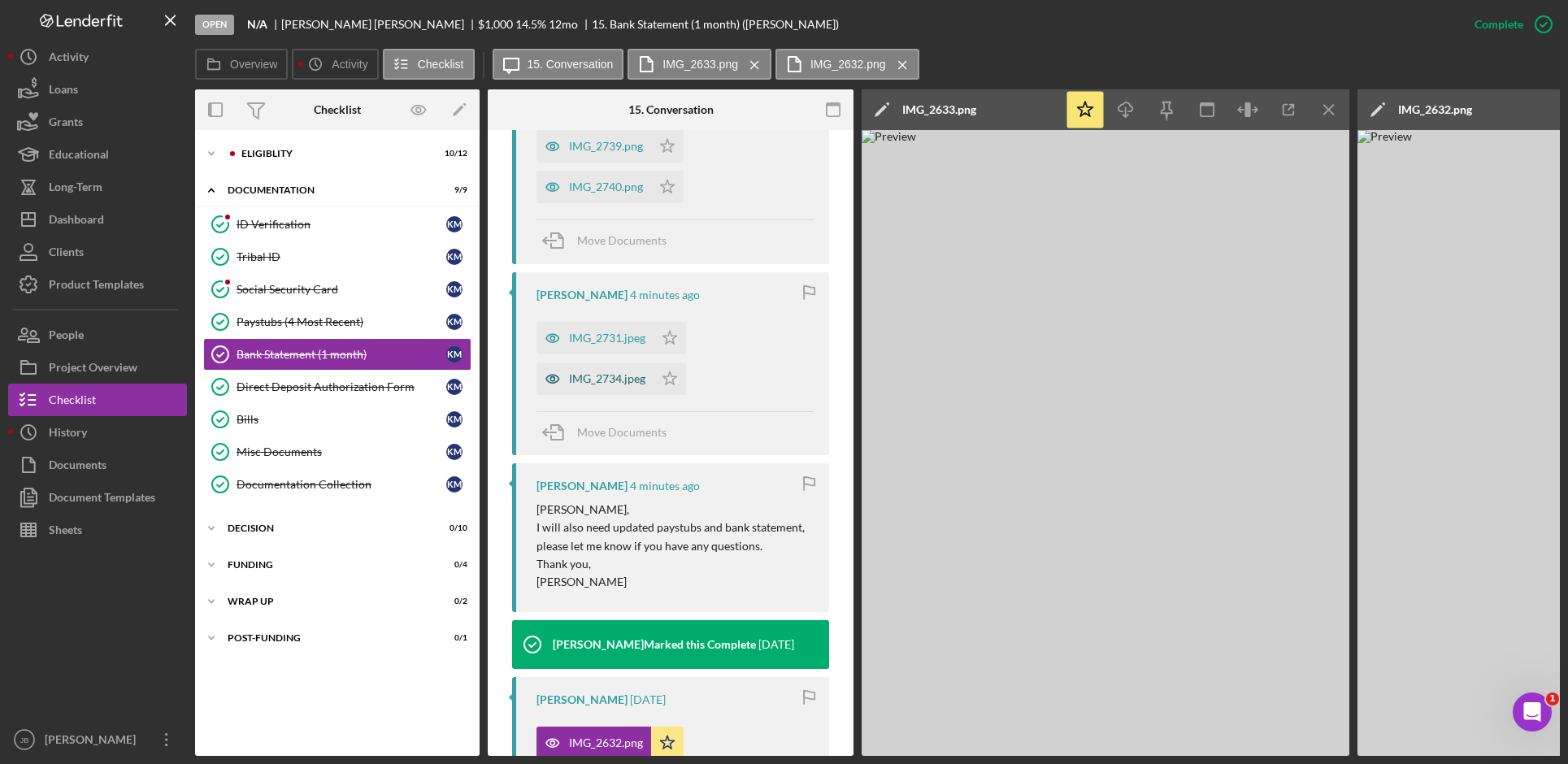
scroll to position [650, 0]
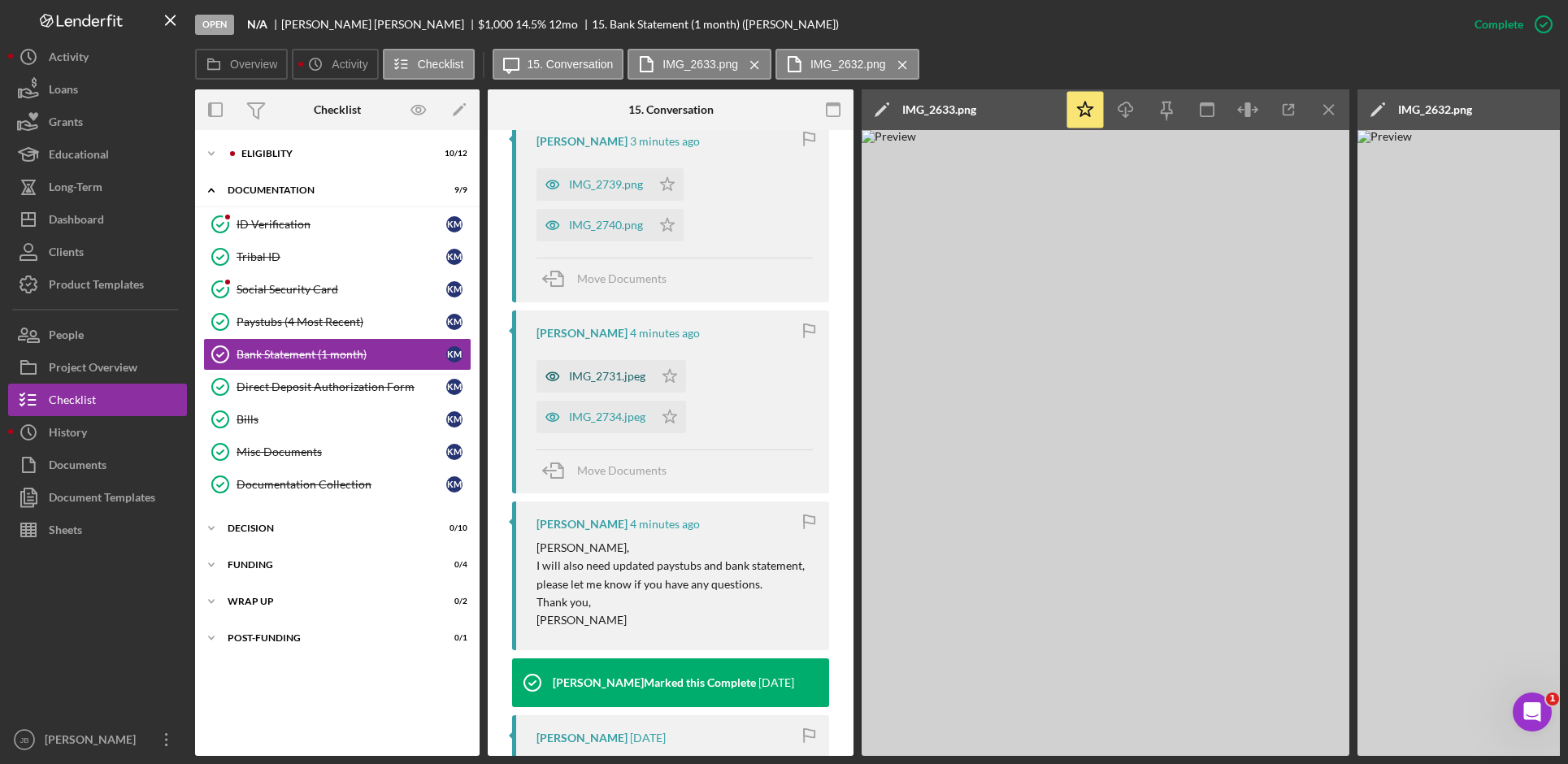
click at [604, 378] on div "IMG_2731.jpeg" at bounding box center [607, 376] width 76 height 13
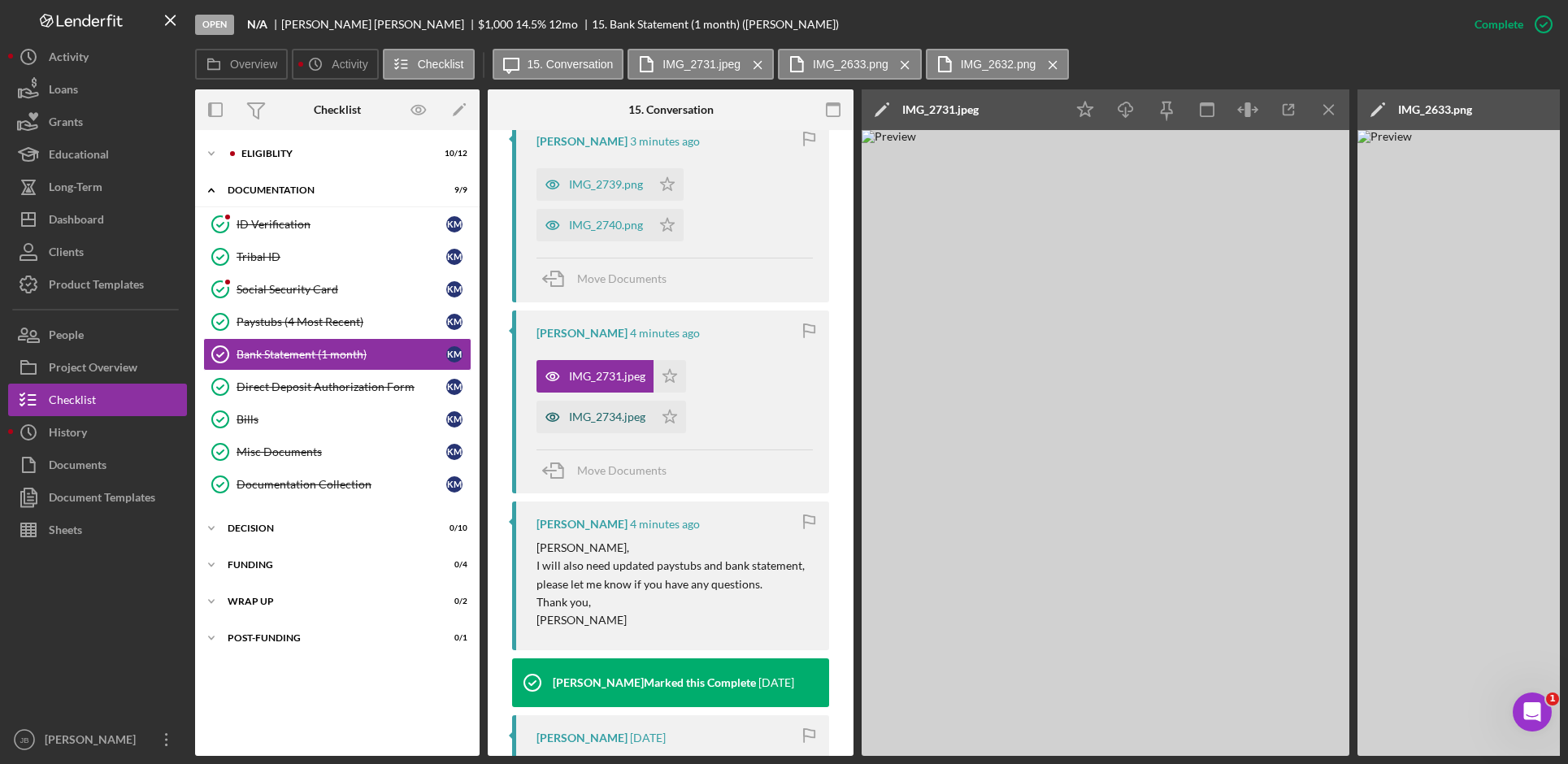
click at [616, 412] on div "IMG_2734.jpeg" at bounding box center [607, 417] width 76 height 13
click at [631, 219] on div "IMG_2740.png" at bounding box center [606, 225] width 74 height 13
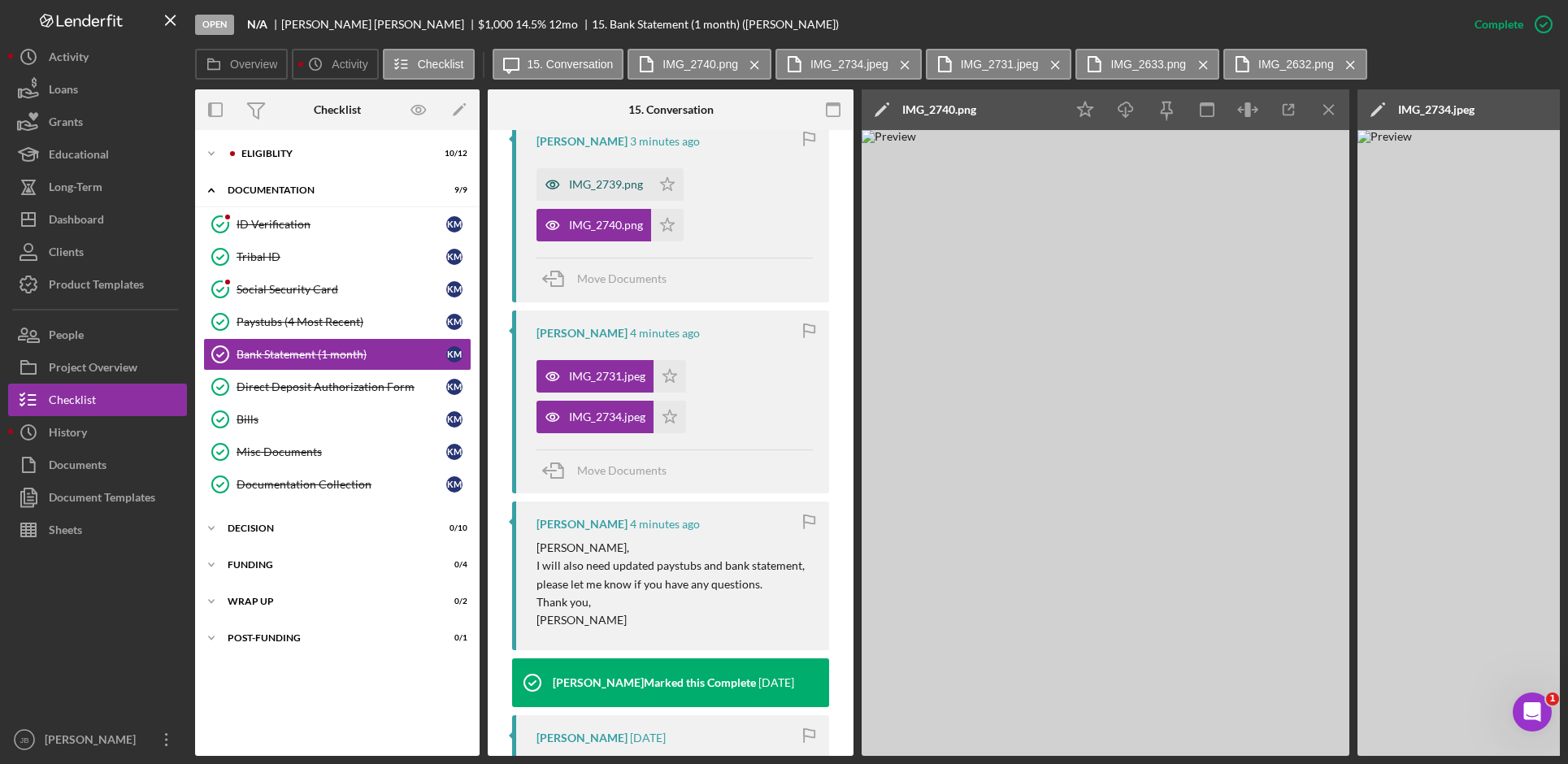
click at [615, 178] on div "IMG_2739.png" at bounding box center [606, 184] width 74 height 13
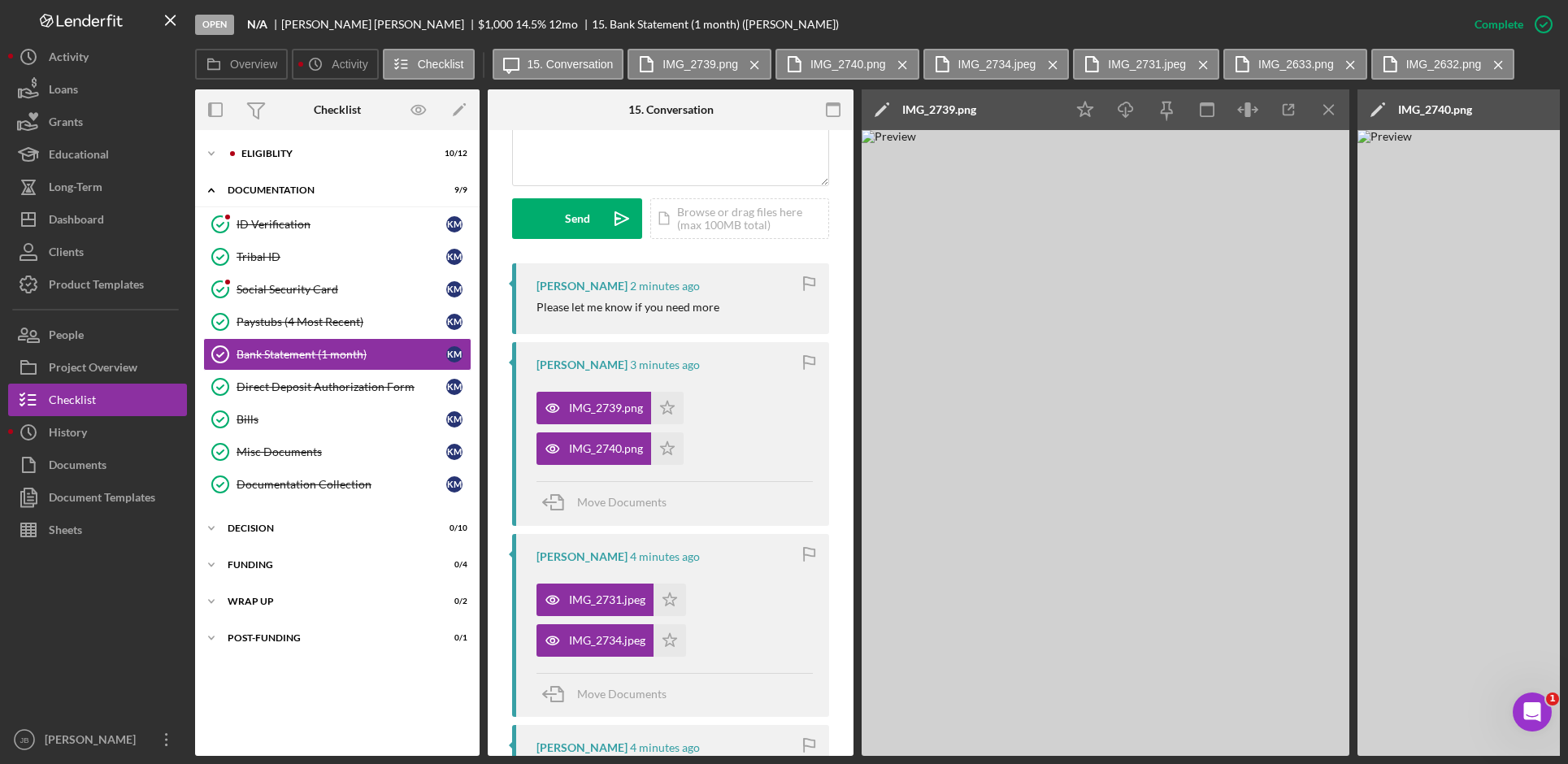
scroll to position [406, 0]
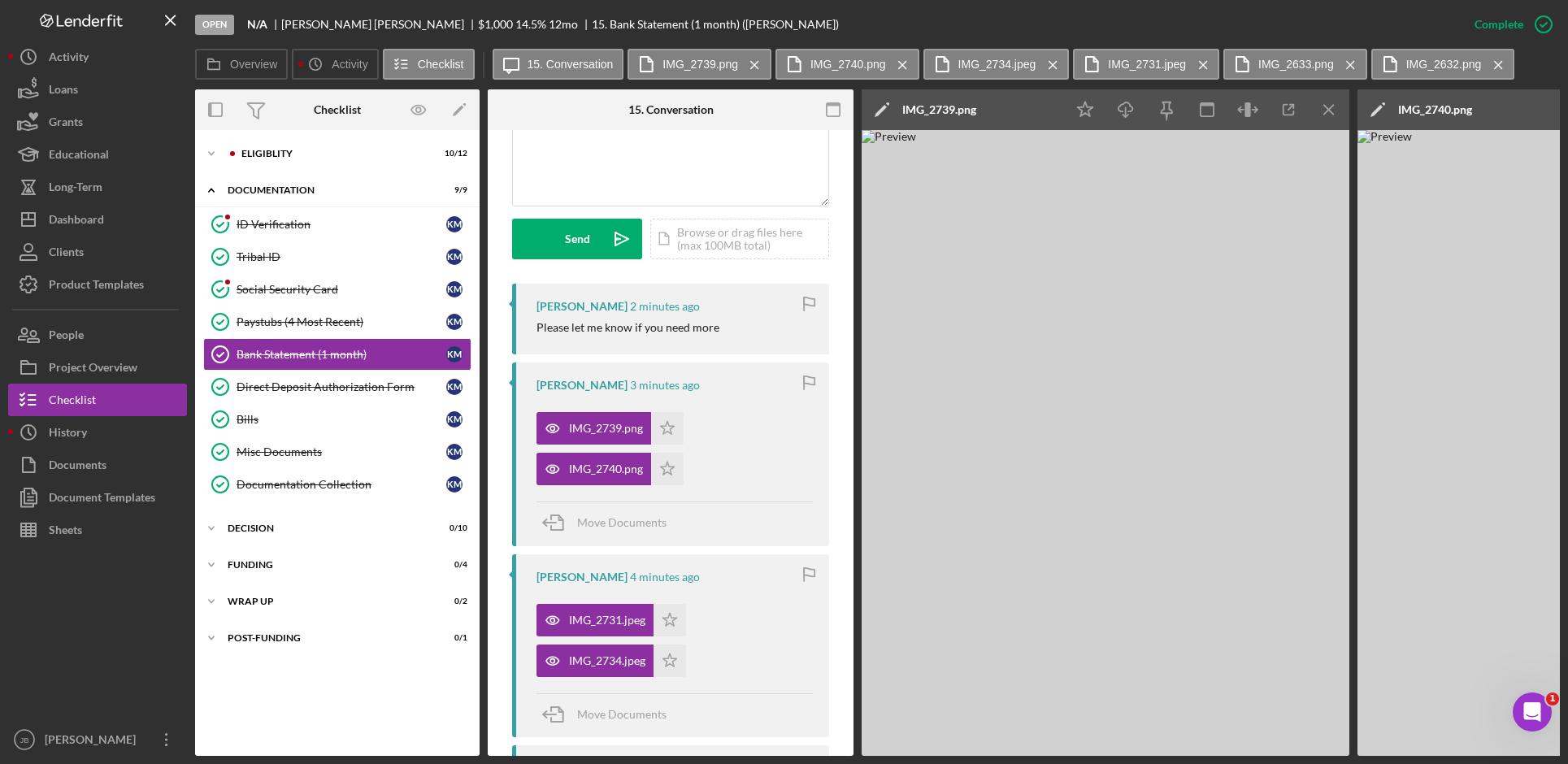
click at [842, 199] on div "This item has been marked complete. In order for Kirsten Mckee to upload docume…" at bounding box center [670, 619] width 366 height 1791
click at [1050, 61] on icon "Icon/Menu Close" at bounding box center [1052, 65] width 29 height 41
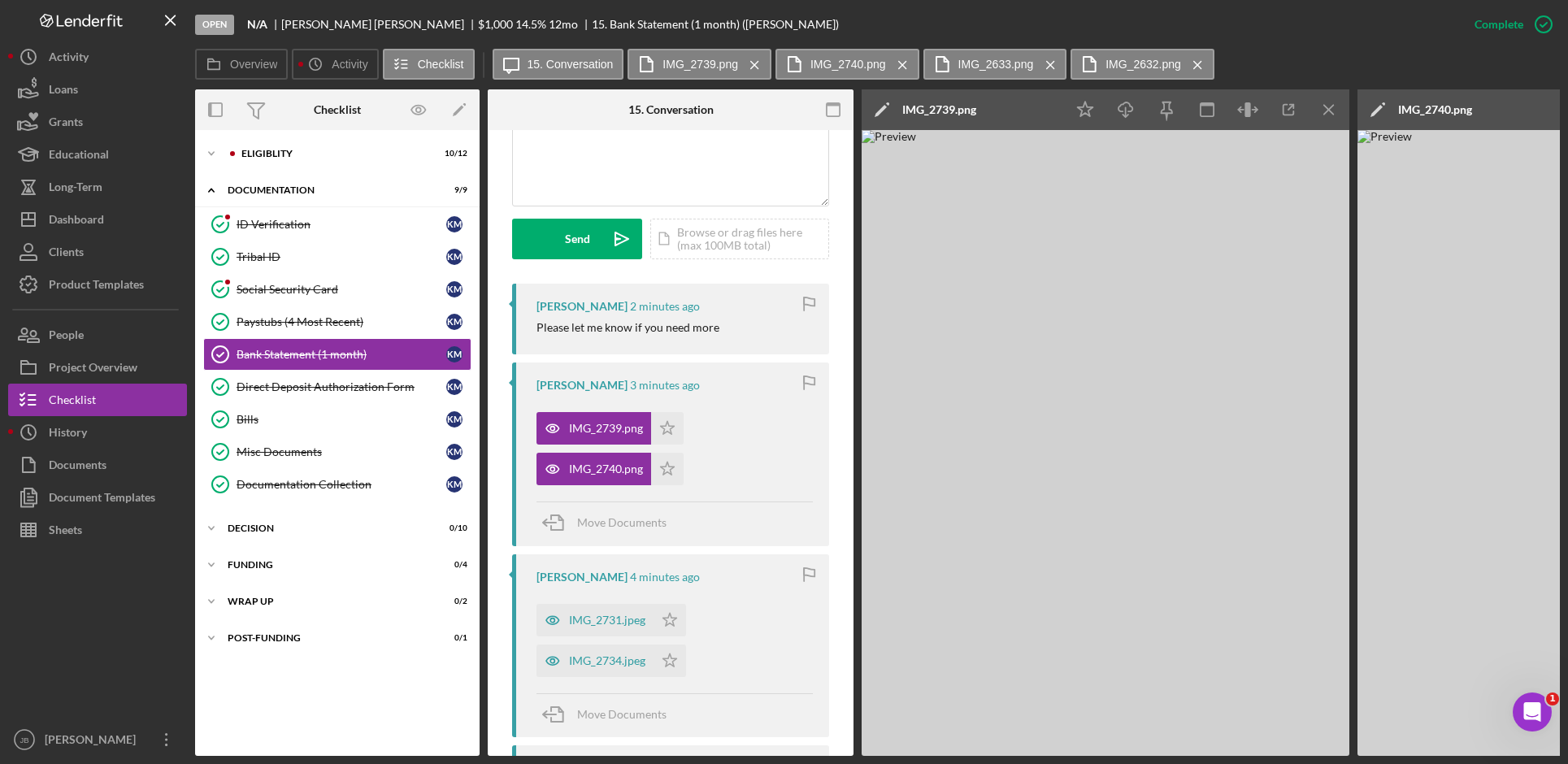
click at [1050, 61] on icon "Icon/Menu Close" at bounding box center [1050, 65] width 29 height 41
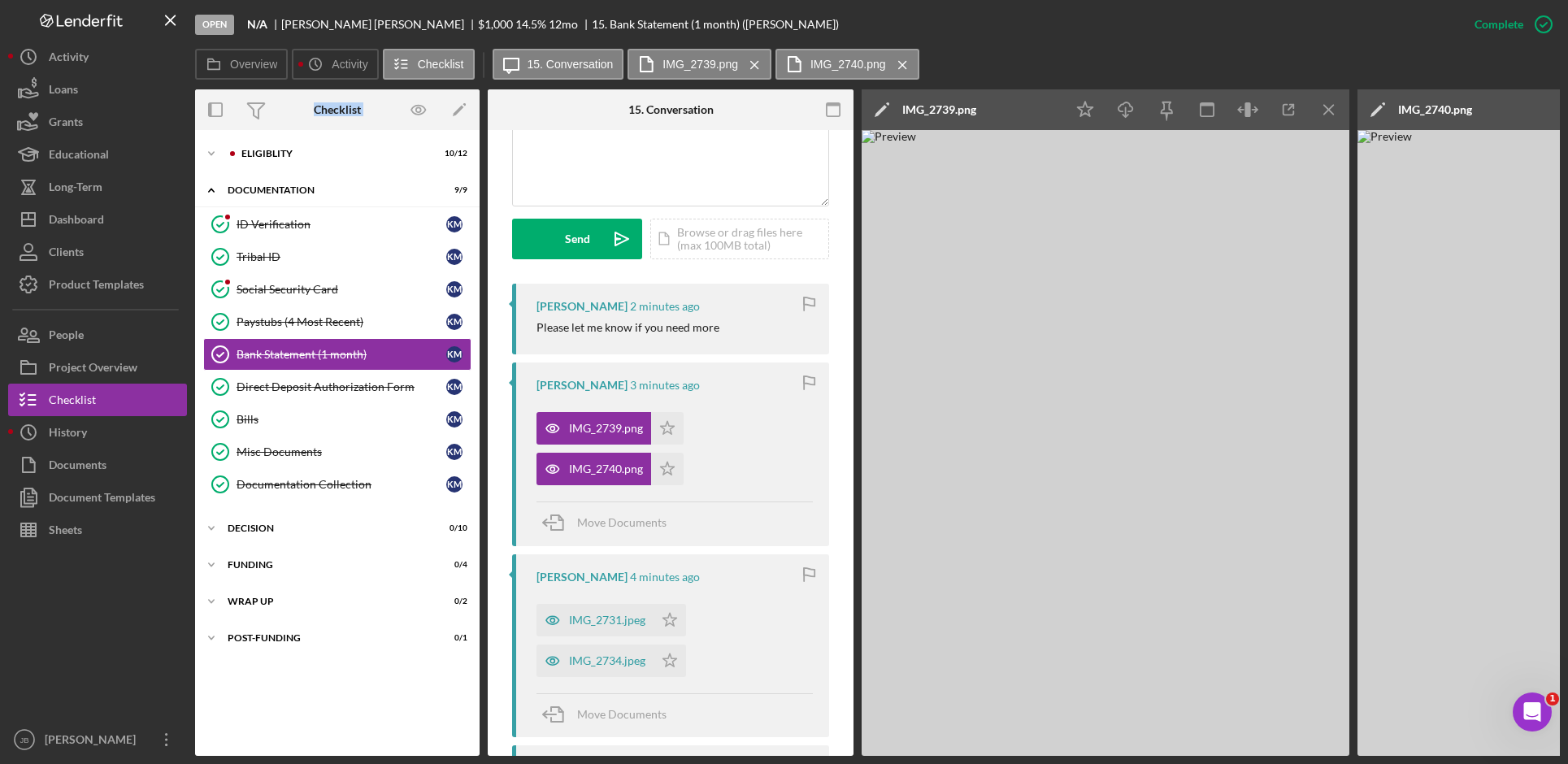
click at [1050, 61] on div "Overview Icon/History Activity Checklist Icon/Message 15. Conversation IMG_2739…" at bounding box center [877, 64] width 1365 height 32
click at [905, 61] on icon "Icon/Menu Close" at bounding box center [902, 65] width 29 height 41
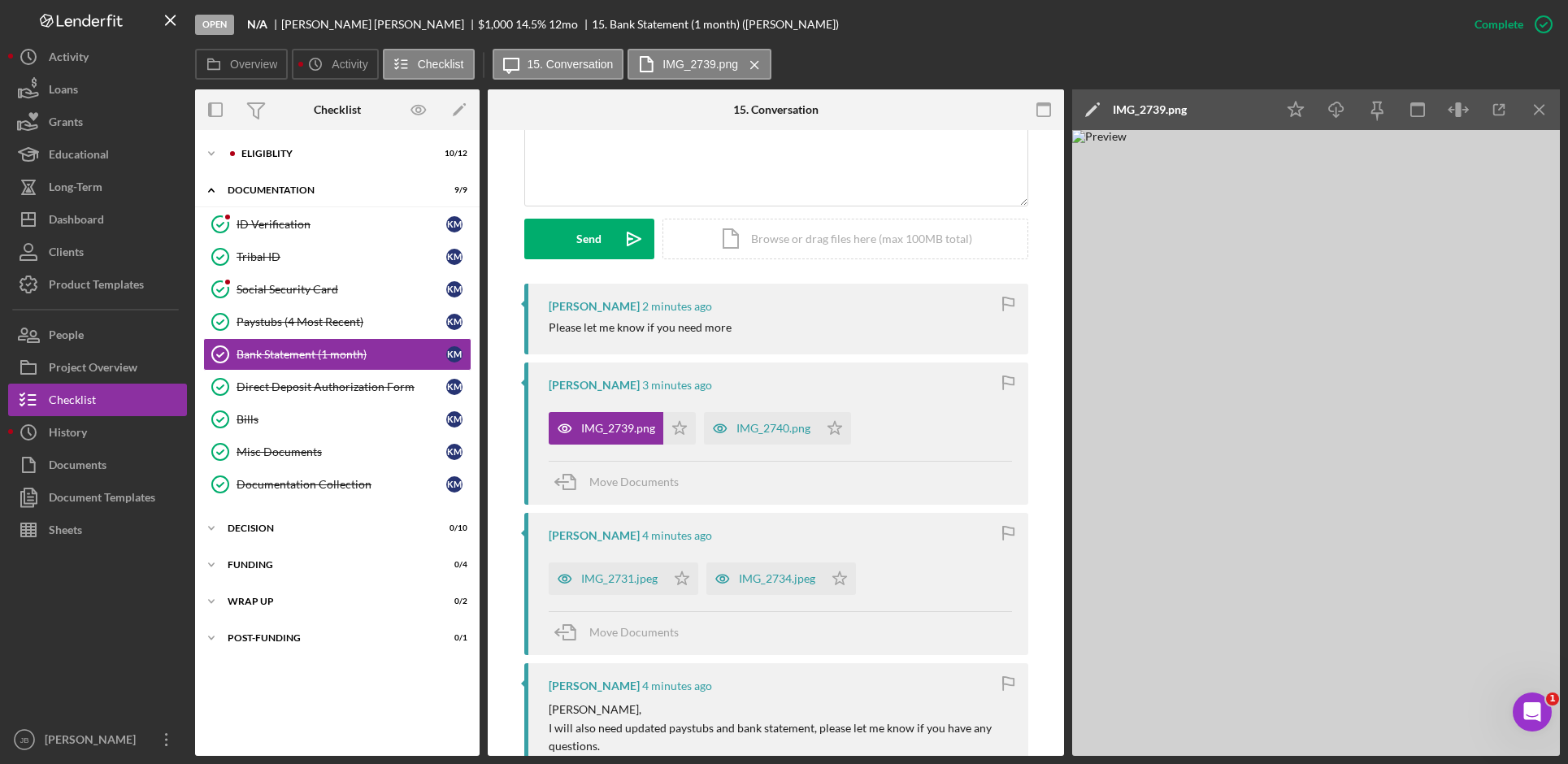
click at [763, 64] on icon "Icon/Menu Close" at bounding box center [754, 65] width 29 height 41
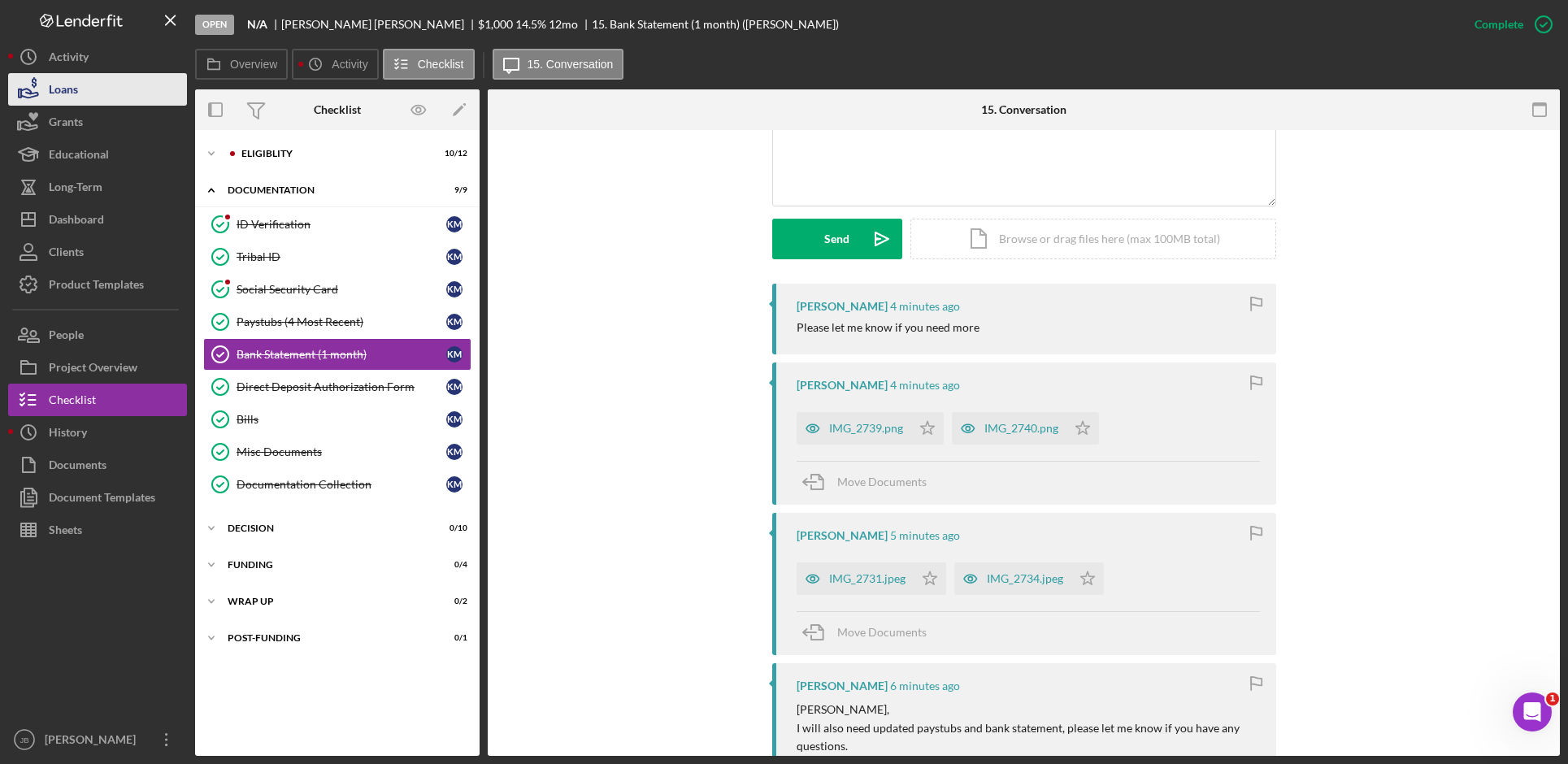
click at [153, 91] on button "Loans" at bounding box center [98, 88] width 179 height 32
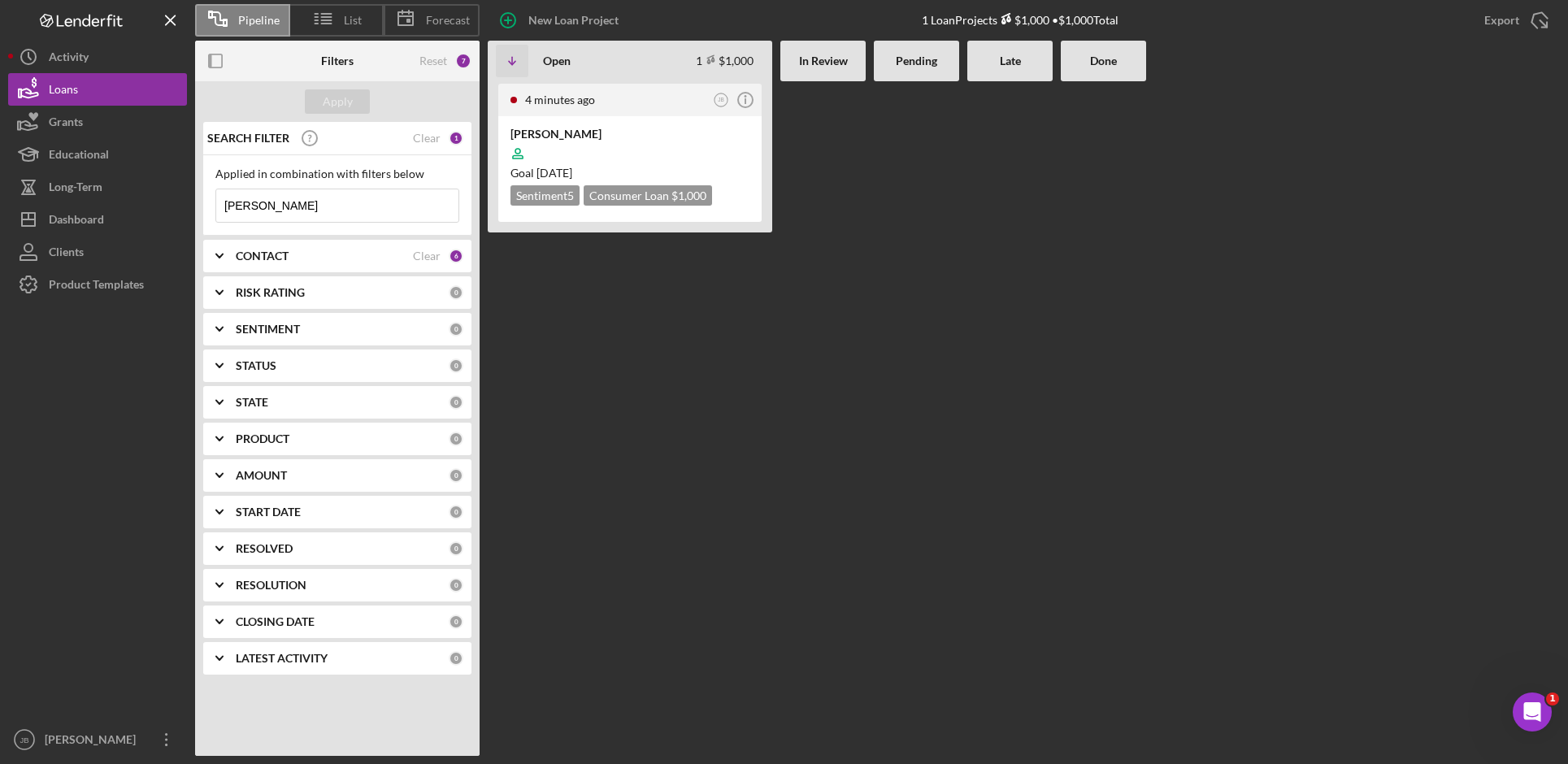
click at [324, 203] on input "[PERSON_NAME]" at bounding box center [337, 205] width 242 height 32
click at [440, 144] on div "SEARCH FILTER Clear 1" at bounding box center [333, 138] width 260 height 41
click at [429, 138] on div "Clear" at bounding box center [426, 138] width 28 height 13
click at [343, 107] on div "Apply" at bounding box center [337, 101] width 30 height 24
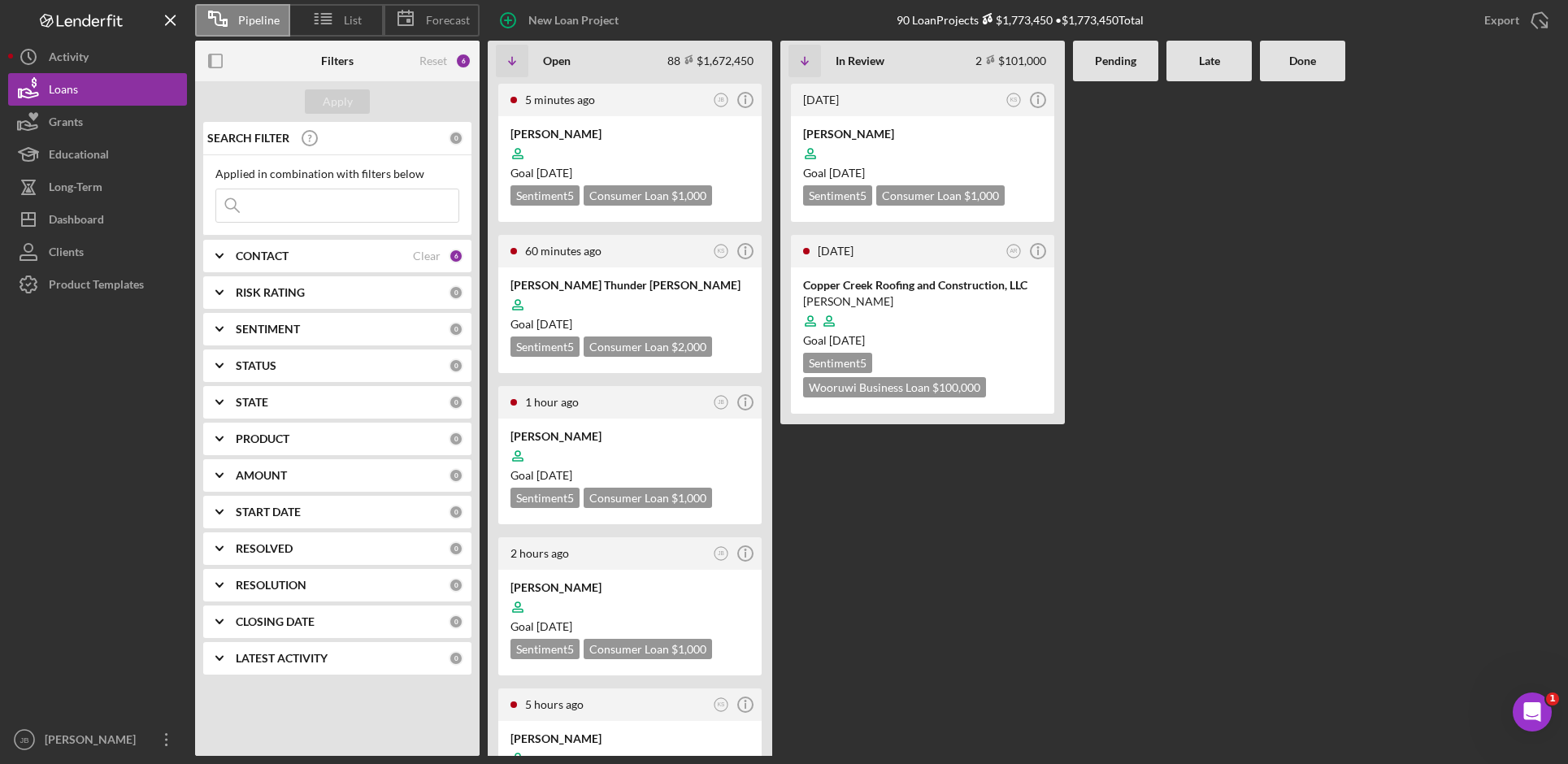
click at [1197, 357] on div at bounding box center [1209, 418] width 86 height 675
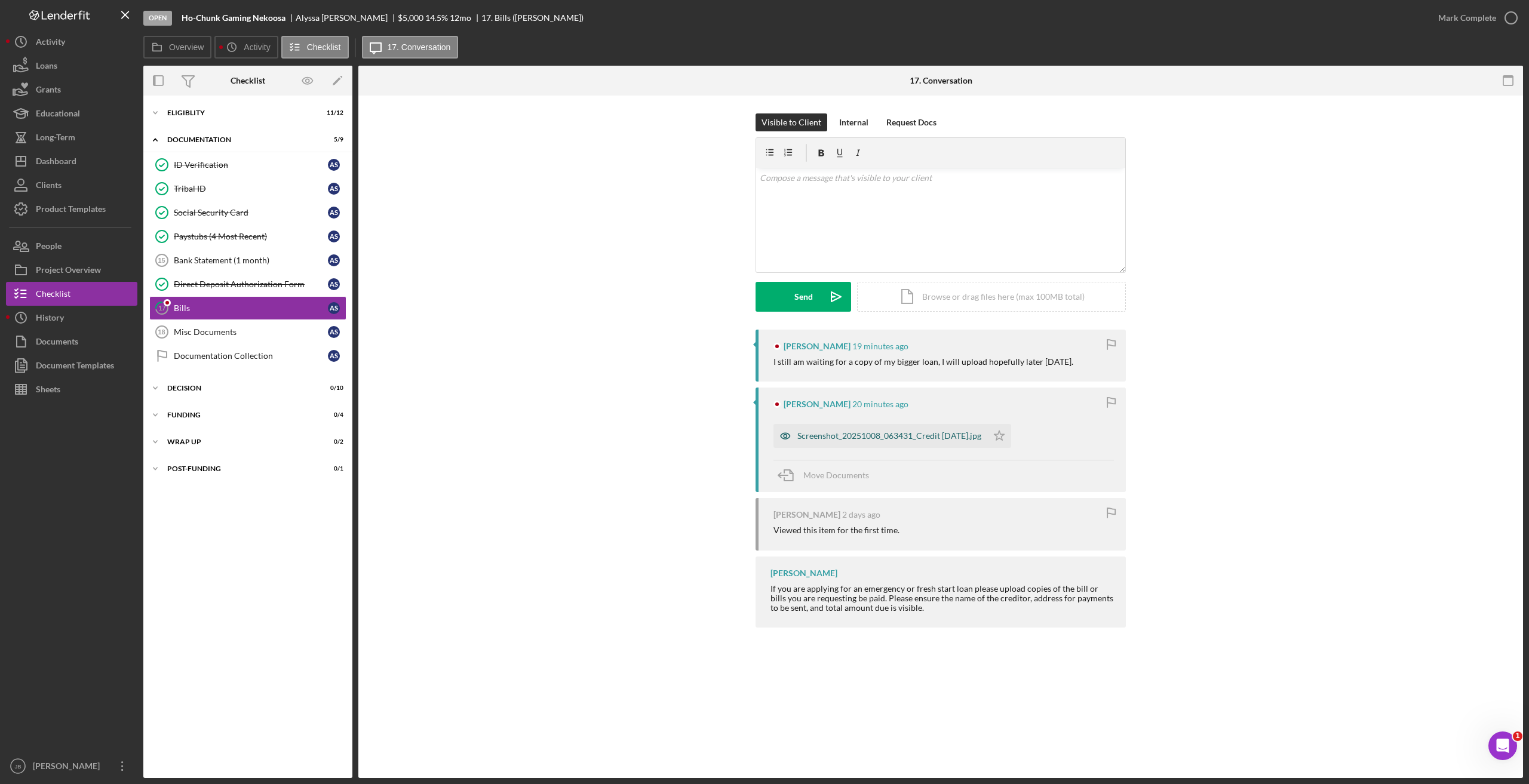
click at [888, 439] on div "Screenshot_20251008_063431_Credit [DATE].jpg" at bounding box center [889, 436] width 184 height 9
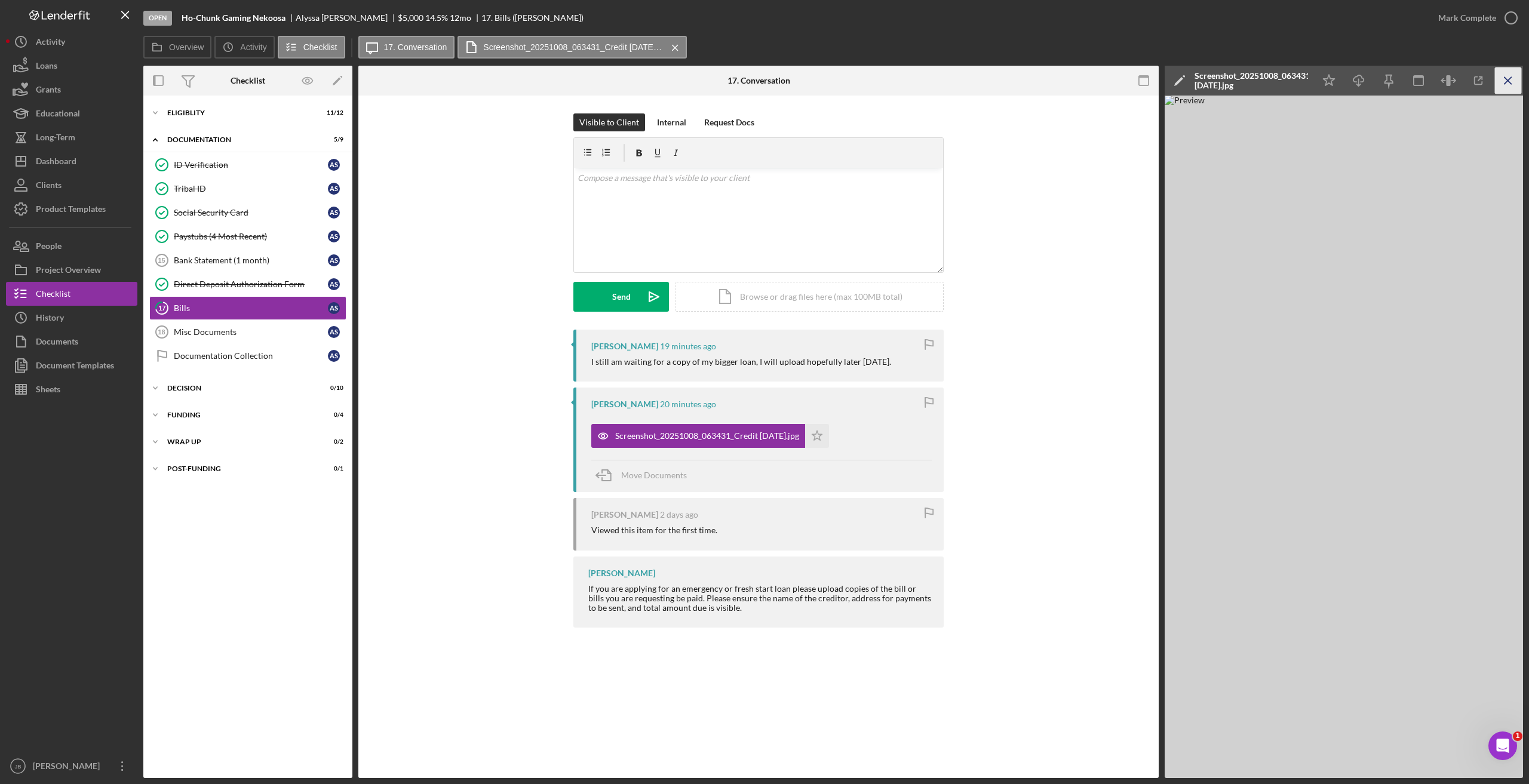
click at [1517, 75] on icon "Icon/Menu Close" at bounding box center [1508, 81] width 27 height 27
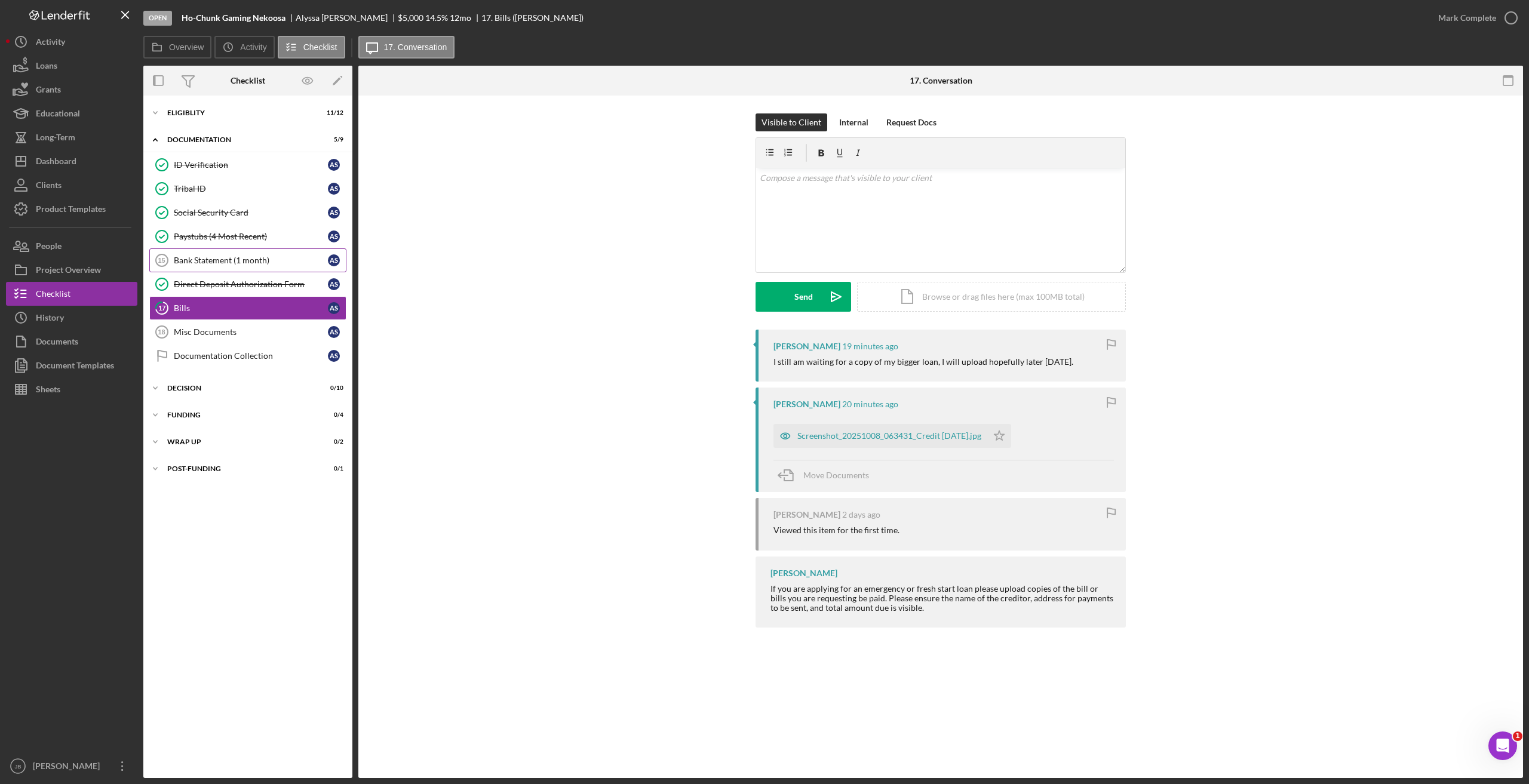
click at [283, 267] on link "Bank Statement (1 month) 15 Bank Statement (1 month) A S" at bounding box center [248, 260] width 197 height 24
click at [861, 434] on div "Screenshot_20251008_063431_Credit Karma.jpg" at bounding box center [889, 436] width 184 height 9
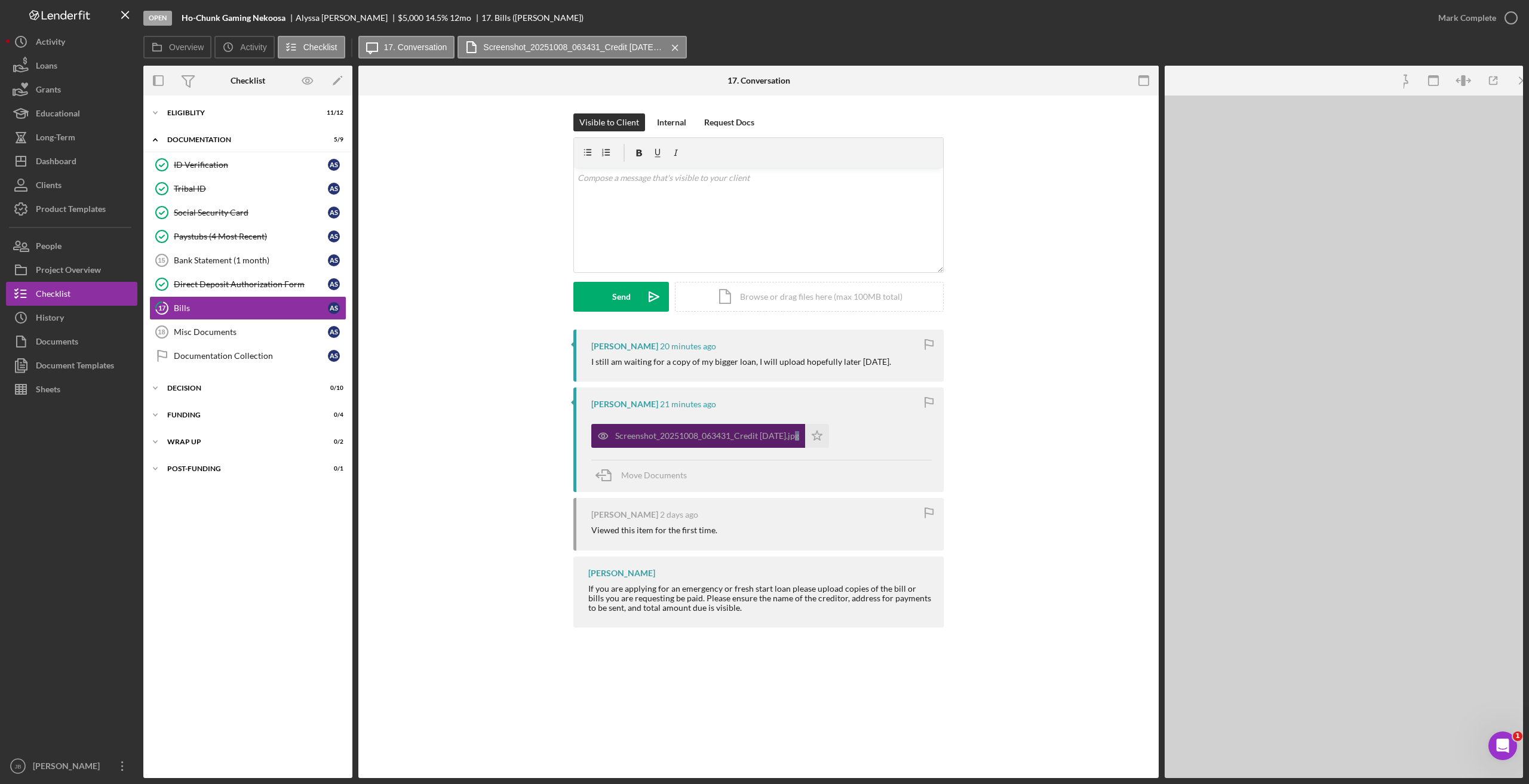
click at [861, 434] on div "Screenshot_20251008_063431_Credit Karma.jpg Icon/Star" at bounding box center [761, 433] width 340 height 30
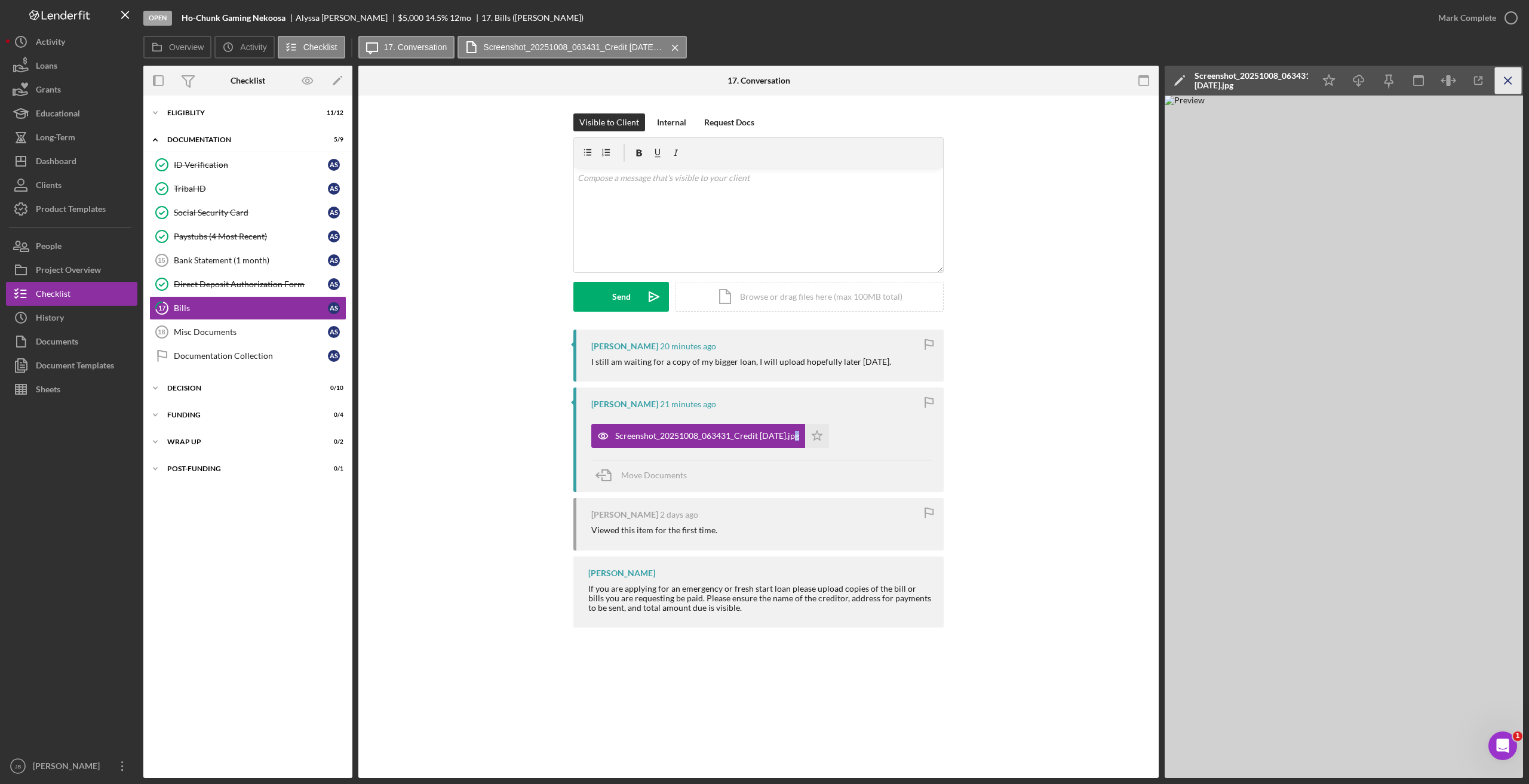
click at [1509, 75] on icon "Icon/Menu Close" at bounding box center [1508, 81] width 27 height 27
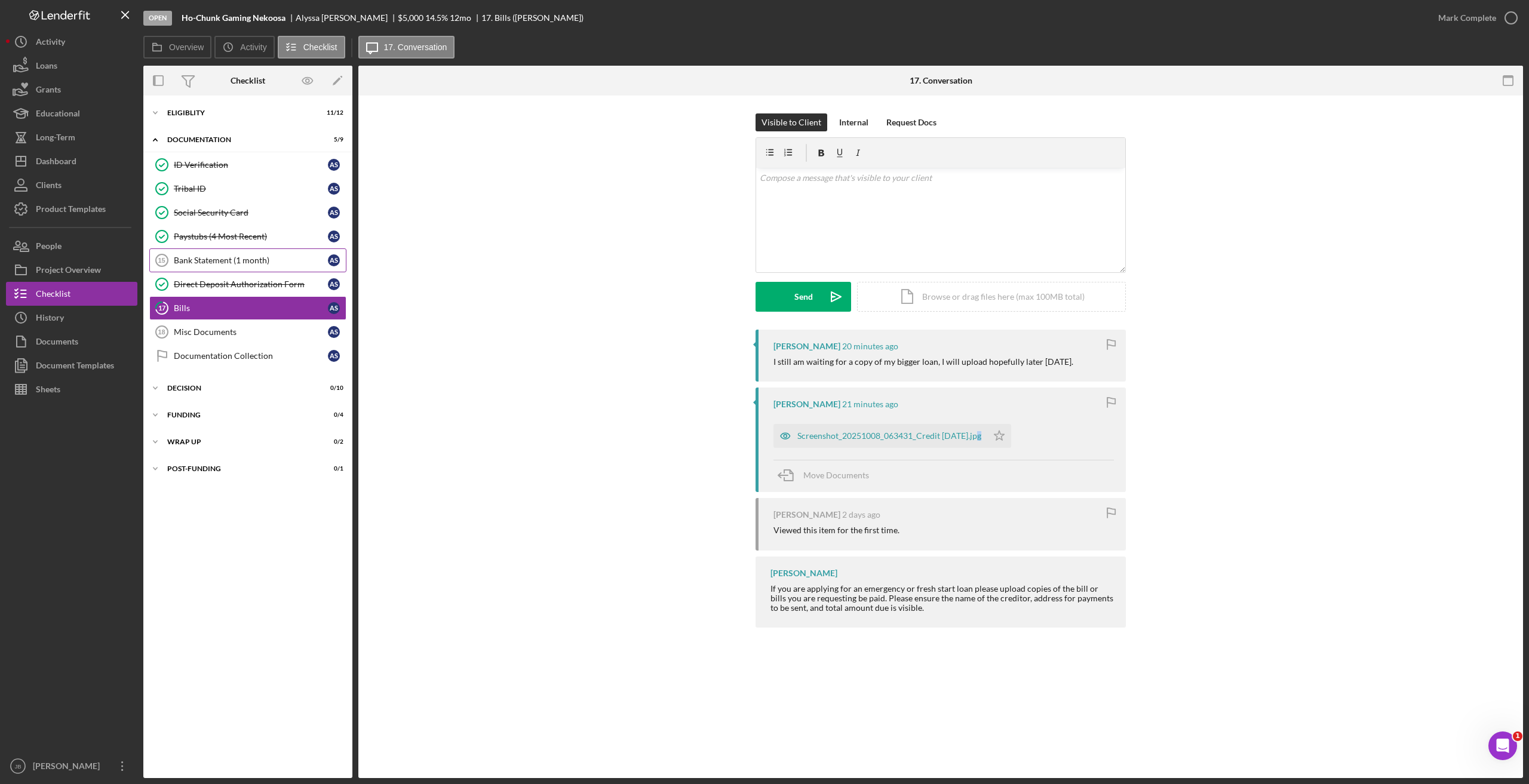
click at [223, 263] on div "Bank Statement (1 month)" at bounding box center [251, 260] width 154 height 9
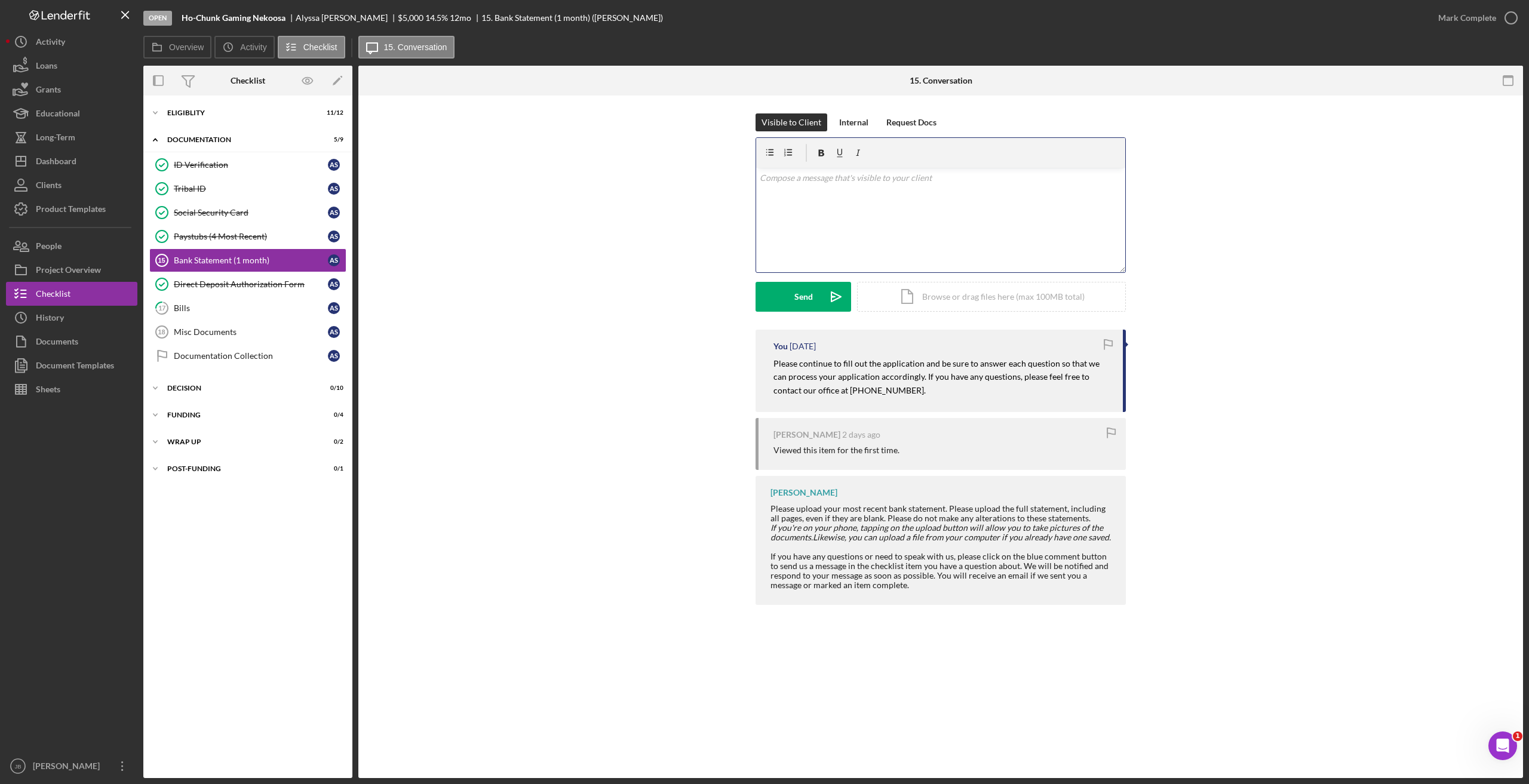
click at [825, 193] on div "v Color teal Color pink Remove color Add row above Add row below Add column bef…" at bounding box center [941, 220] width 369 height 104
click at [919, 364] on mark "Please continue to fill out the application and be sure to answer each question…" at bounding box center [937, 377] width 328 height 37
click at [831, 227] on div "v Color teal Color pink Remove color Add row above Add row below Add column bef…" at bounding box center [941, 220] width 369 height 104
drag, startPoint x: 772, startPoint y: 359, endPoint x: 923, endPoint y: 366, distance: 151.2
click at [923, 366] on div "You 1 day ago Please continue to fill out the application and be sure to answer…" at bounding box center [940, 369] width 370 height 83
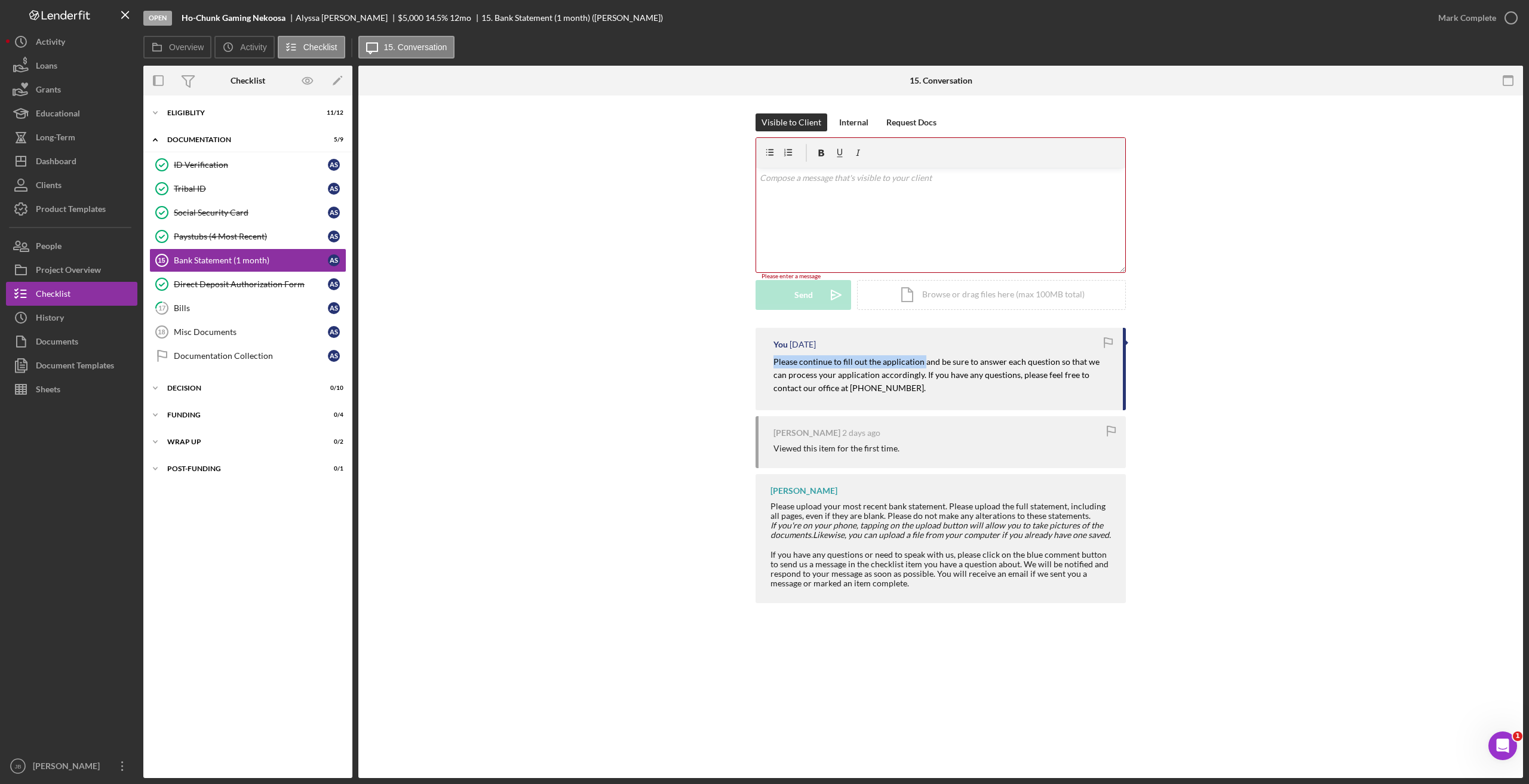
copy mark "Please continue to fill out the application"
click at [821, 189] on div "v Color teal Color pink Remove color Add row above Add row below Add column bef…" at bounding box center [941, 220] width 369 height 104
paste div
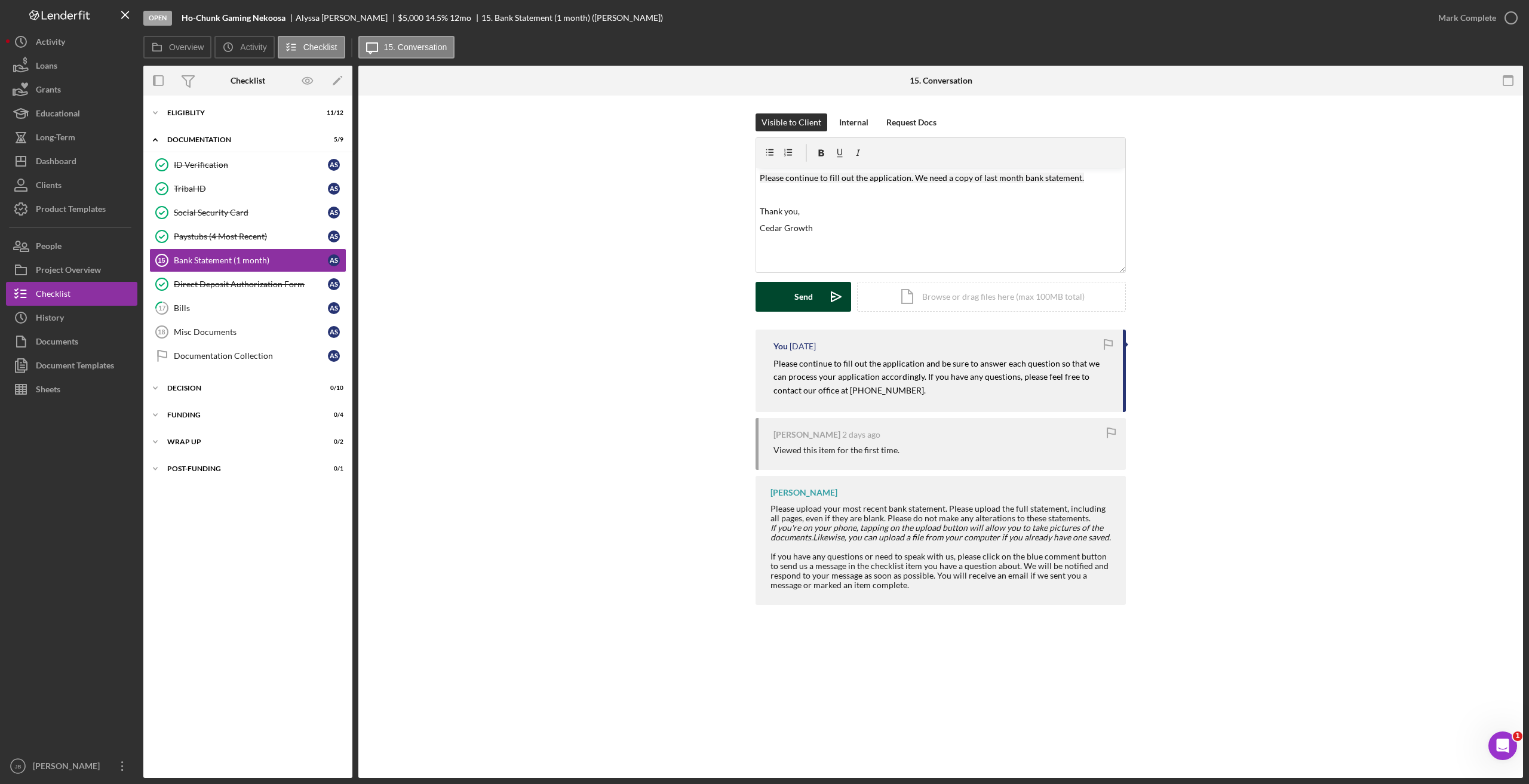
click at [829, 294] on icon "Icon/icon-invite-send" at bounding box center [836, 297] width 30 height 30
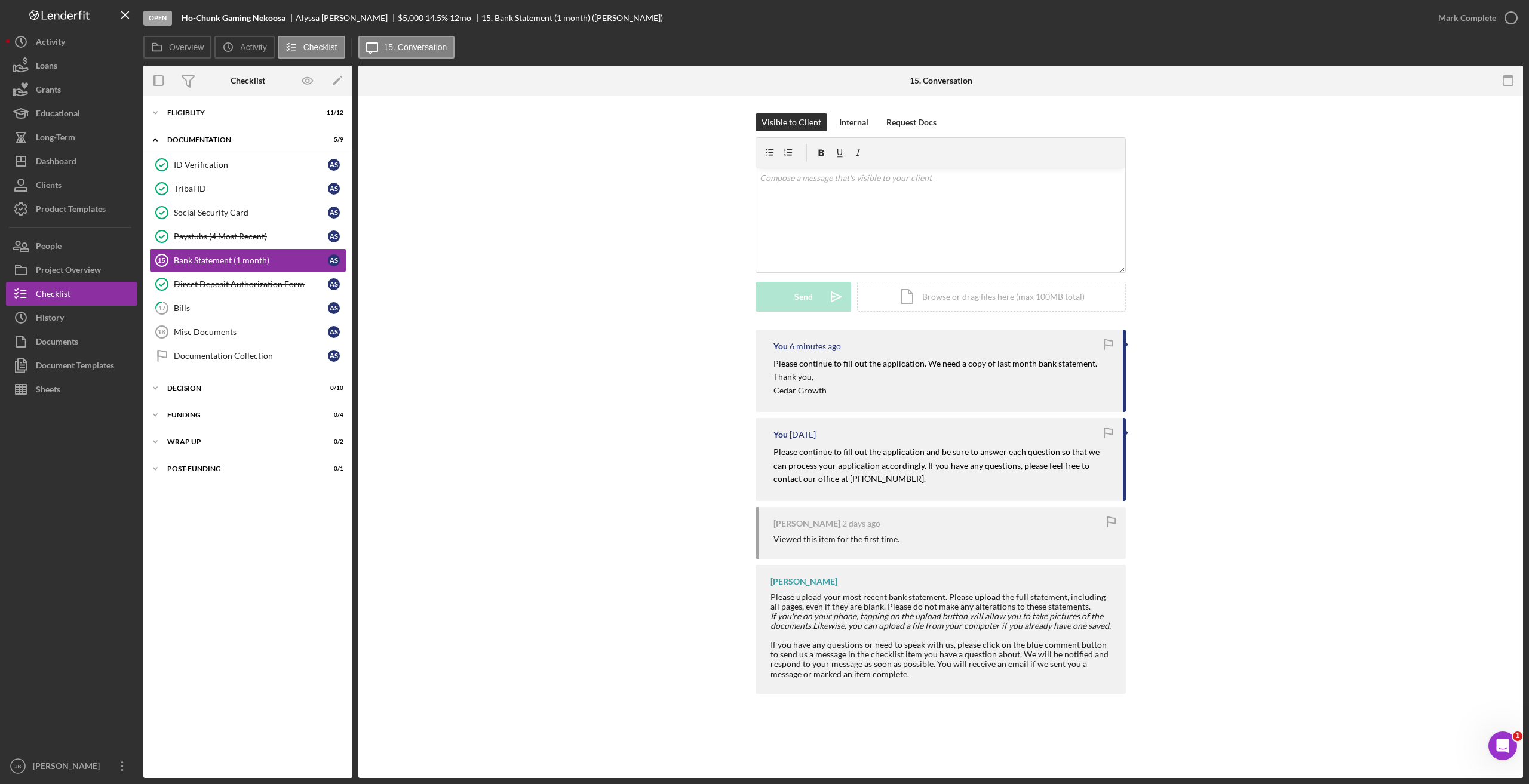
click at [1367, 250] on div "Visible to Client Internal Request Docs v Color teal Color pink Remove color Ad…" at bounding box center [940, 222] width 1128 height 216
click at [76, 69] on button "Loans" at bounding box center [72, 65] width 131 height 24
